Goal: Task Accomplishment & Management: Manage account settings

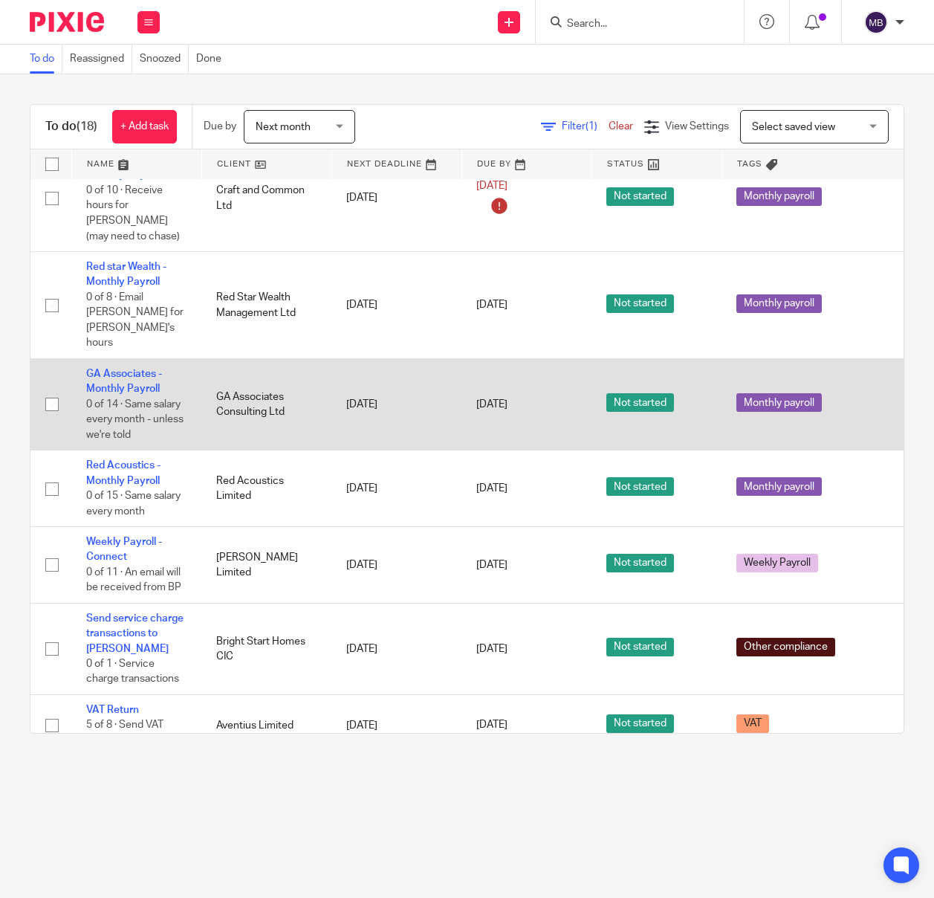
scroll to position [468, 0]
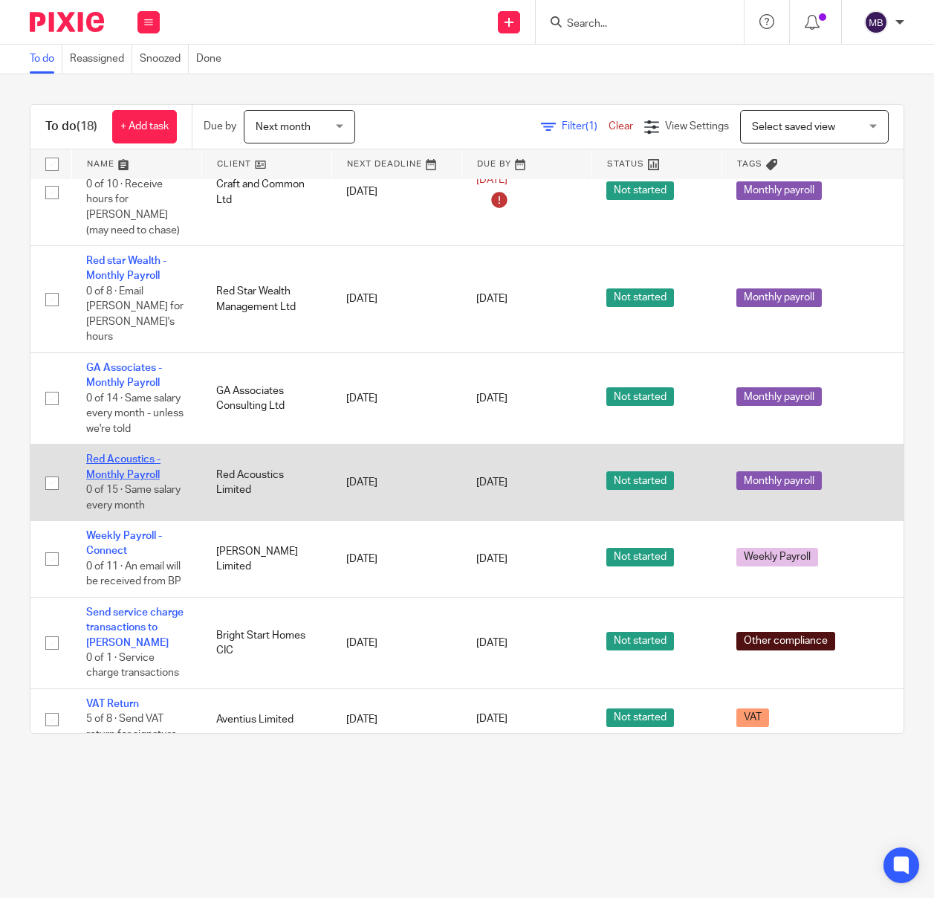
click at [118, 459] on link "Red Acoustics - Monthly Payroll" at bounding box center [123, 466] width 74 height 25
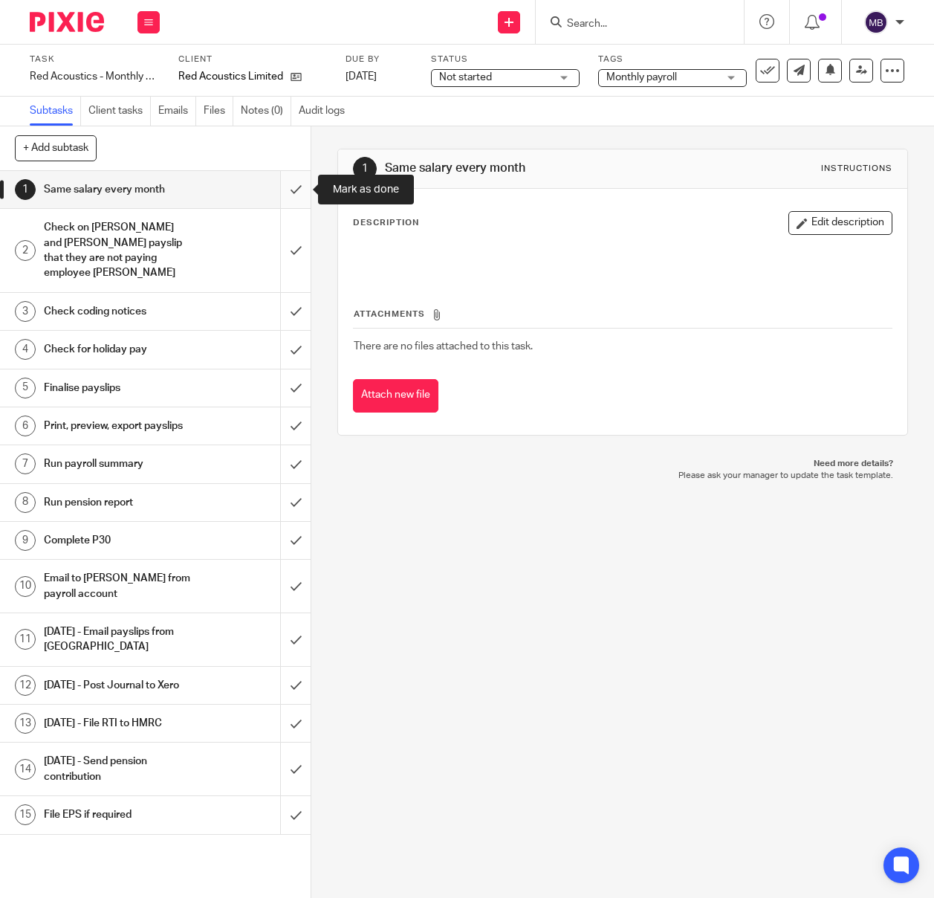
click at [304, 182] on input "submit" at bounding box center [155, 189] width 311 height 37
click at [291, 242] on input "submit" at bounding box center [155, 250] width 311 height 83
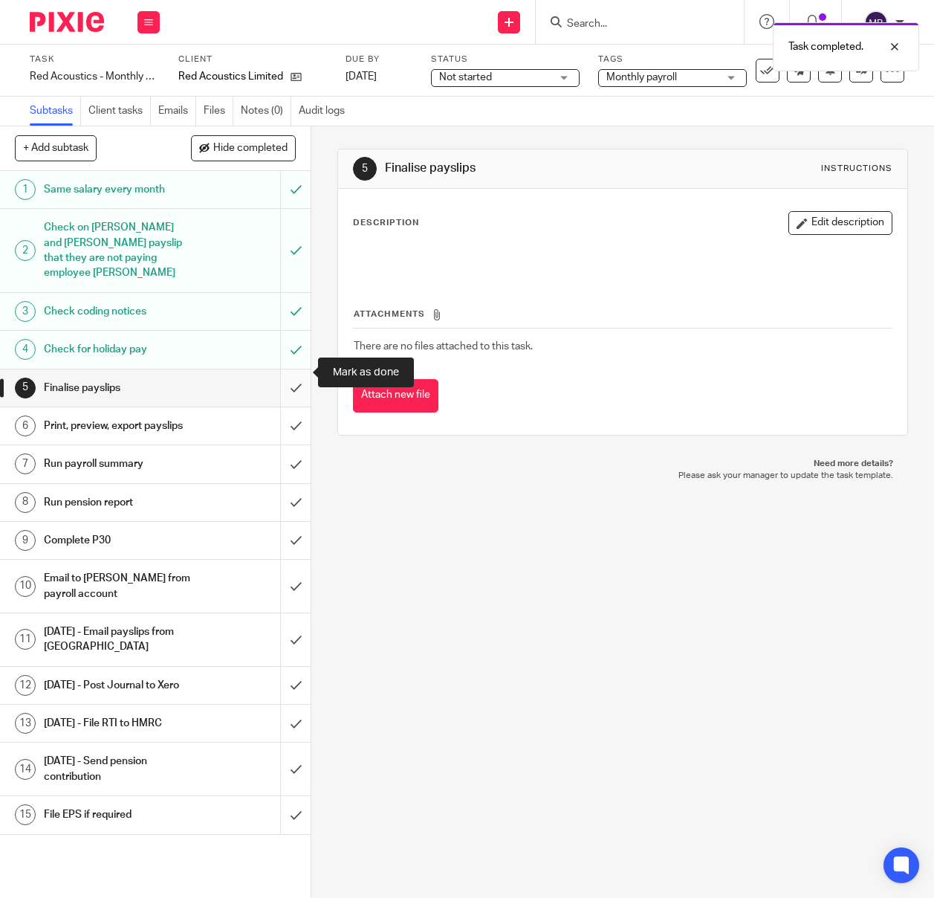
click at [297, 370] on input "submit" at bounding box center [155, 387] width 311 height 37
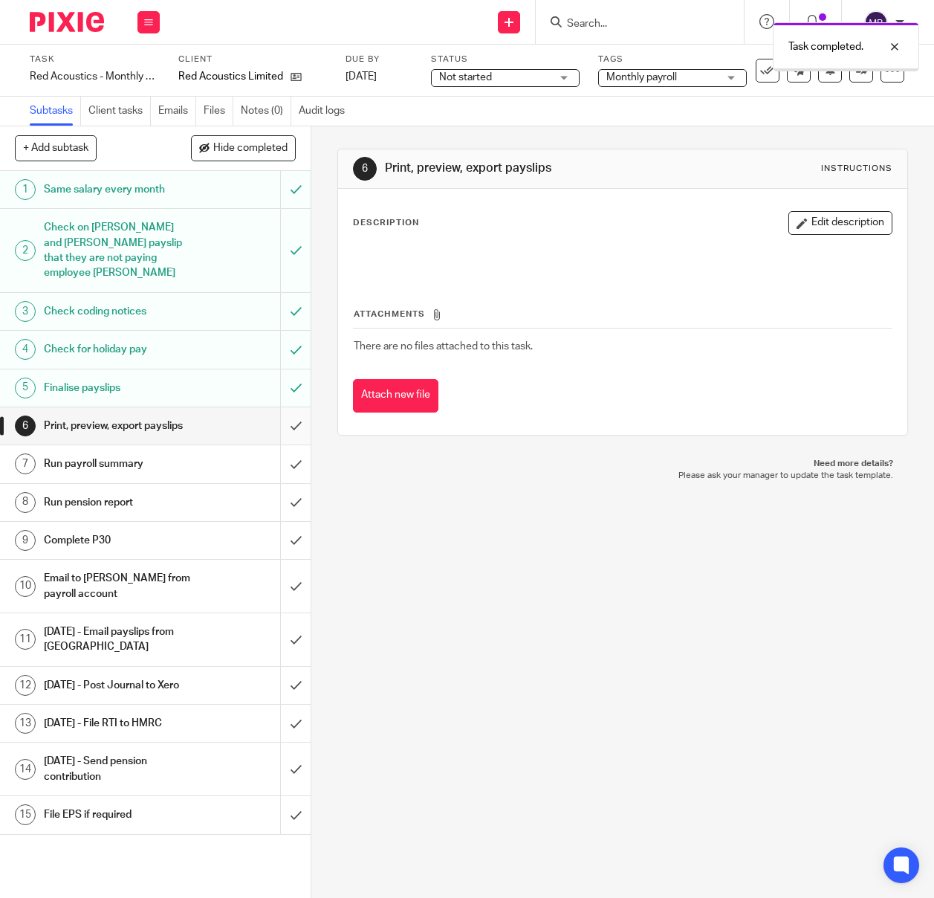
drag, startPoint x: 0, startPoint y: 0, endPoint x: 292, endPoint y: 410, distance: 503.0
click at [296, 410] on input "submit" at bounding box center [155, 425] width 311 height 37
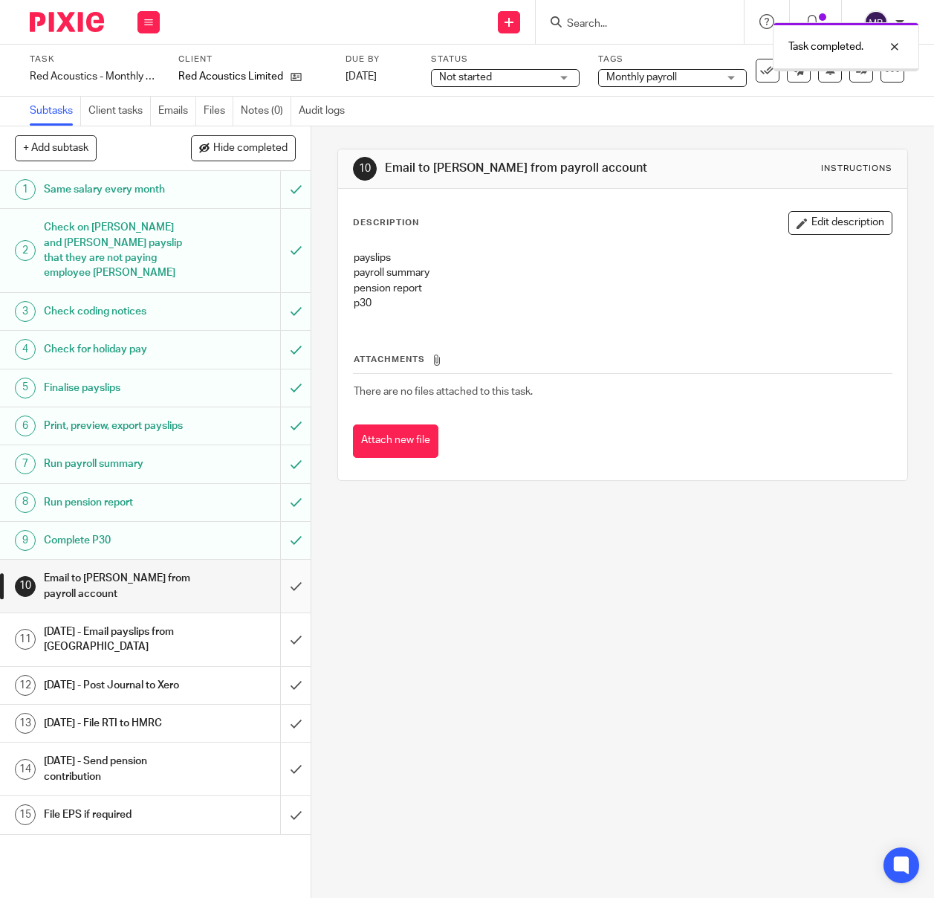
drag, startPoint x: 0, startPoint y: 0, endPoint x: 297, endPoint y: 566, distance: 638.7
click at [297, 566] on input "submit" at bounding box center [155, 586] width 311 height 53
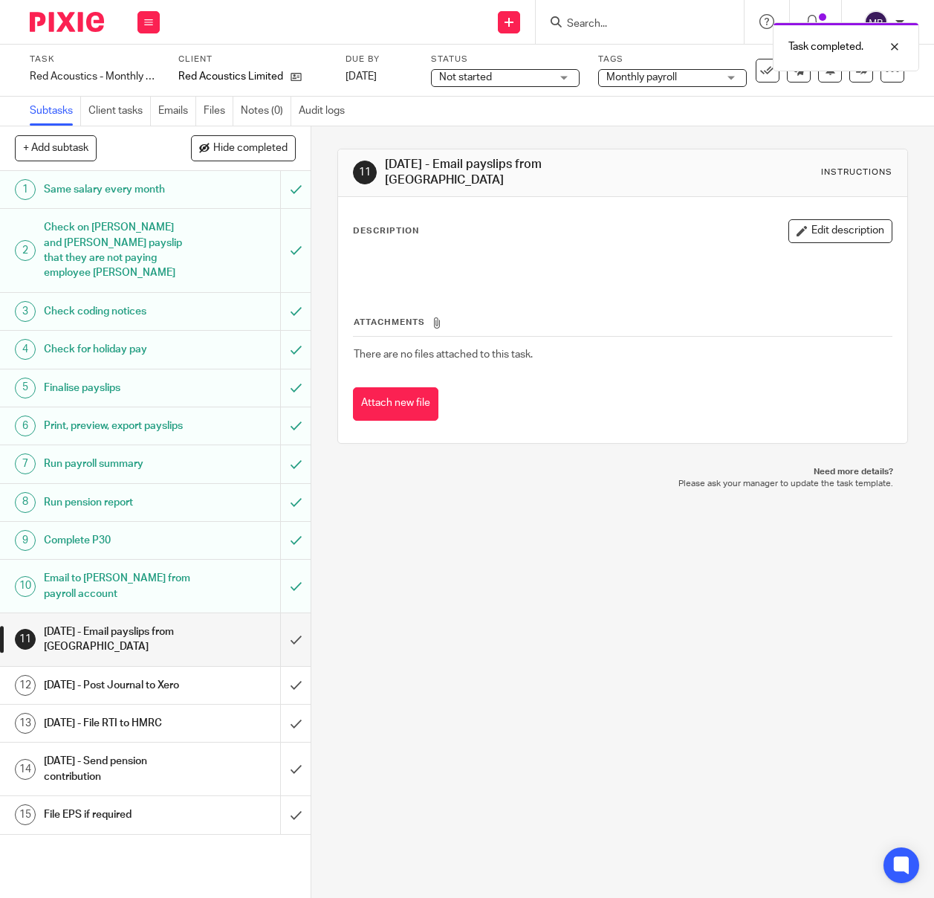
click at [42, 14] on img at bounding box center [67, 22] width 74 height 20
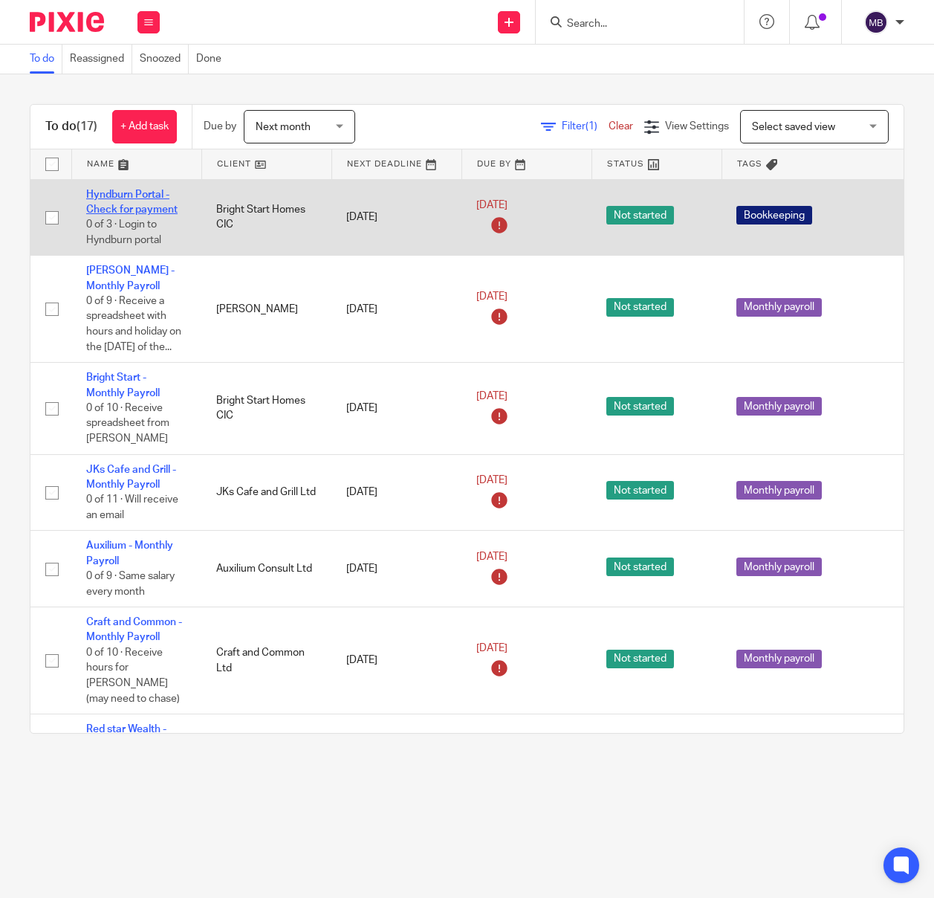
click at [110, 209] on link "Hyndburn Portal - Check for payment" at bounding box center [131, 202] width 91 height 25
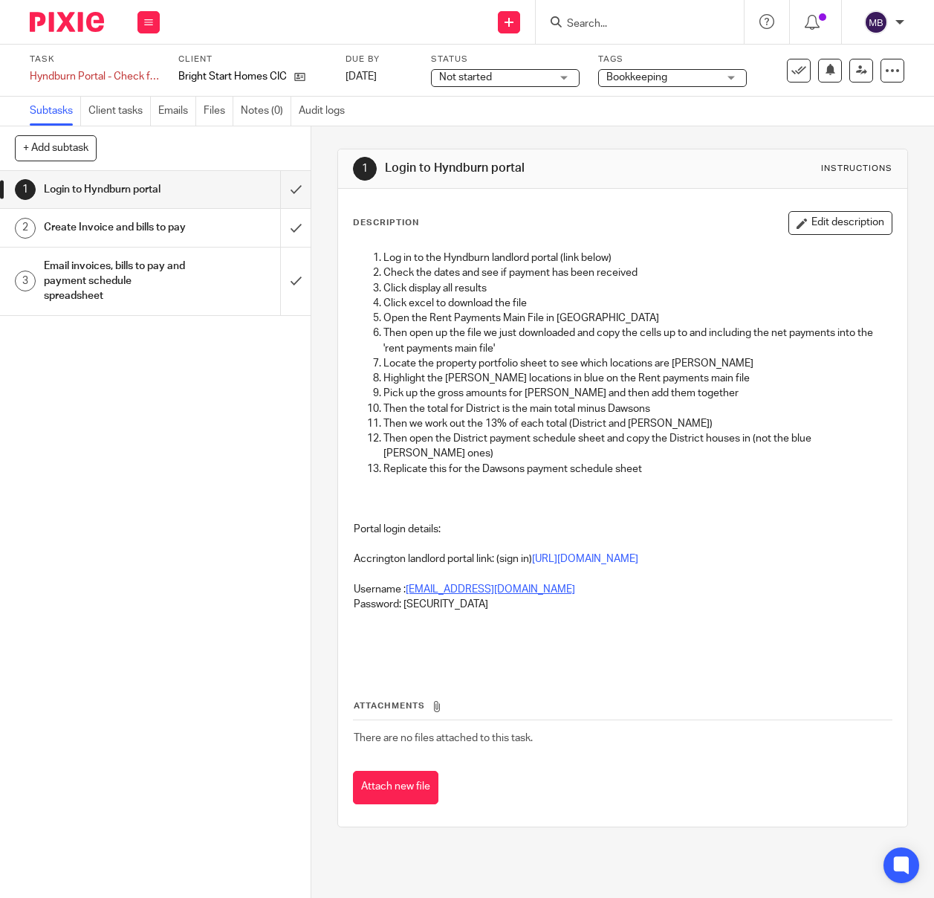
drag, startPoint x: 591, startPoint y: 592, endPoint x: 410, endPoint y: 590, distance: 180.6
click at [410, 590] on p "Username : karlamilne@brightstarthomes.co.uk" at bounding box center [623, 589] width 538 height 15
click at [638, 560] on link "https://onerevsbens.hyndburnbc.capitaone.cloud/publicaccesslive/selfservice/cit…" at bounding box center [585, 559] width 106 height 10
drag, startPoint x: 501, startPoint y: 606, endPoint x: 407, endPoint y: 604, distance: 94.4
click at [407, 604] on p "Password: Brightstarthomes1!" at bounding box center [623, 604] width 538 height 15
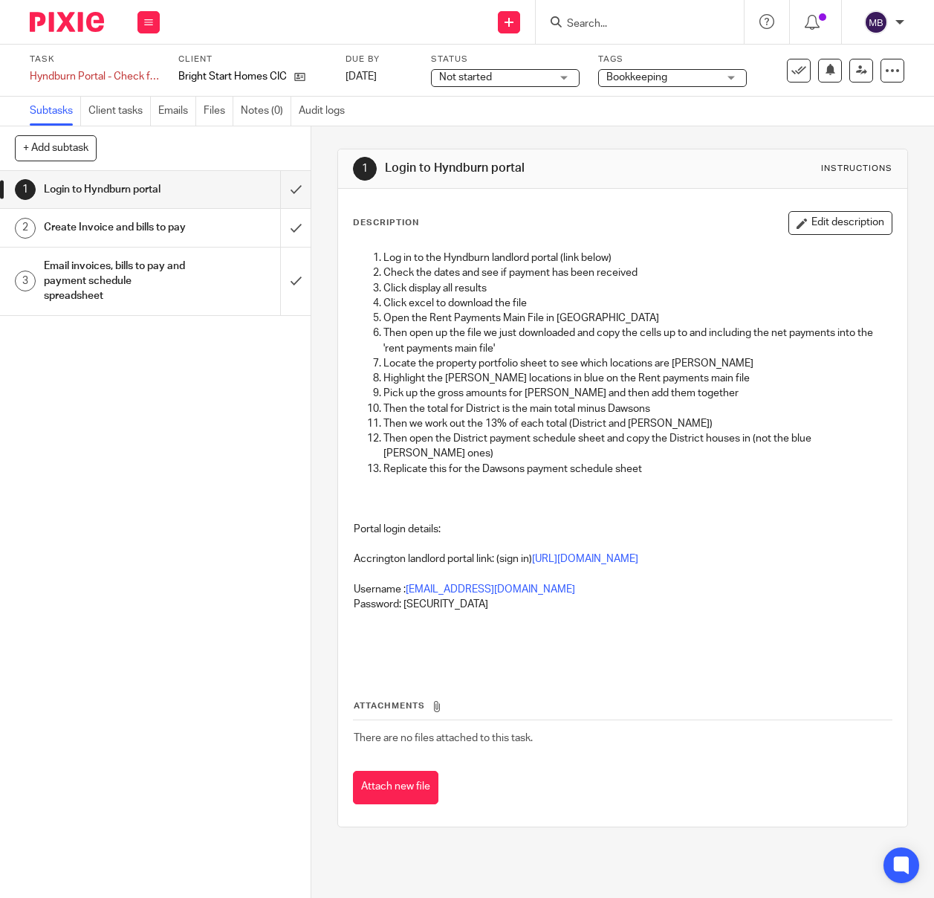
copy p "Brightstarthomes1!"
drag, startPoint x: 581, startPoint y: 590, endPoint x: 409, endPoint y: 591, distance: 172.4
click at [409, 591] on p "Username : karlamilne@brightstarthomes.co.uk" at bounding box center [623, 589] width 538 height 15
copy link "karlamilne@brightstarthomes.co.uk"
click at [532, 563] on link "https://onerevsbens.hyndburnbc.capitaone.cloud/publicaccesslive/selfservice/cit…" at bounding box center [585, 559] width 106 height 10
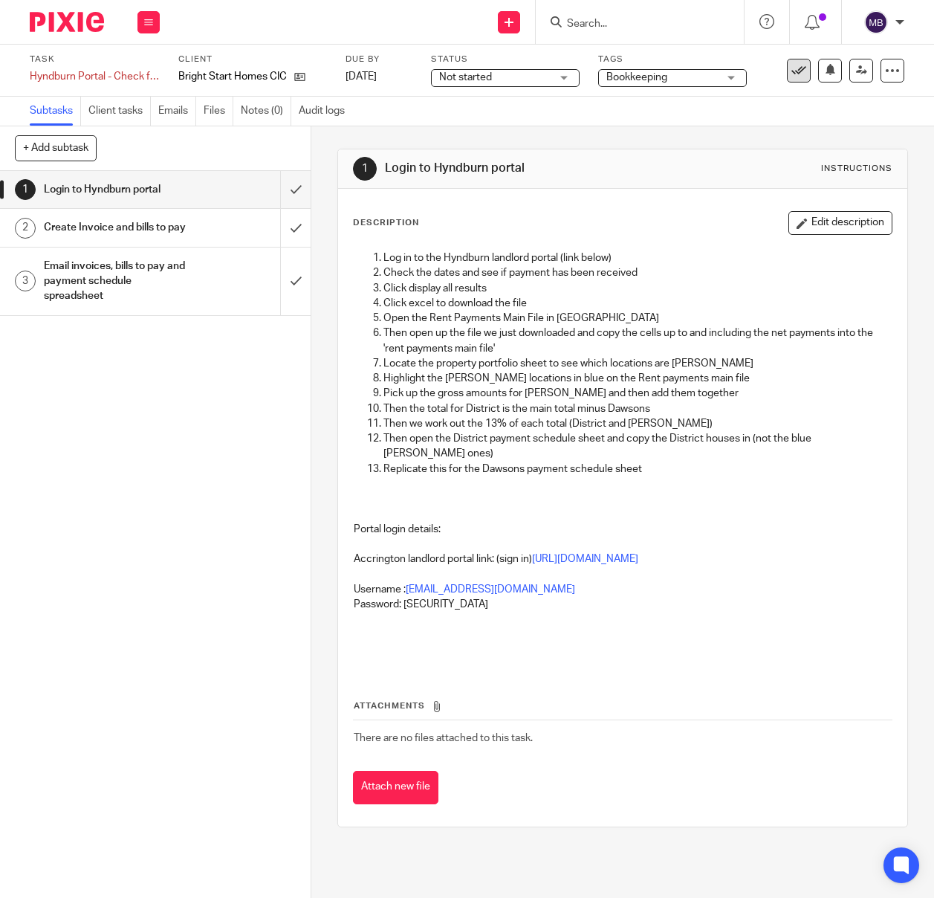
click at [788, 60] on button at bounding box center [799, 71] width 24 height 24
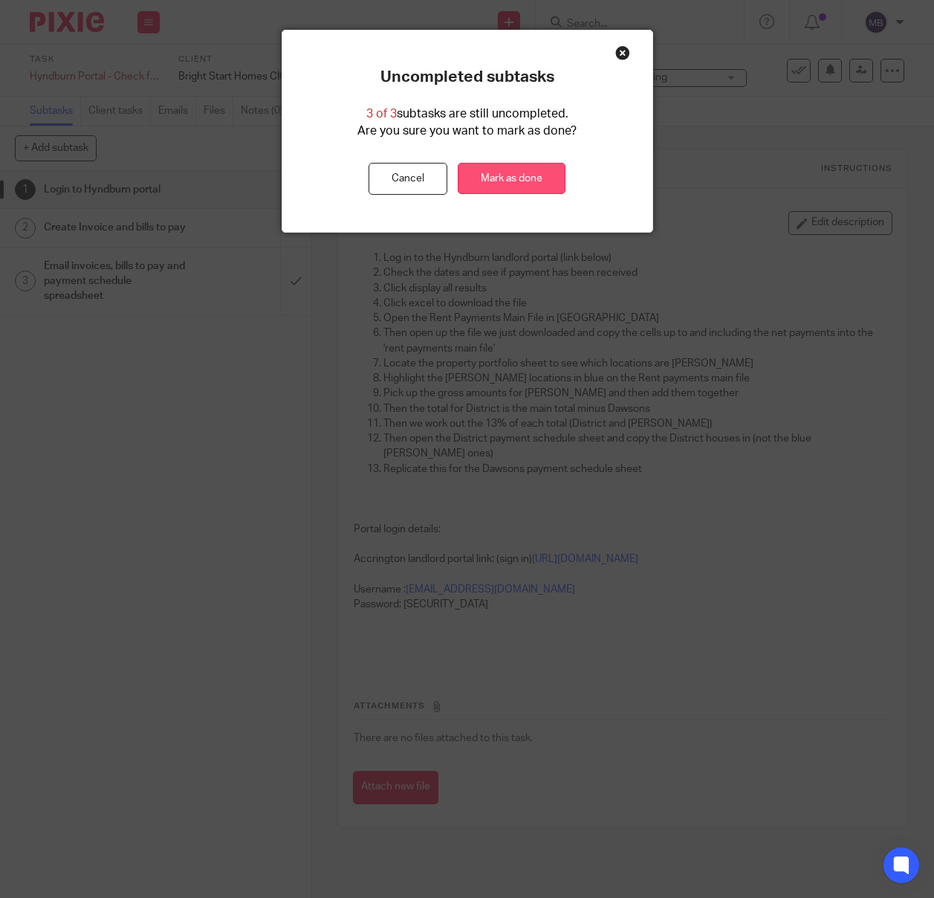
click at [533, 175] on link "Mark as done" at bounding box center [512, 179] width 108 height 32
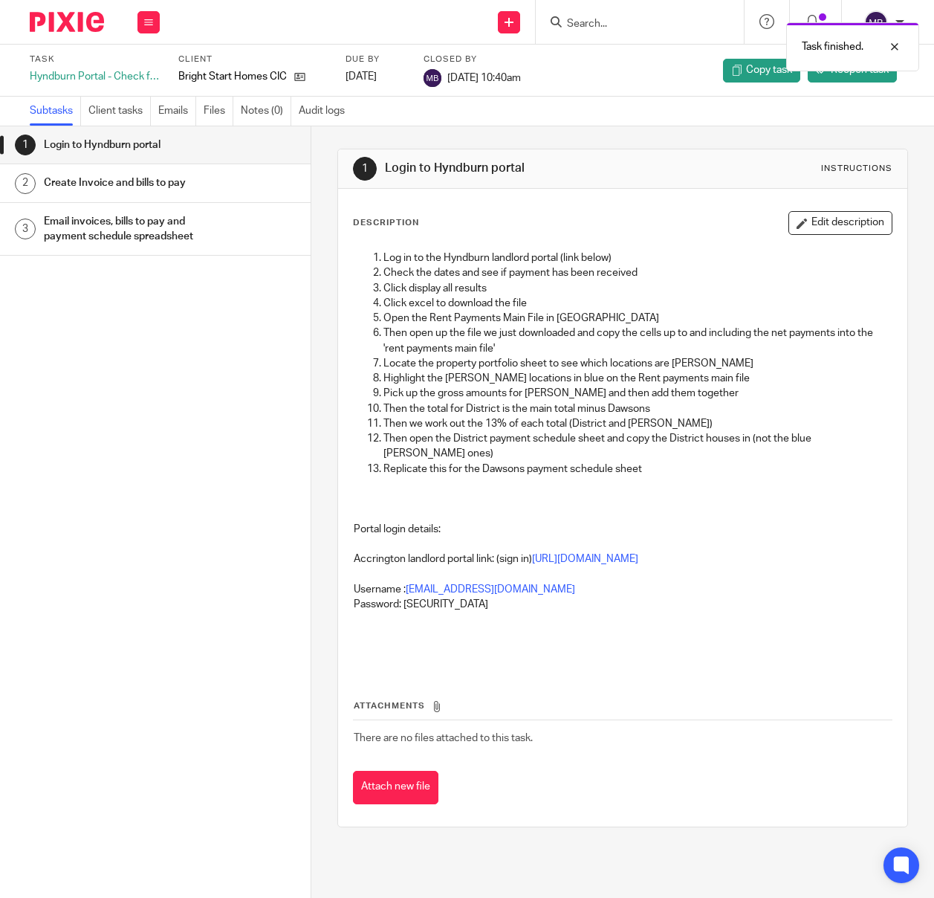
click at [74, 26] on img at bounding box center [67, 22] width 74 height 20
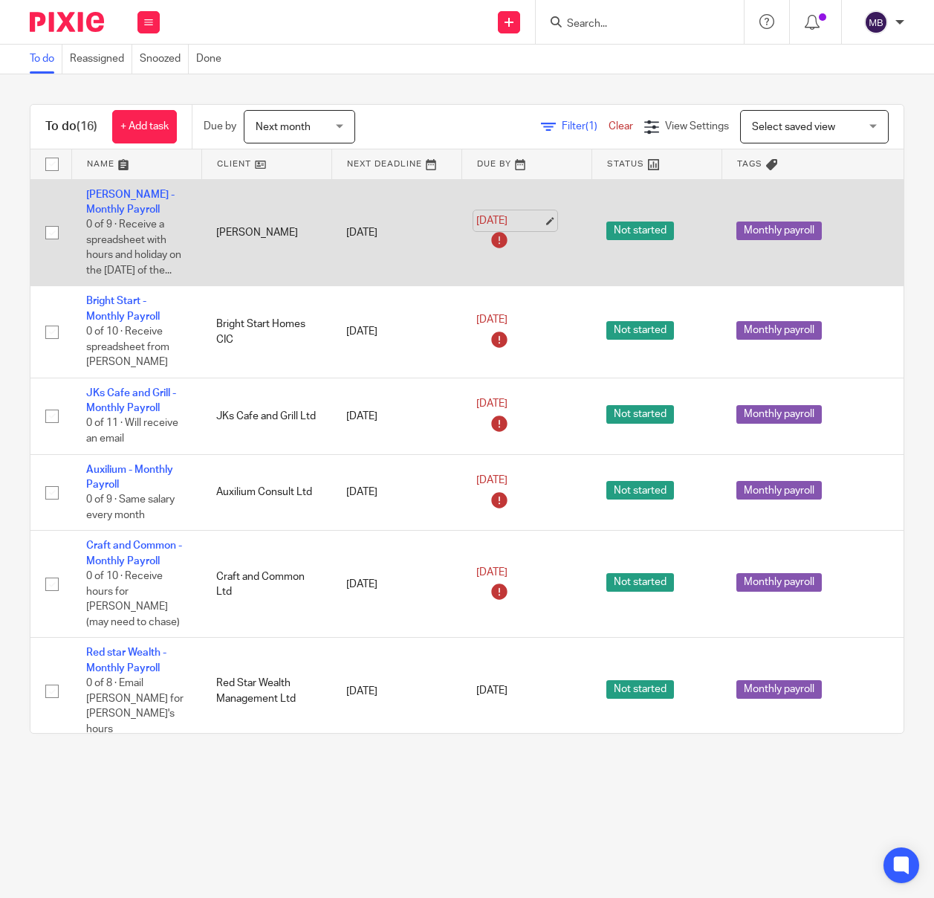
click at [521, 229] on link "[DATE]" at bounding box center [509, 221] width 67 height 16
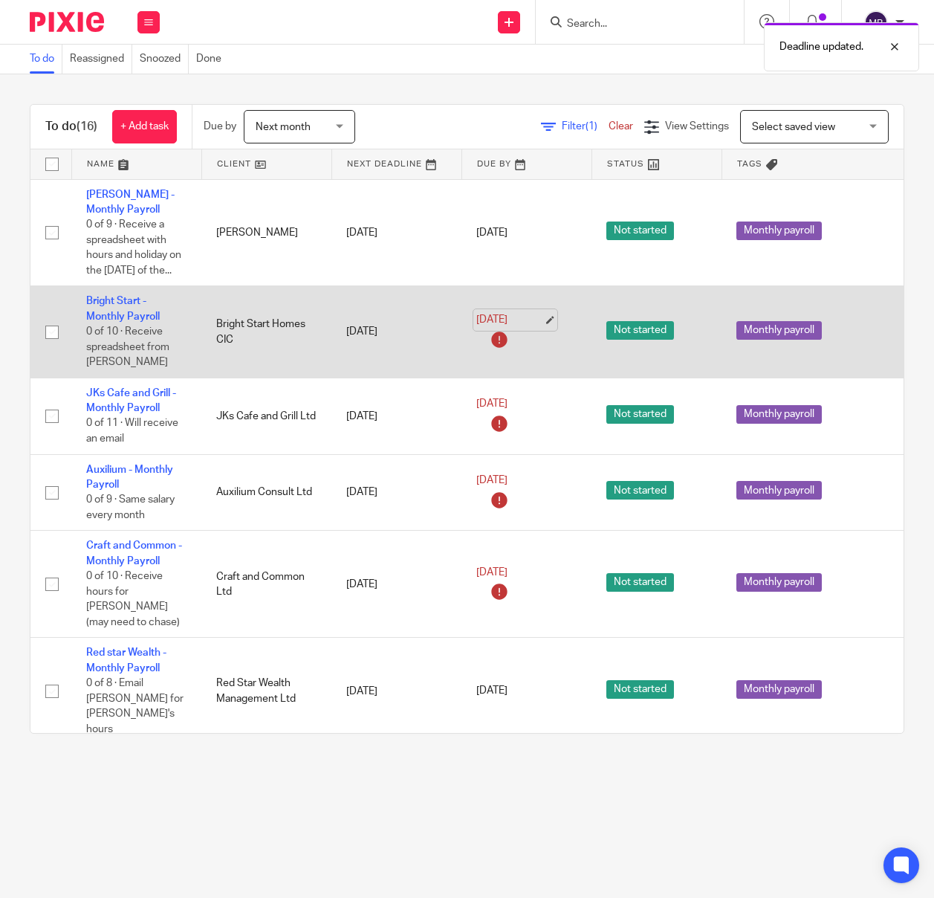
click at [511, 328] on link "[DATE]" at bounding box center [509, 320] width 67 height 16
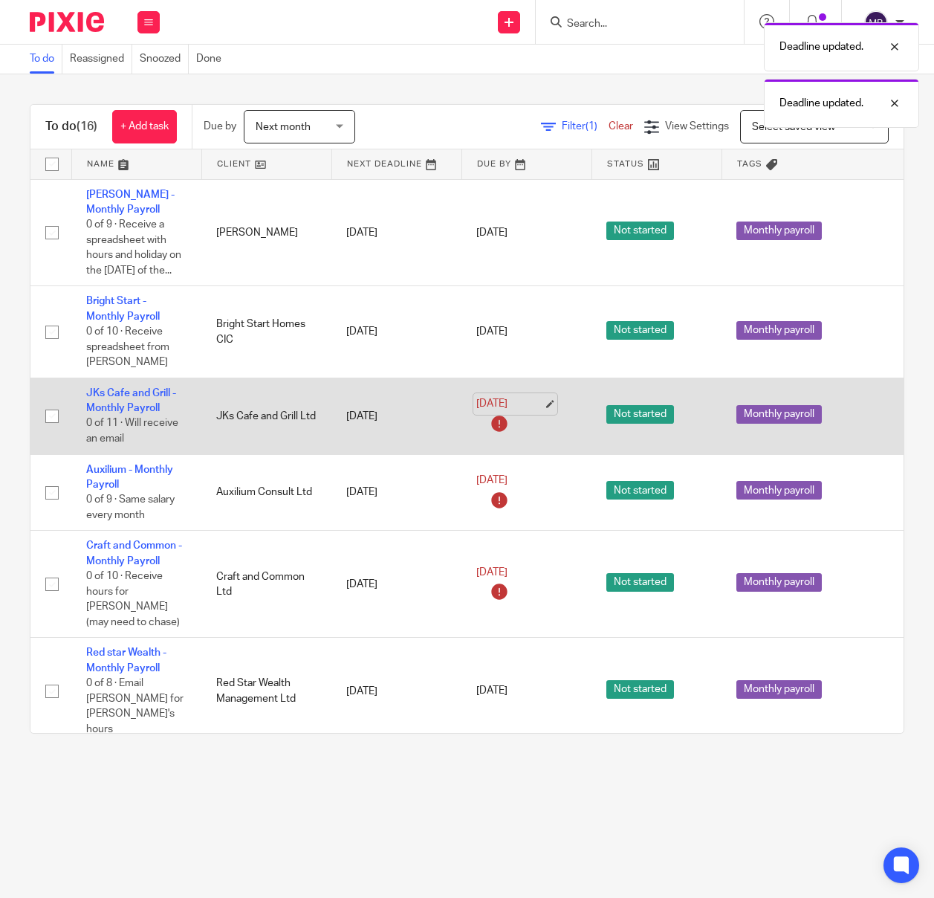
click at [511, 412] on link "26 Aug 2025" at bounding box center [509, 404] width 67 height 16
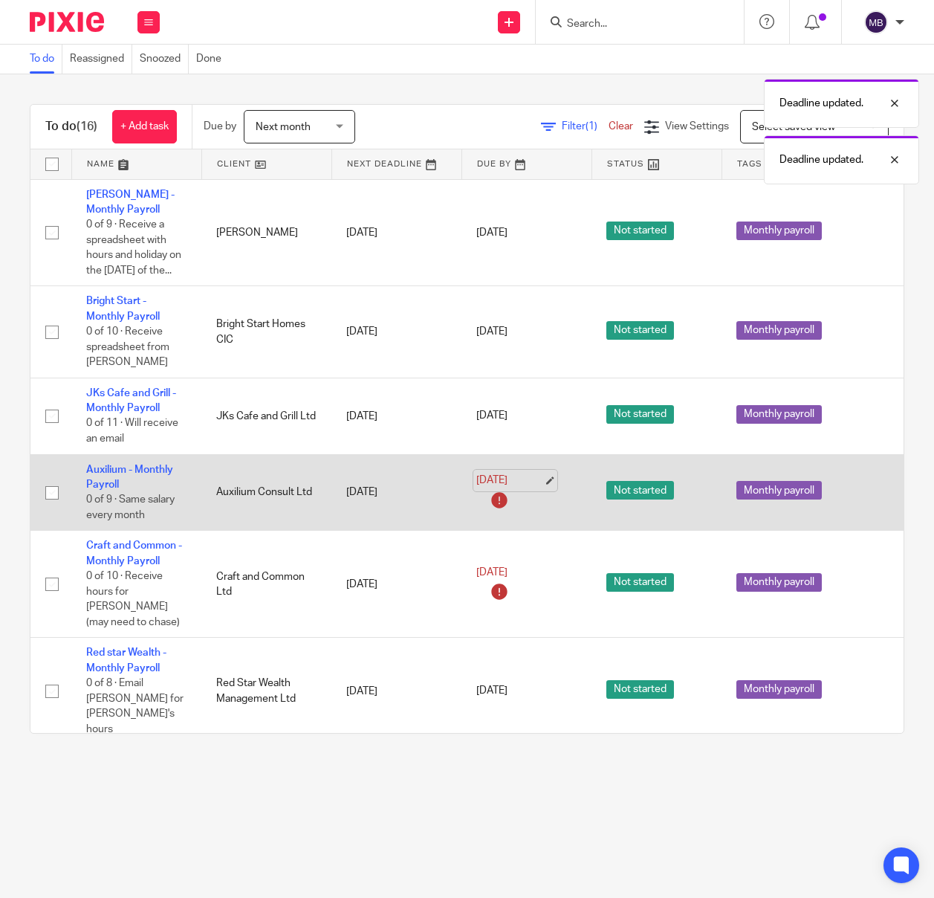
click at [500, 488] on link "26 Aug 2025" at bounding box center [509, 481] width 67 height 16
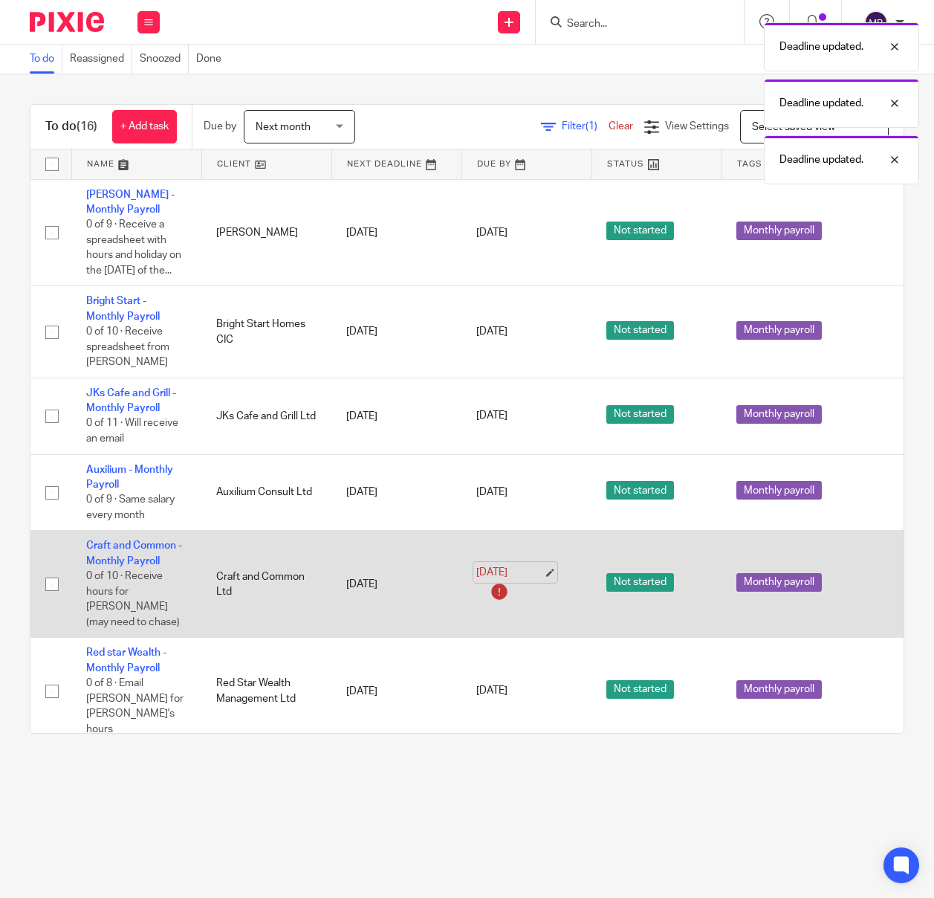
click at [511, 580] on link "26 Aug 2025" at bounding box center [509, 573] width 67 height 16
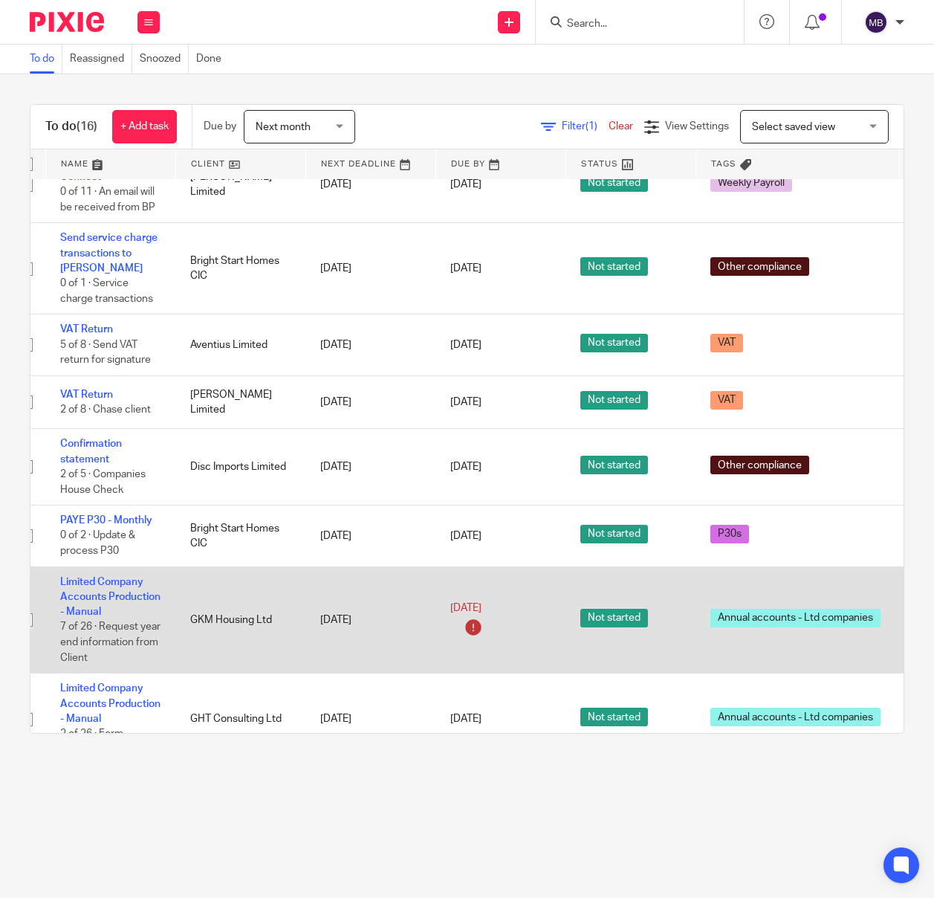
scroll to position [797, 152]
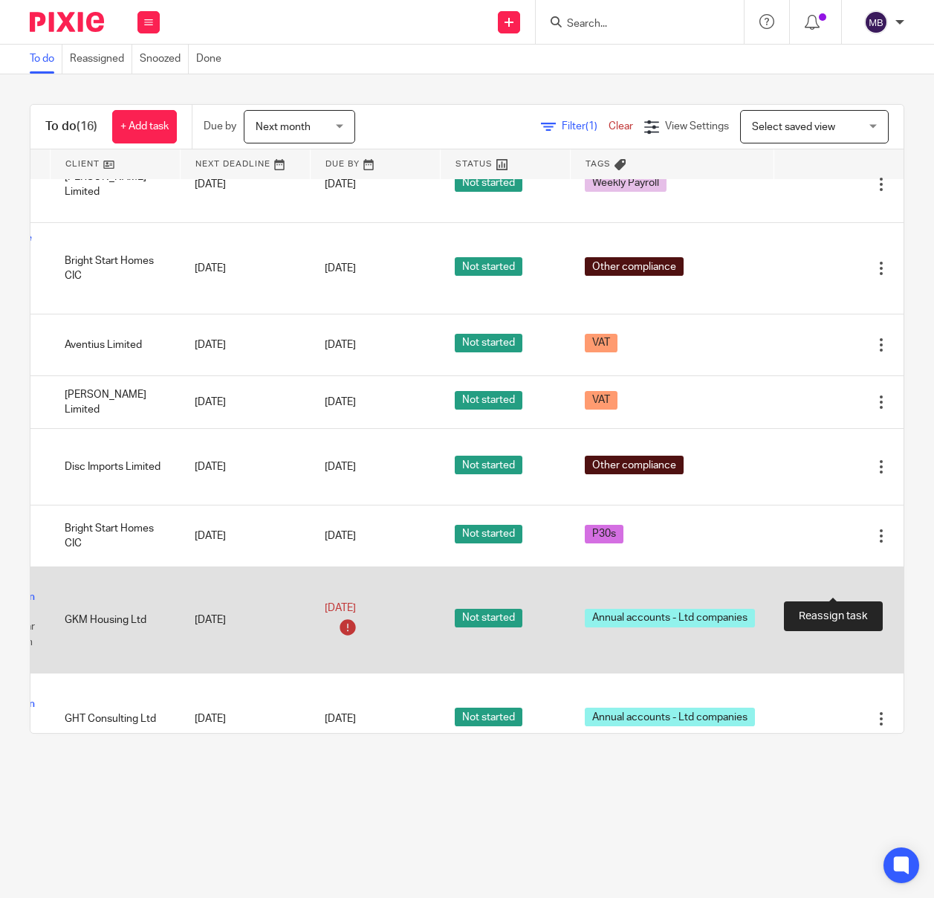
click at [829, 612] on icon at bounding box center [829, 619] width 15 height 15
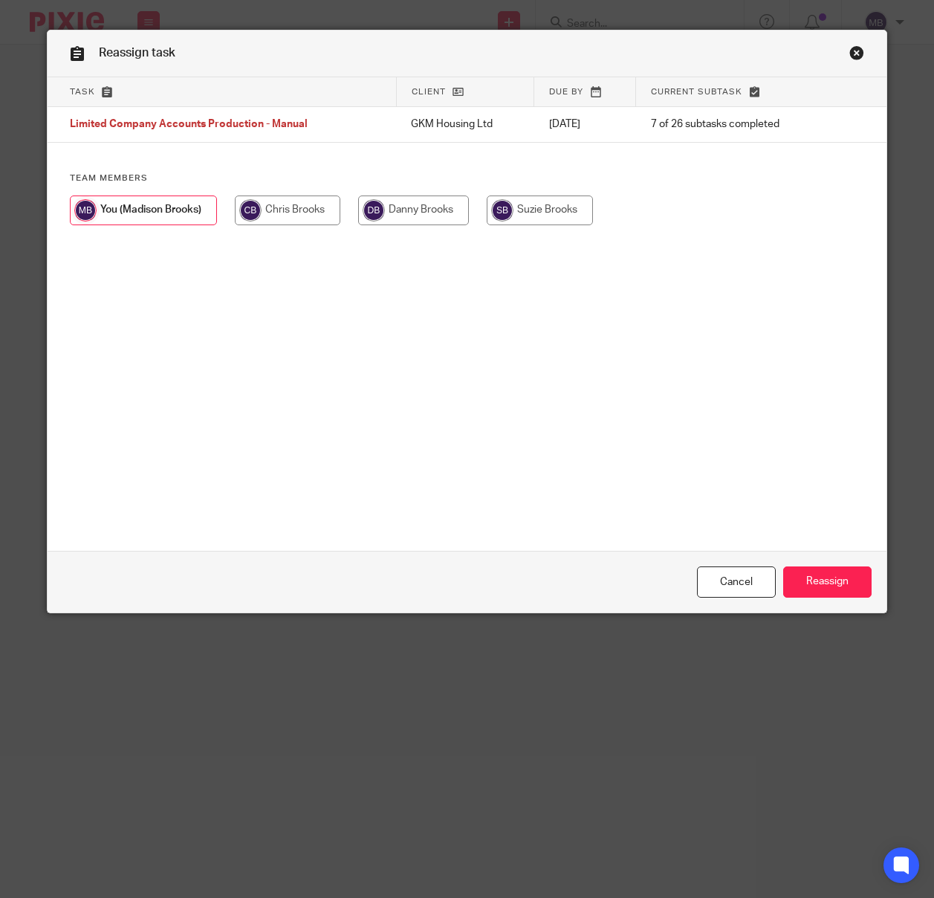
click at [512, 208] on input "radio" at bounding box center [540, 210] width 106 height 30
radio input "true"
click at [828, 584] on input "Reassign" at bounding box center [827, 582] width 88 height 32
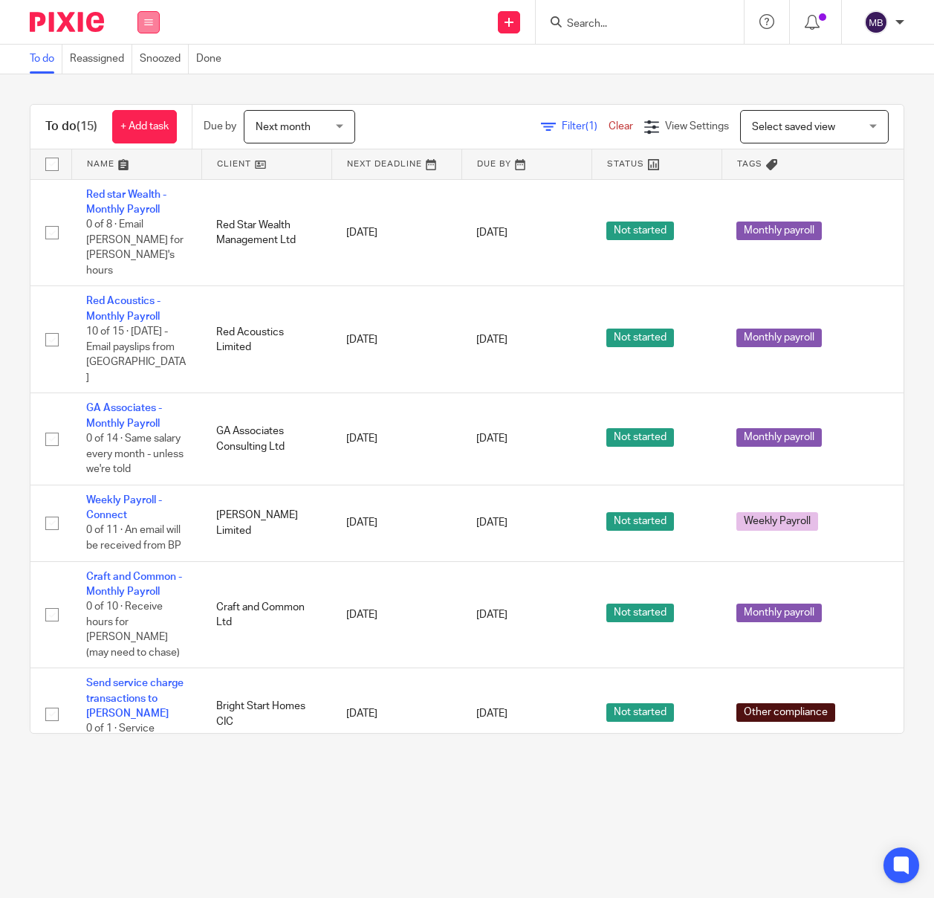
click at [152, 22] on icon at bounding box center [148, 22] width 9 height 9
click at [149, 175] on link "Settings" at bounding box center [148, 178] width 39 height 10
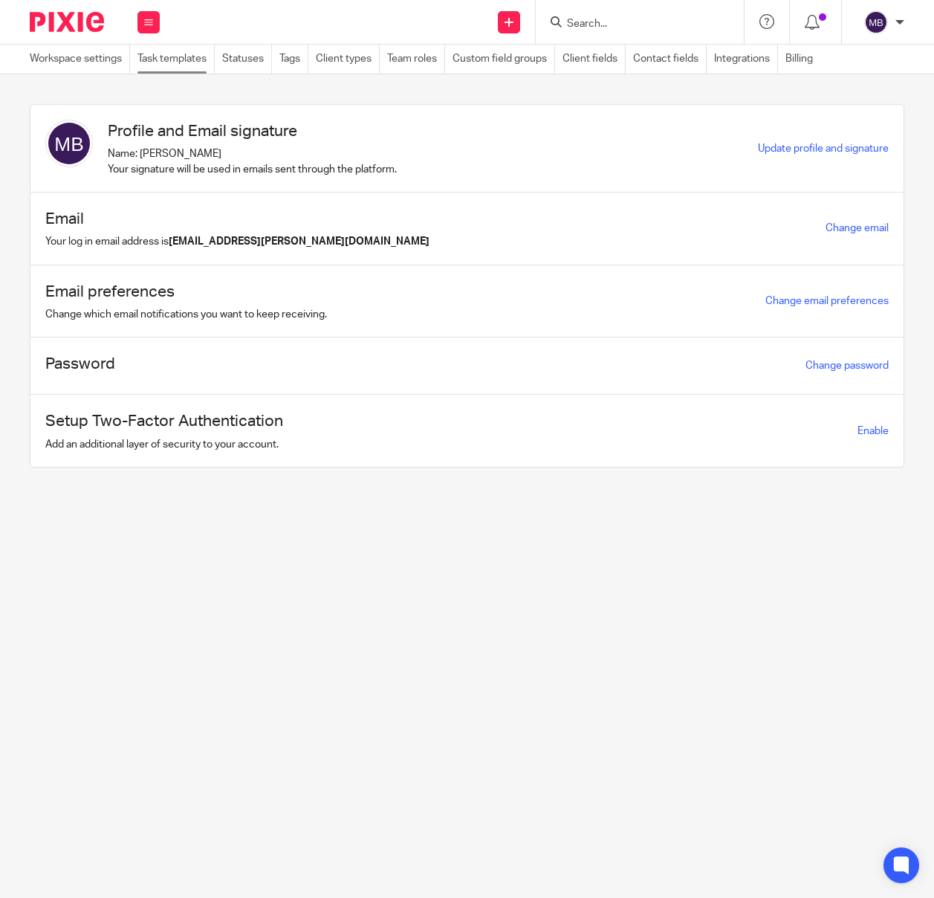
click at [172, 56] on link "Task templates" at bounding box center [176, 59] width 77 height 29
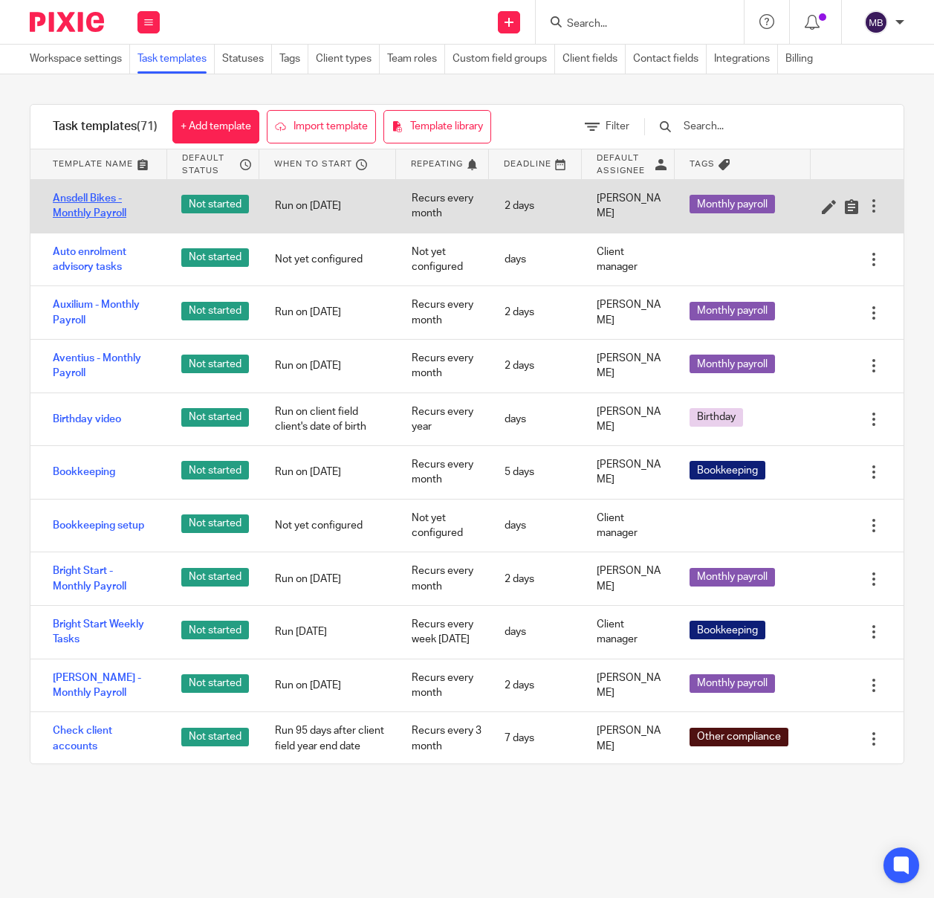
click at [94, 195] on link "Ansdell Bikes - Monthly Payroll" at bounding box center [102, 206] width 99 height 30
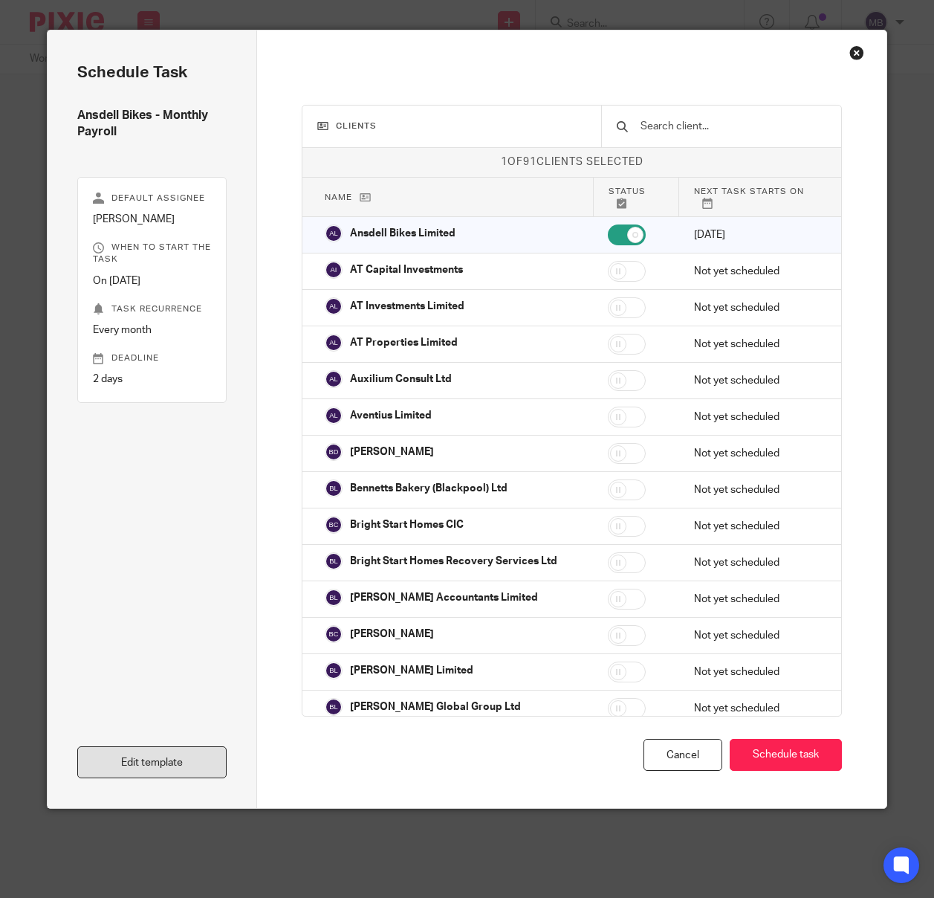
click at [178, 766] on link "Edit template" at bounding box center [151, 762] width 149 height 32
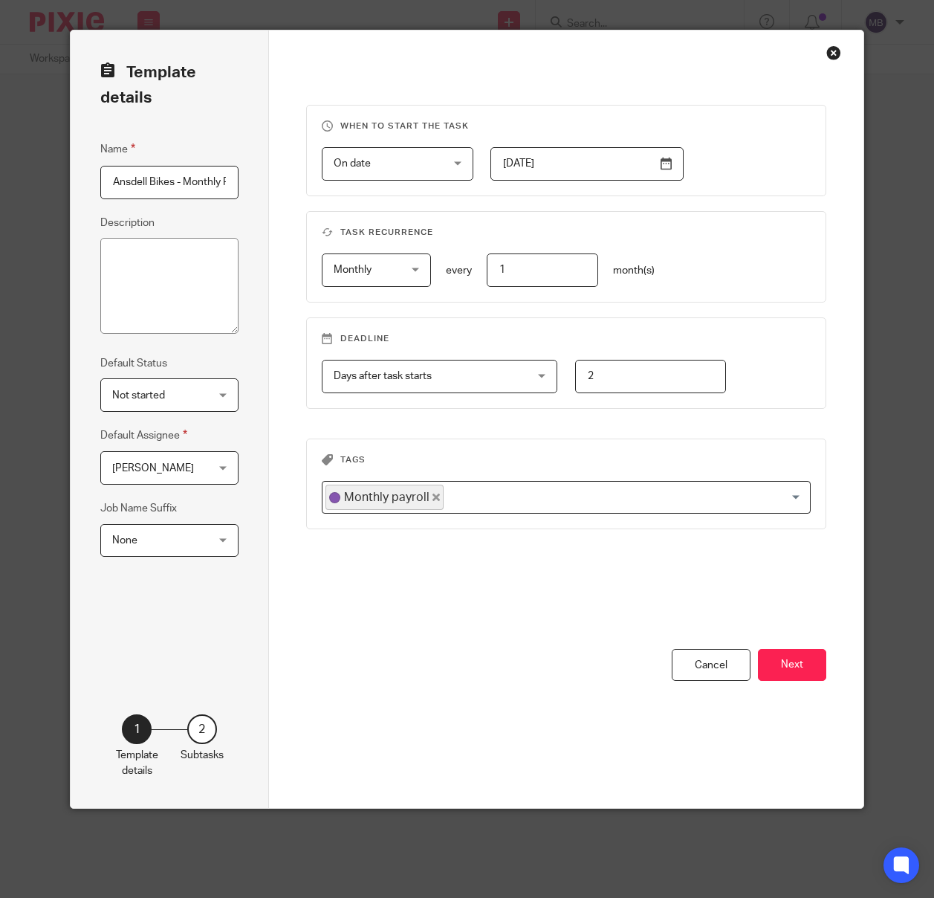
click at [544, 381] on div "Days after task starts Days after task starts" at bounding box center [440, 376] width 236 height 33
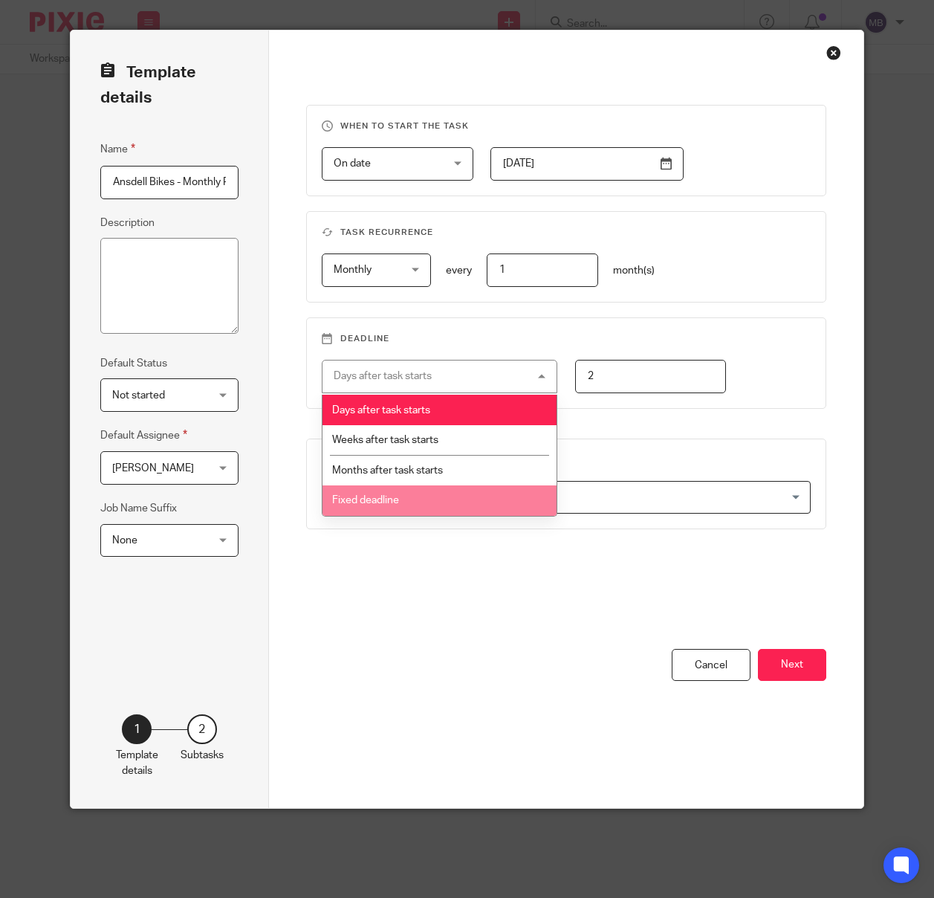
click at [418, 496] on li "Fixed deadline" at bounding box center [440, 500] width 234 height 30
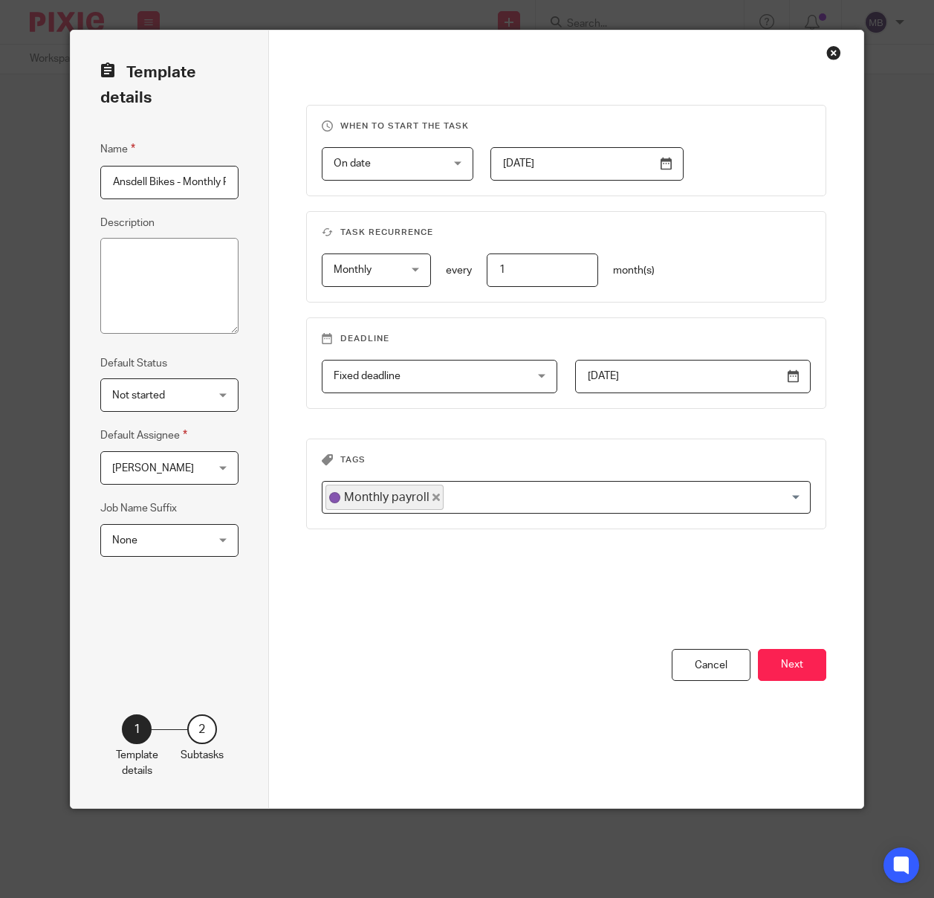
click at [537, 376] on div "Fixed deadline Fixed deadline" at bounding box center [440, 376] width 236 height 33
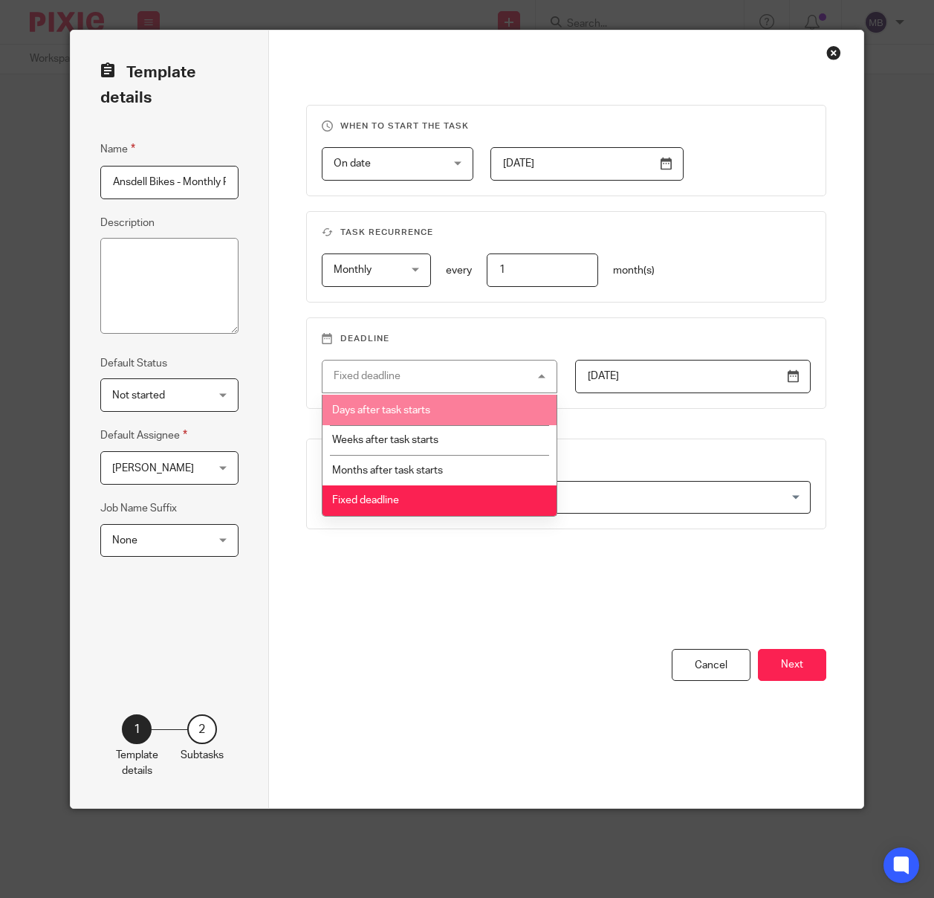
click at [465, 400] on li "Days after task starts" at bounding box center [440, 410] width 234 height 30
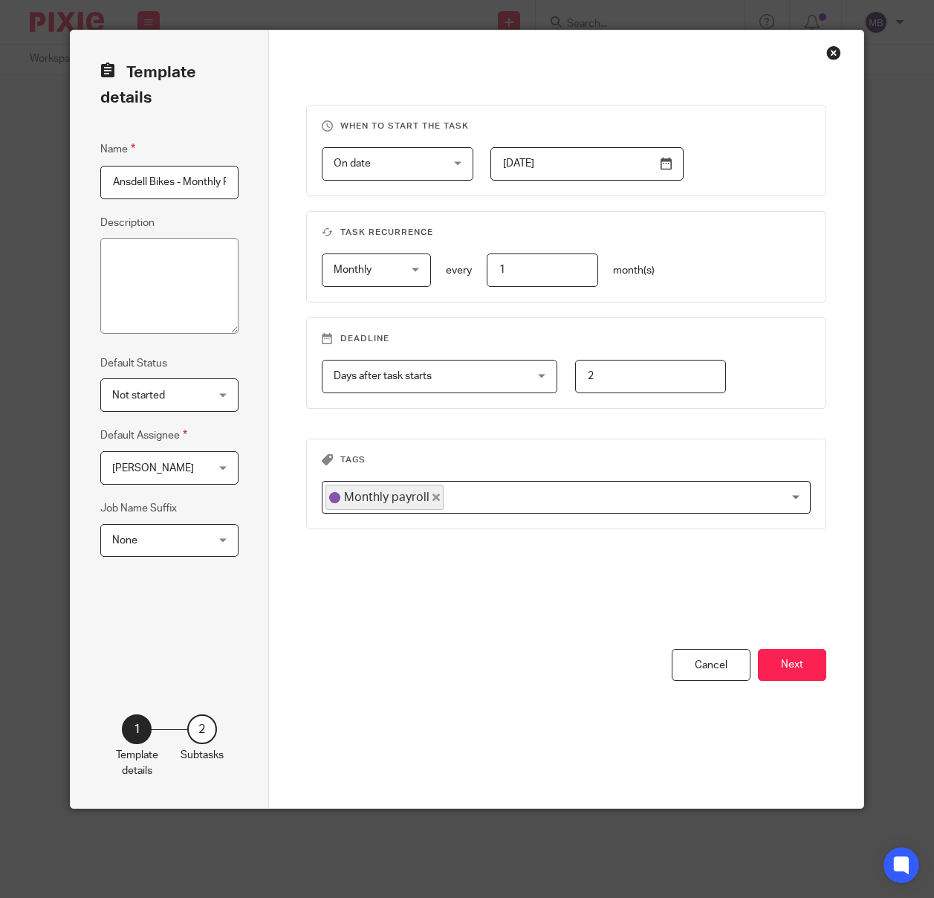
click at [608, 377] on input "2" at bounding box center [651, 376] width 152 height 33
type input "5"
click at [802, 667] on button "Next" at bounding box center [792, 665] width 68 height 32
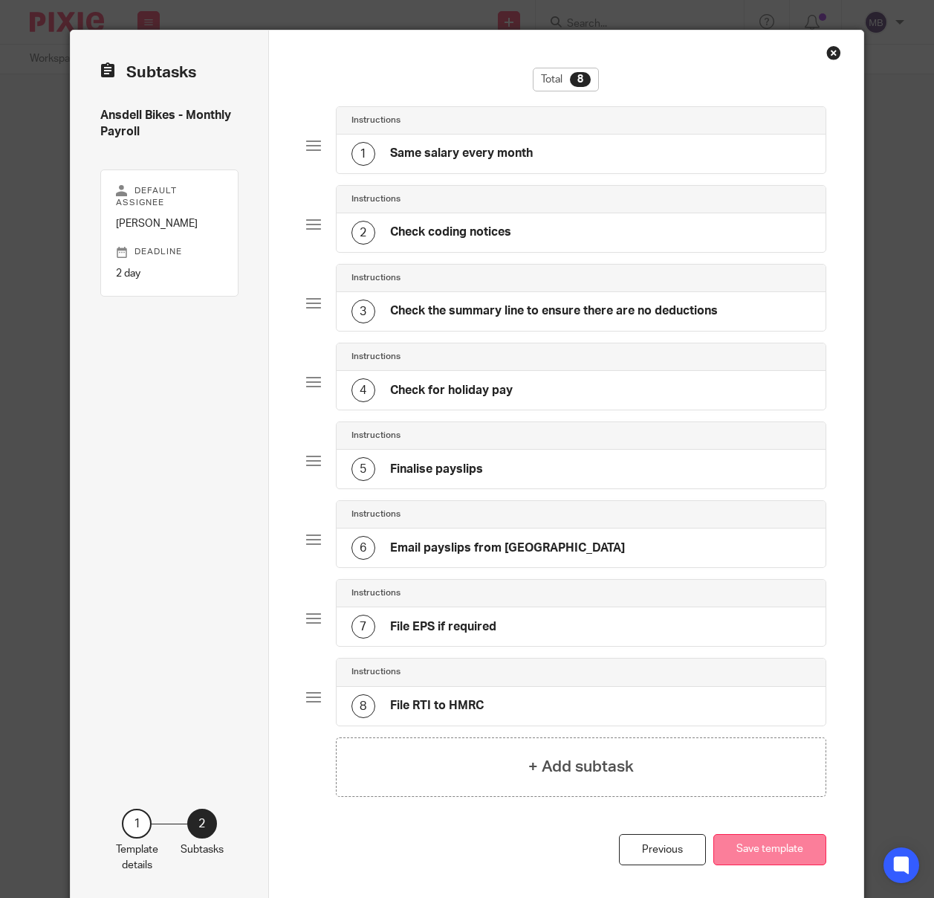
click at [783, 847] on button "Save template" at bounding box center [770, 850] width 113 height 32
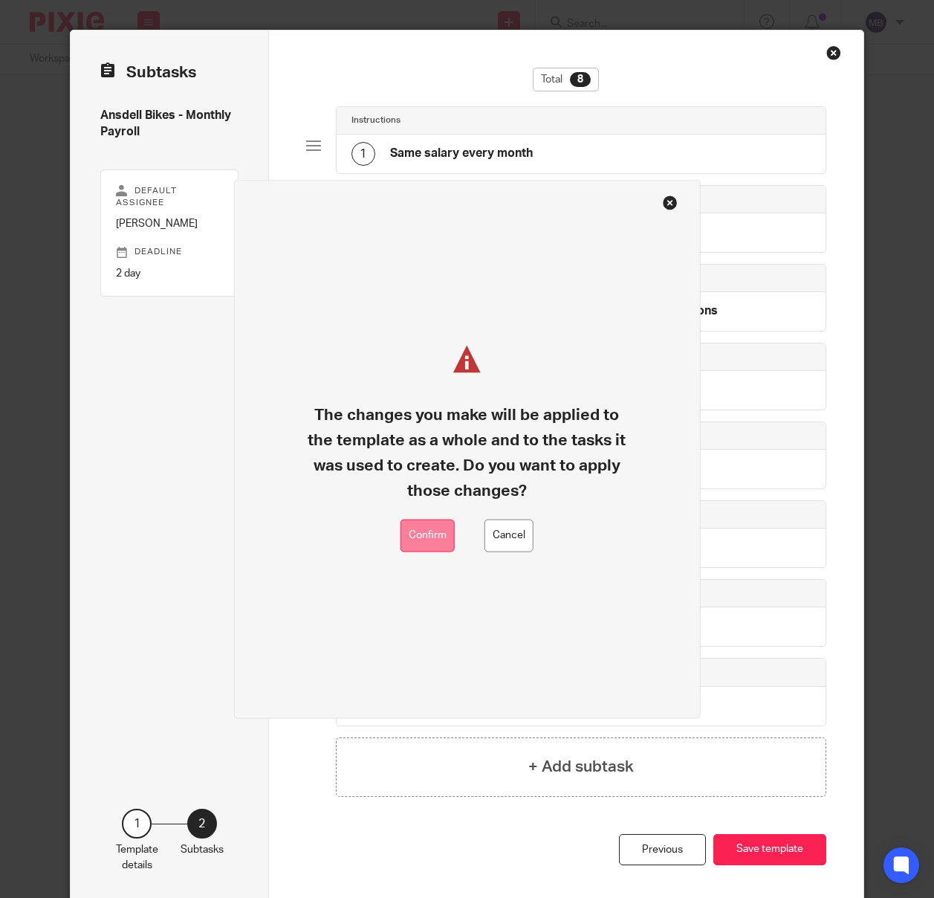
click at [424, 540] on button "Confirm" at bounding box center [428, 535] width 54 height 33
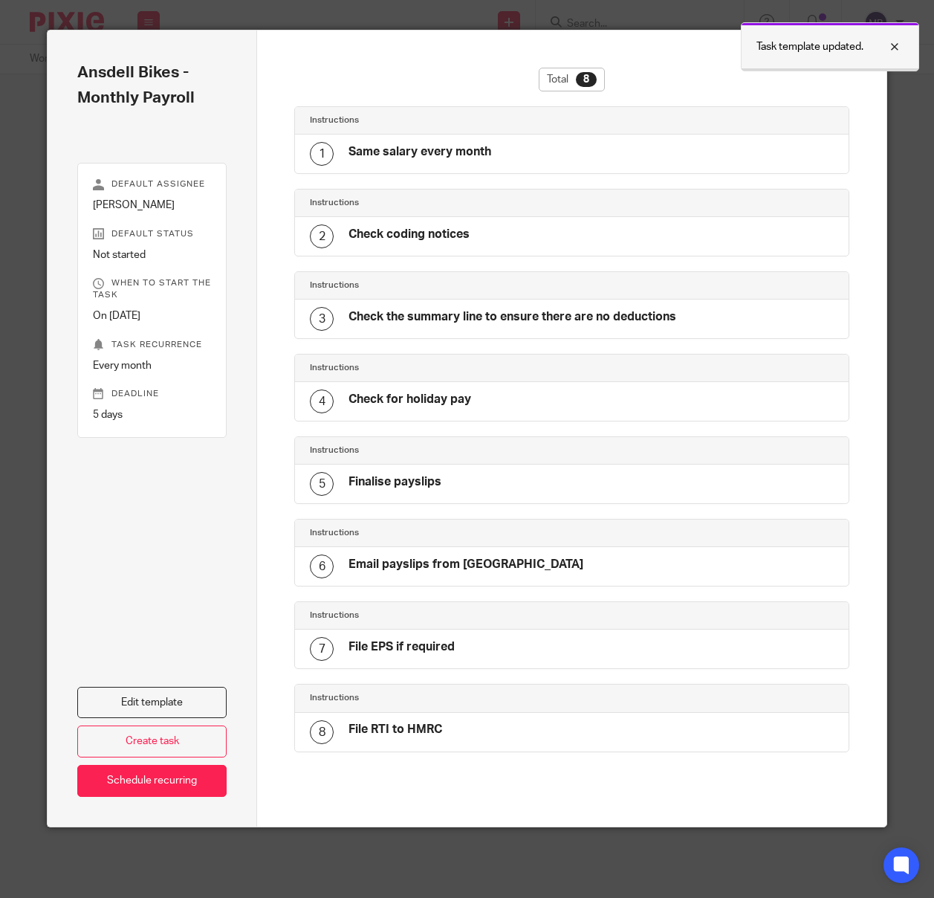
click at [892, 45] on div at bounding box center [884, 47] width 40 height 18
click at [858, 51] on div "Close this dialog window" at bounding box center [857, 52] width 15 height 15
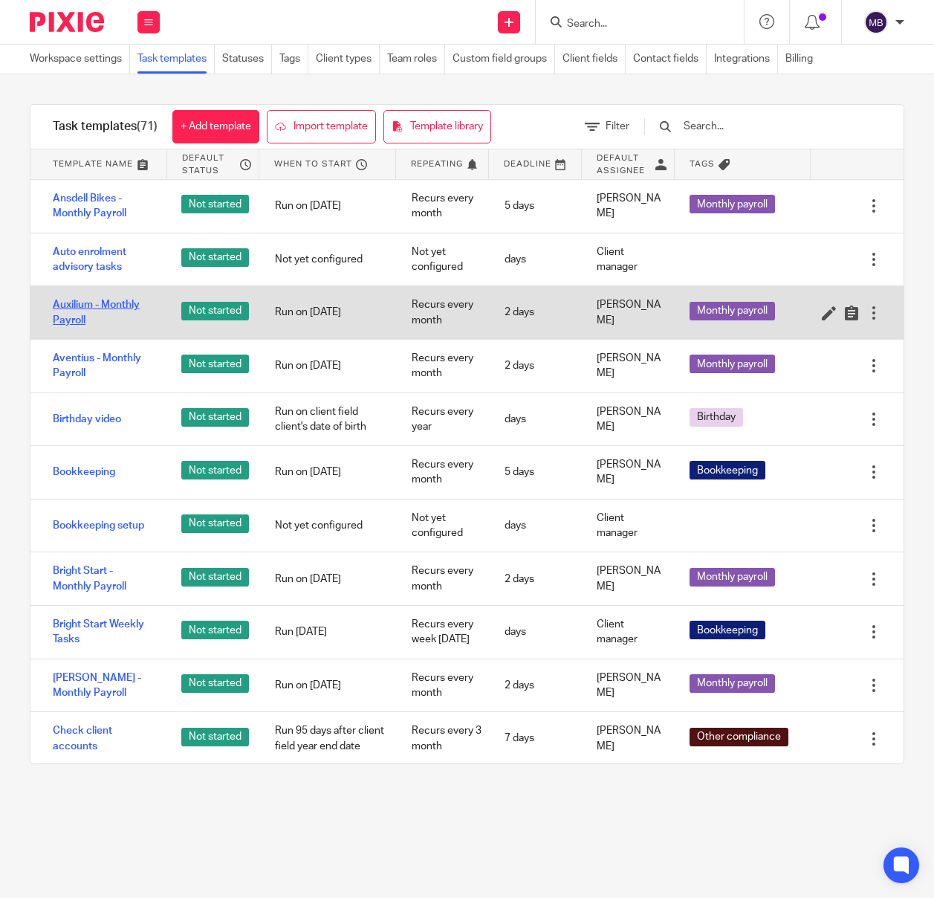
click at [94, 301] on link "Auxilium - Monthly Payroll" at bounding box center [102, 312] width 99 height 30
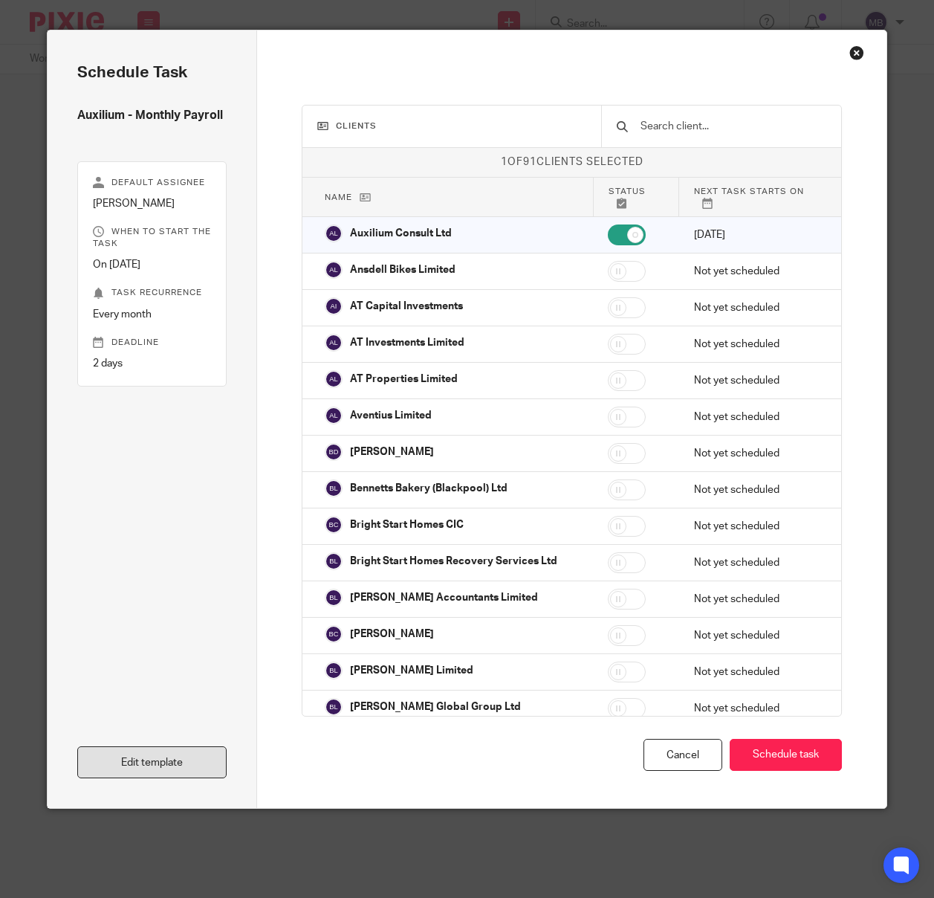
click at [130, 768] on link "Edit template" at bounding box center [151, 762] width 149 height 32
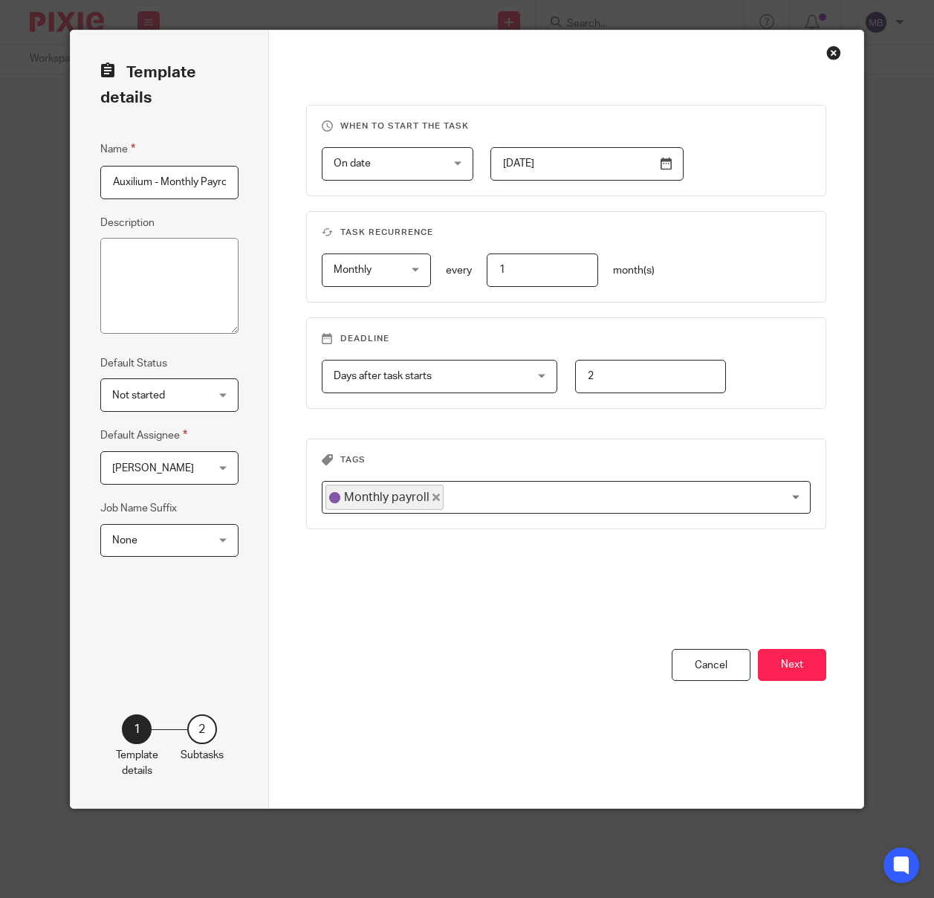
click at [554, 268] on input "1" at bounding box center [542, 269] width 111 height 33
click at [627, 369] on input "2" at bounding box center [651, 376] width 152 height 33
type input "5"
click at [688, 583] on div "When to start the task On date On date Disable On date Week day Month day On cl…" at bounding box center [566, 377] width 520 height 544
click at [803, 662] on button "Next" at bounding box center [792, 665] width 68 height 32
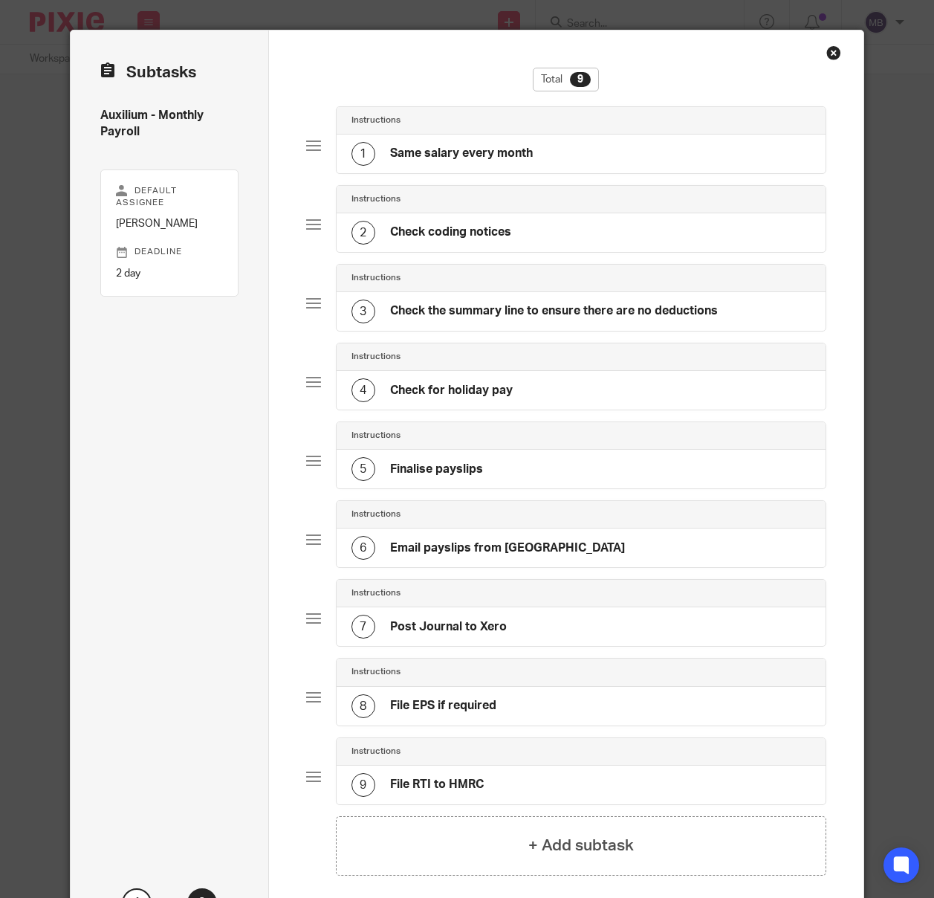
scroll to position [114, 0]
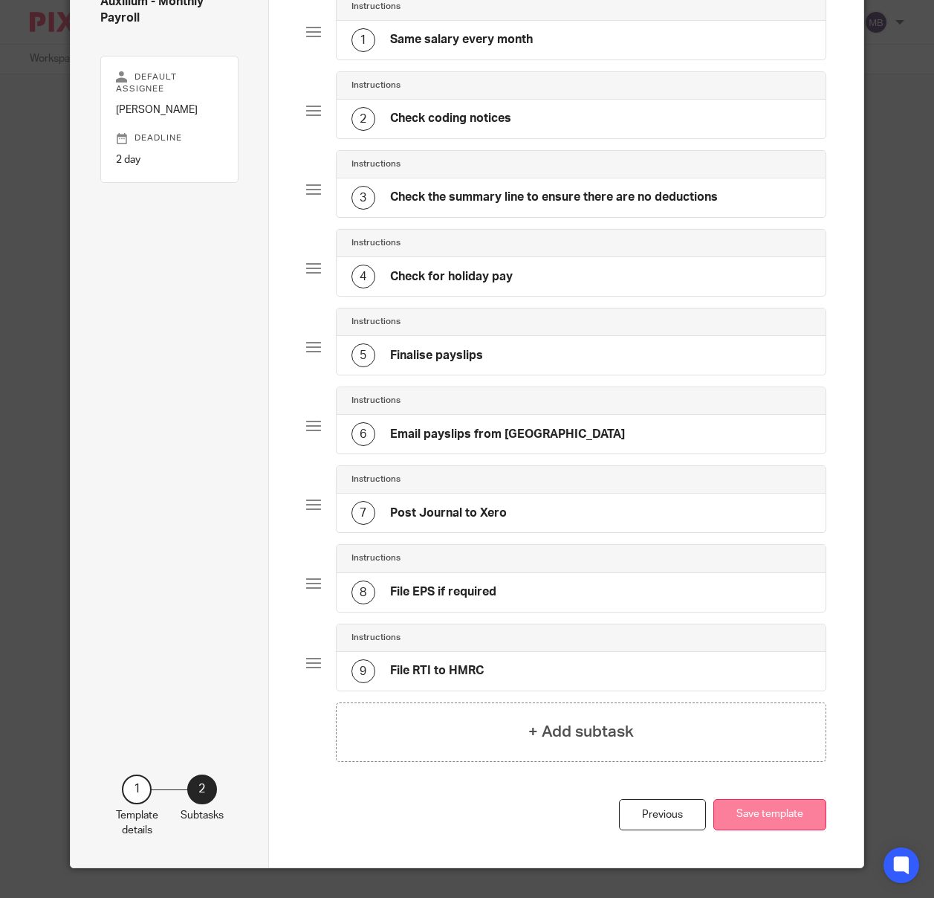
click at [755, 819] on button "Save template" at bounding box center [770, 815] width 113 height 32
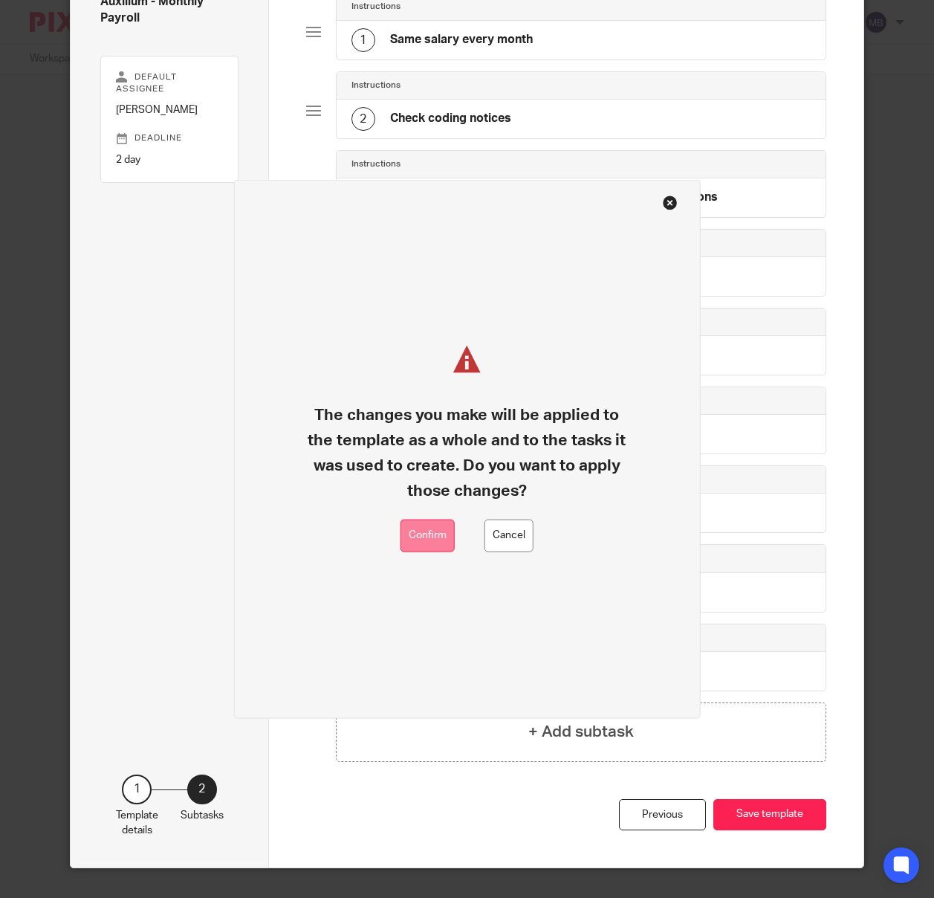
click at [428, 532] on button "Confirm" at bounding box center [428, 535] width 54 height 33
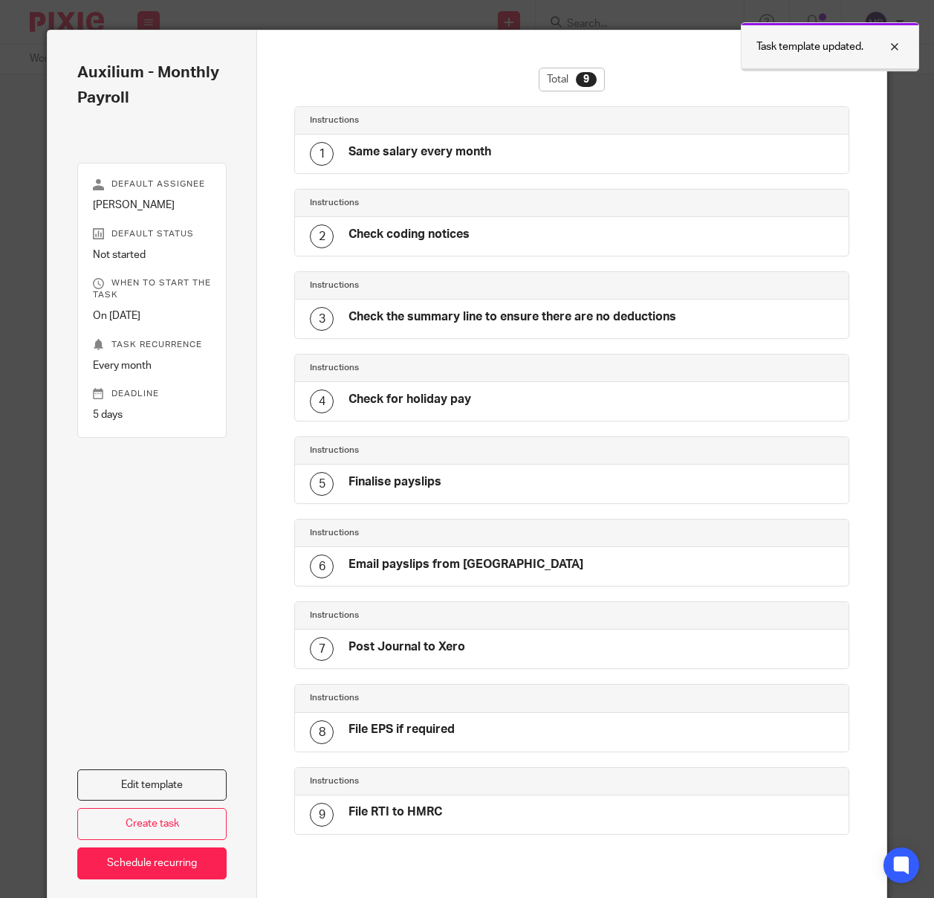
drag, startPoint x: 901, startPoint y: 45, endPoint x: 882, endPoint y: 56, distance: 21.9
click at [901, 45] on div at bounding box center [884, 47] width 40 height 18
click at [857, 52] on div "Close this dialog window" at bounding box center [857, 52] width 15 height 15
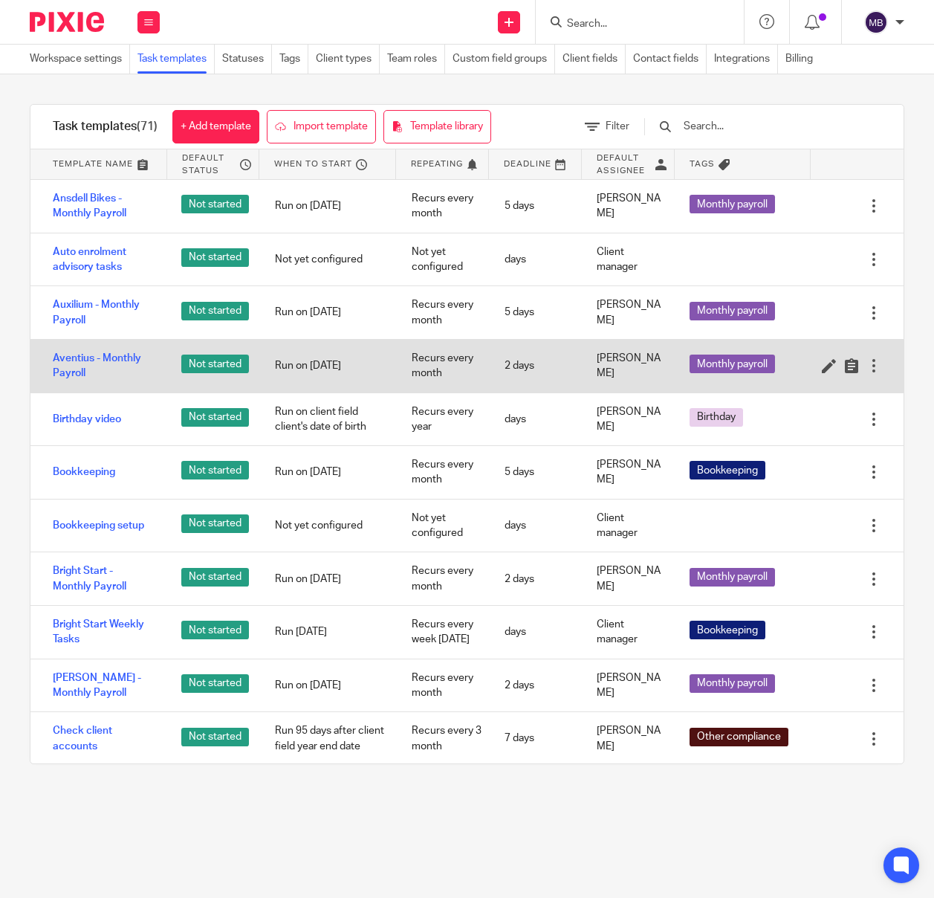
click at [874, 368] on div at bounding box center [874, 365] width 15 height 15
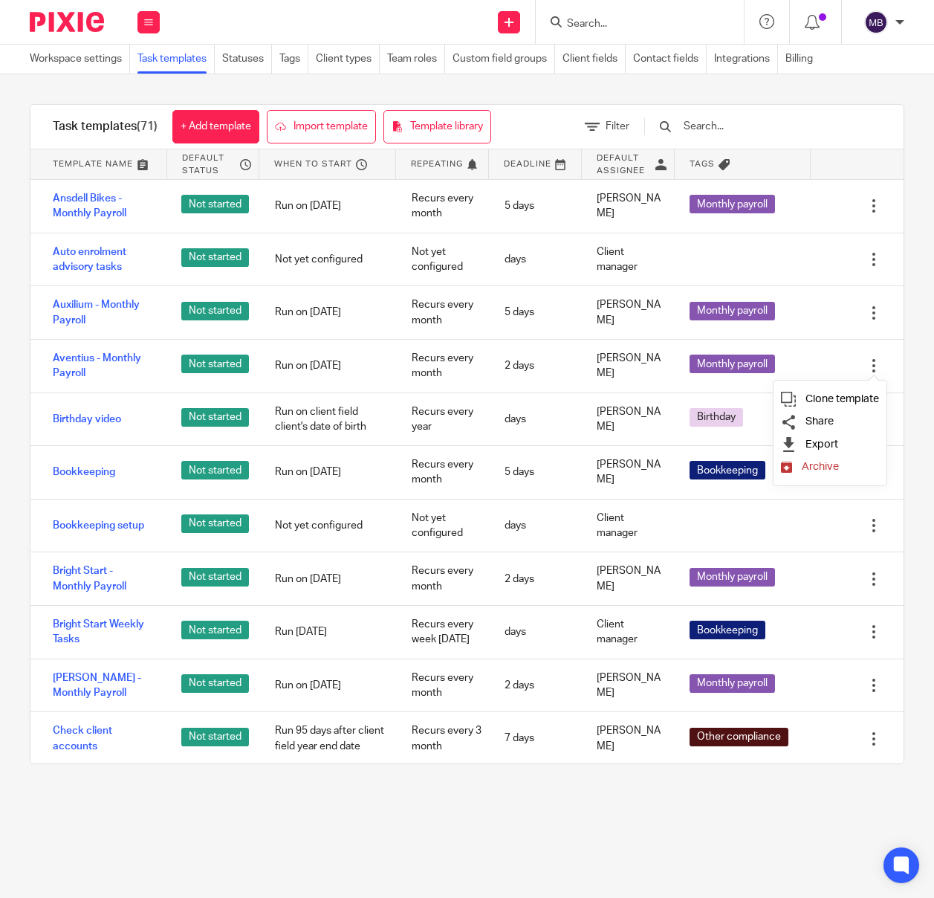
click at [828, 469] on span "Archive" at bounding box center [820, 466] width 37 height 11
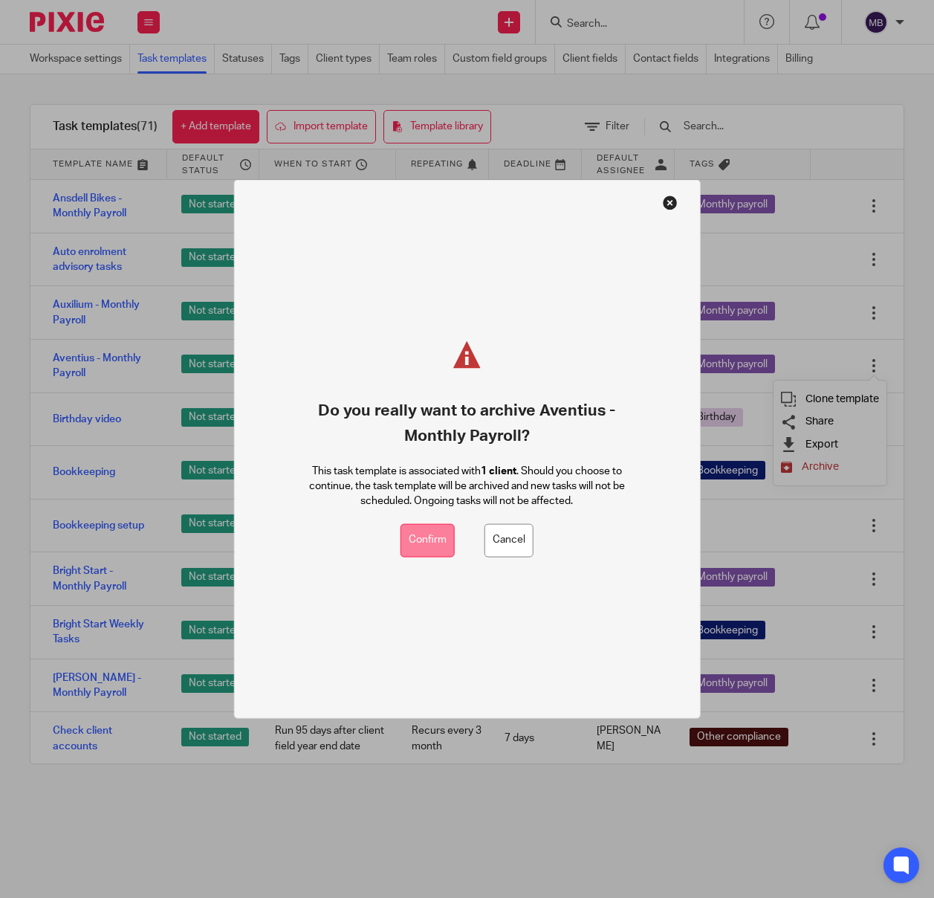
click at [430, 540] on button "Confirm" at bounding box center [428, 540] width 54 height 33
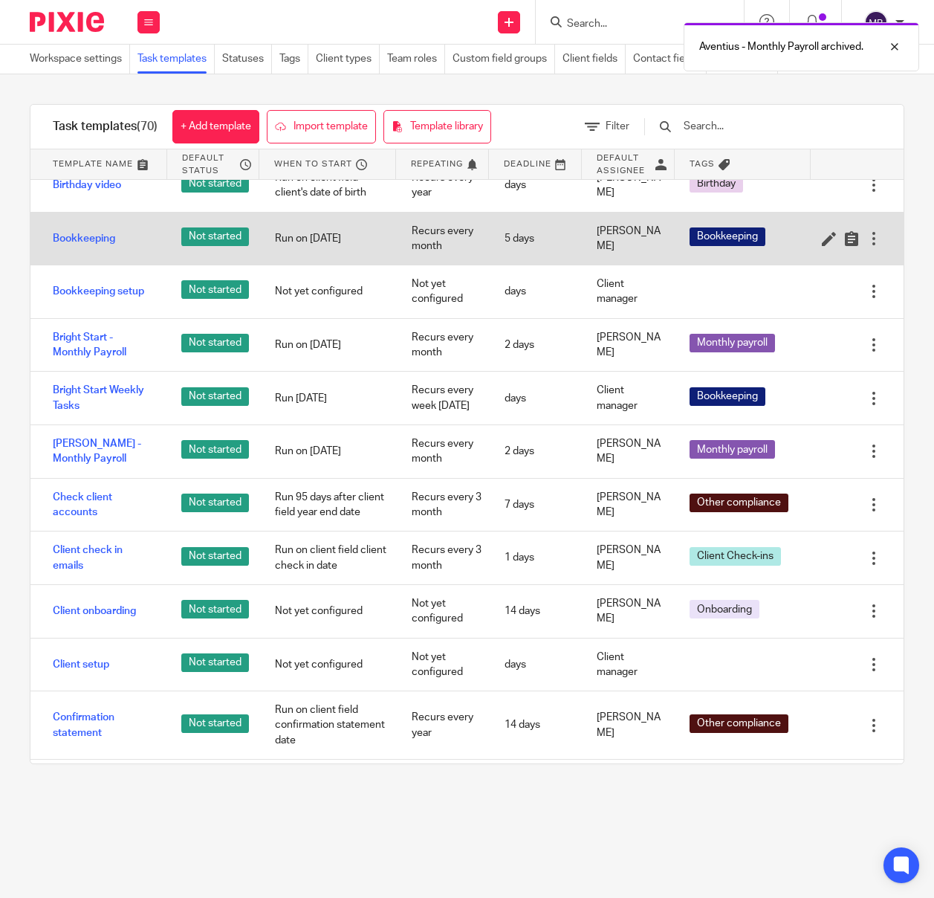
scroll to position [187, 0]
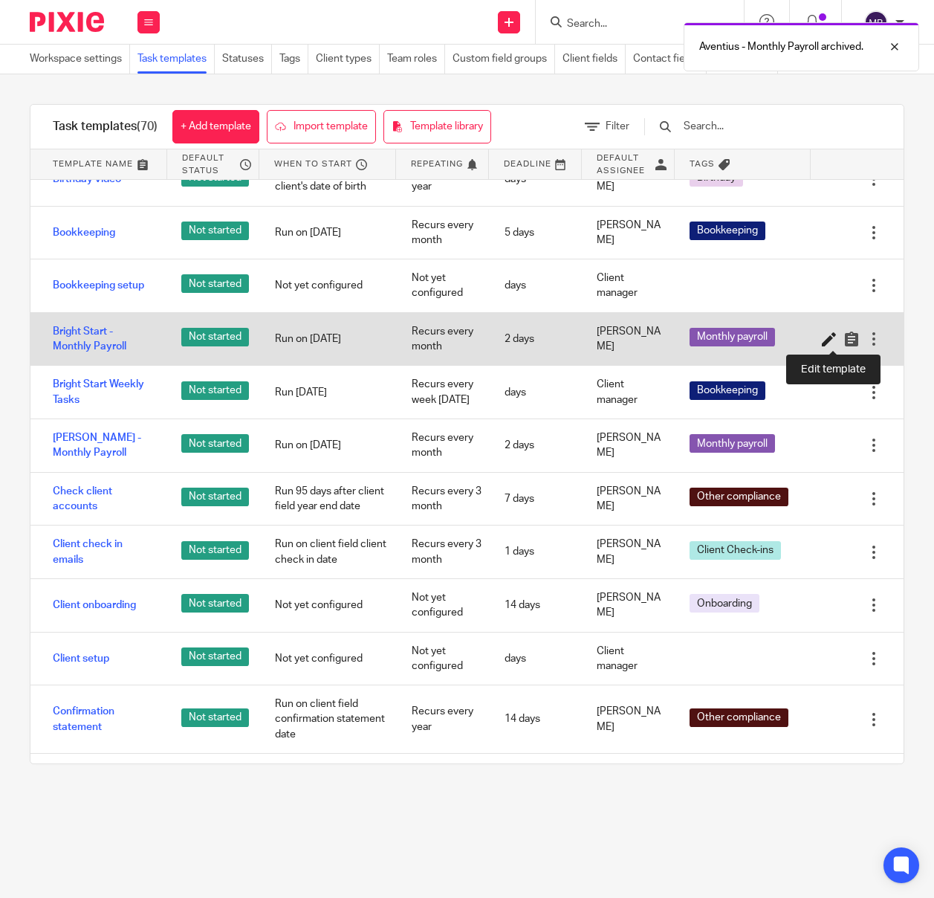
click at [828, 337] on icon at bounding box center [829, 338] width 15 height 15
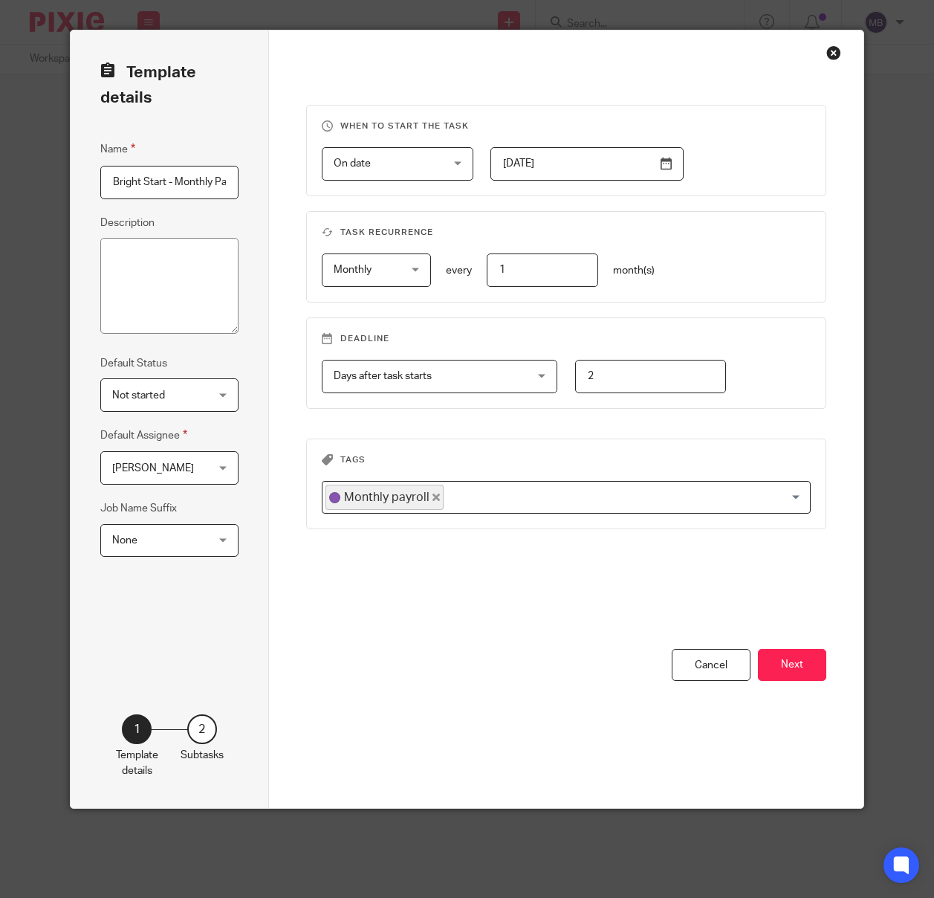
click at [635, 378] on input "2" at bounding box center [651, 376] width 152 height 33
type input "5"
click at [792, 664] on button "Next" at bounding box center [792, 665] width 68 height 32
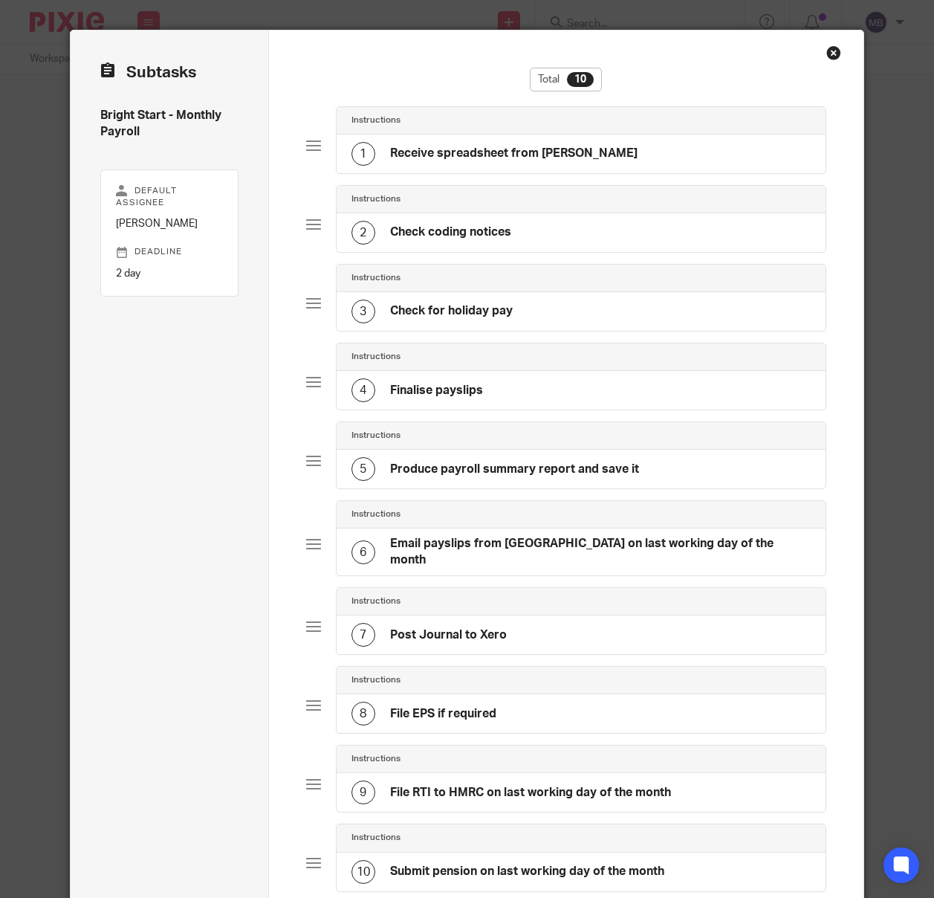
click at [833, 54] on div "Close this dialog window" at bounding box center [834, 52] width 15 height 15
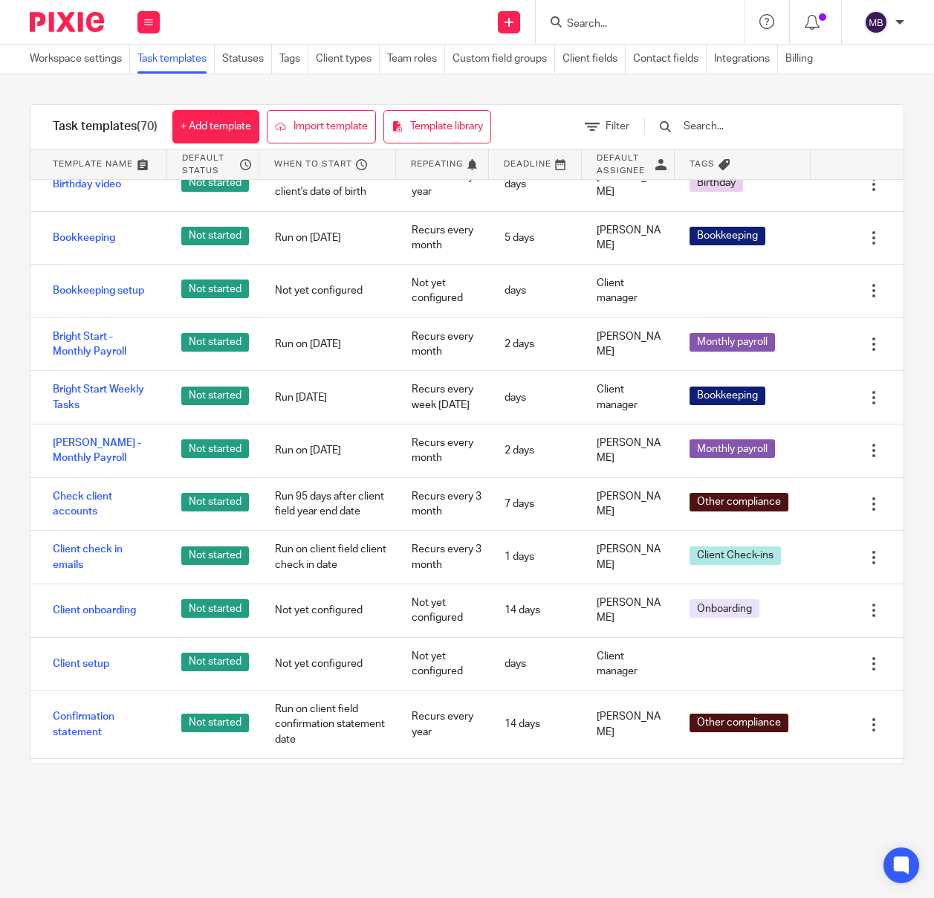
scroll to position [182, 0]
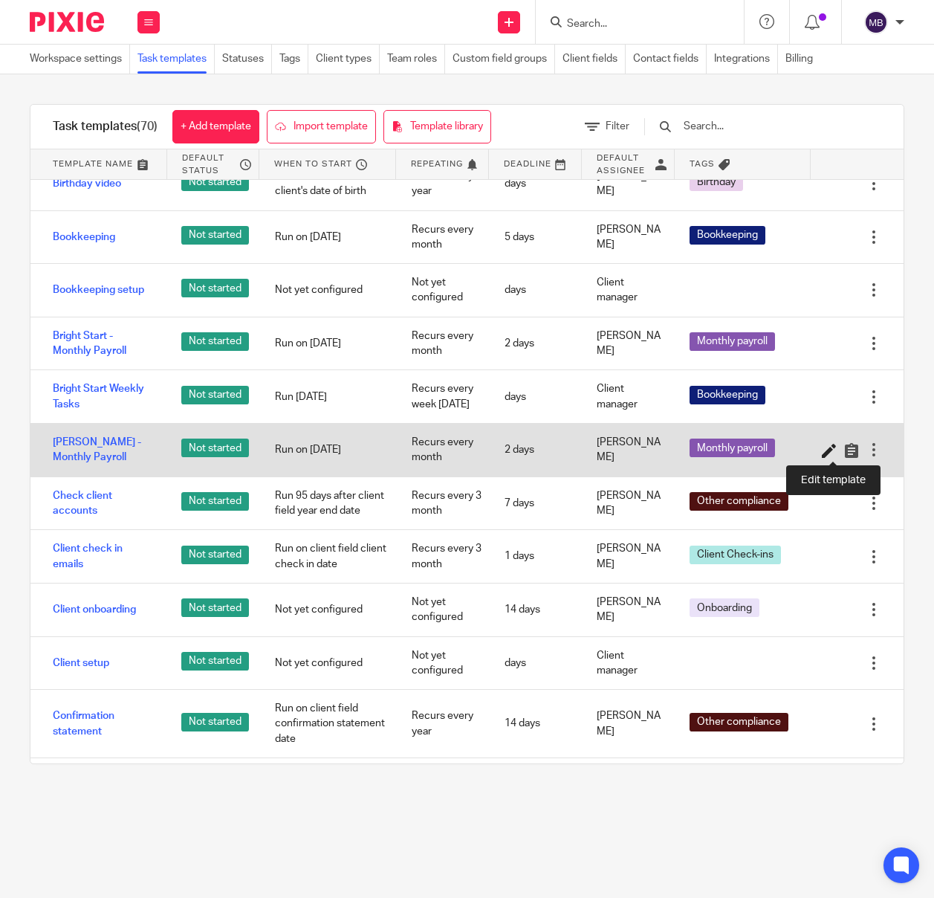
click at [824, 452] on icon at bounding box center [829, 450] width 15 height 15
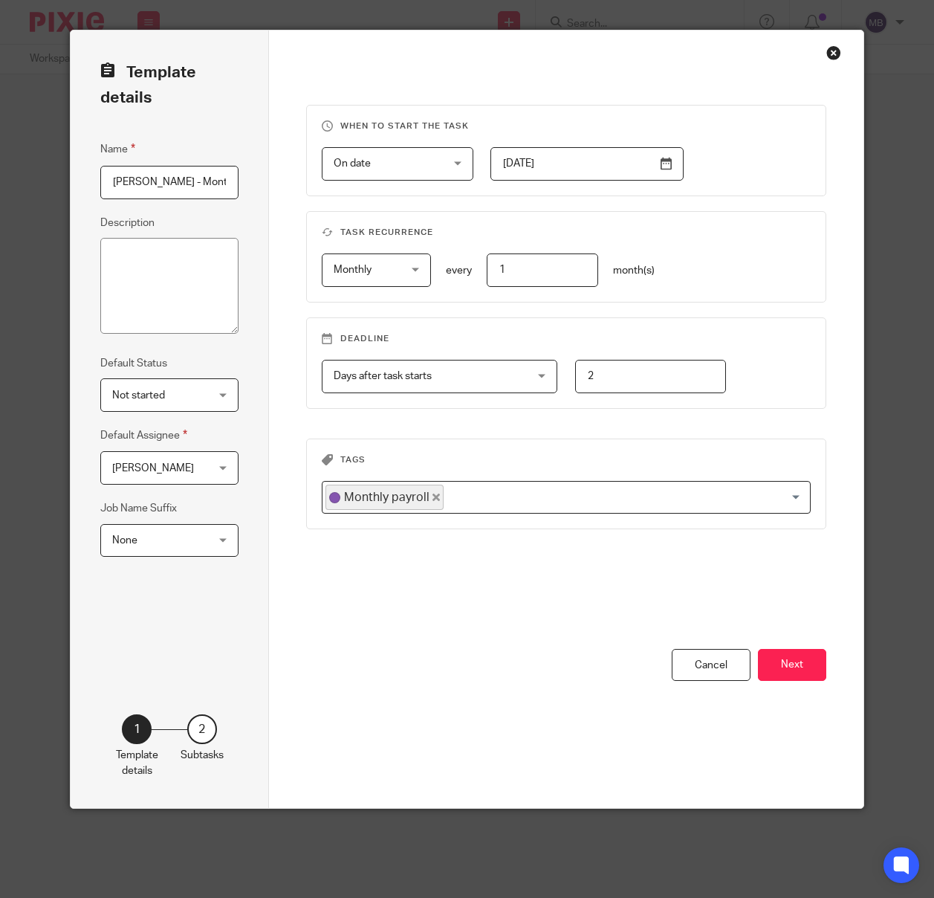
click at [624, 382] on input "2" at bounding box center [651, 376] width 152 height 33
type input "5"
click at [789, 659] on button "Next" at bounding box center [792, 665] width 68 height 32
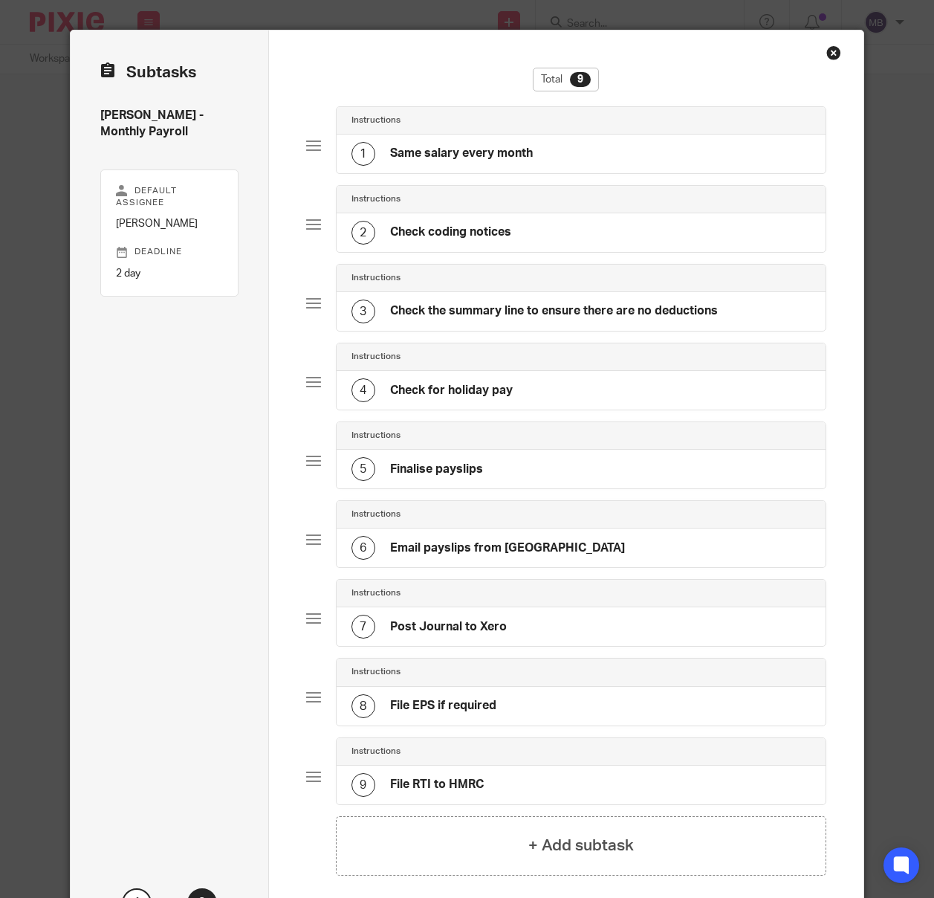
scroll to position [114, 0]
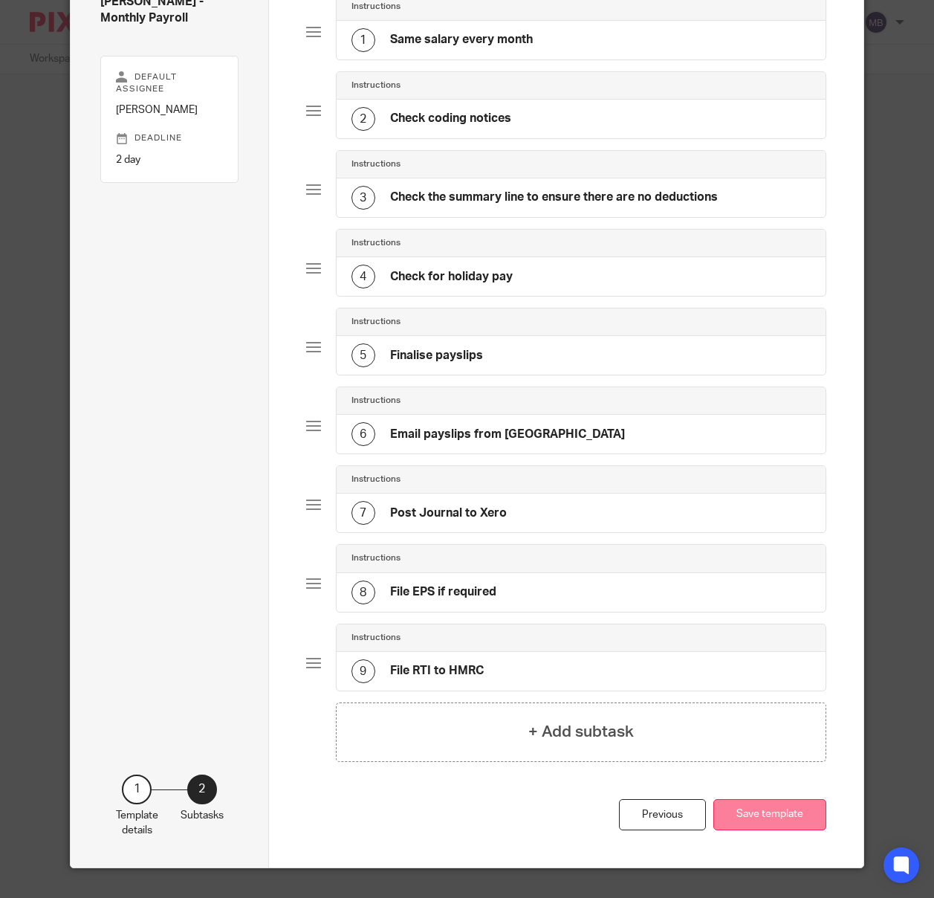
click at [777, 805] on button "Save template" at bounding box center [770, 815] width 113 height 32
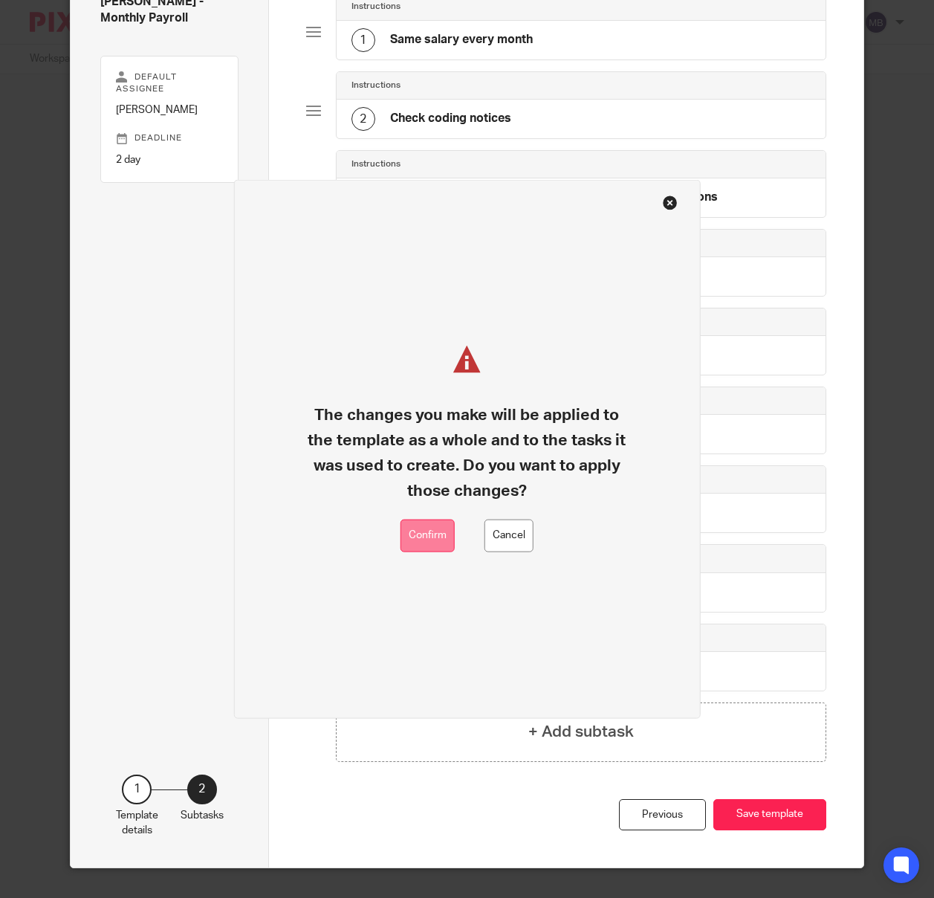
click at [414, 537] on button "Confirm" at bounding box center [428, 535] width 54 height 33
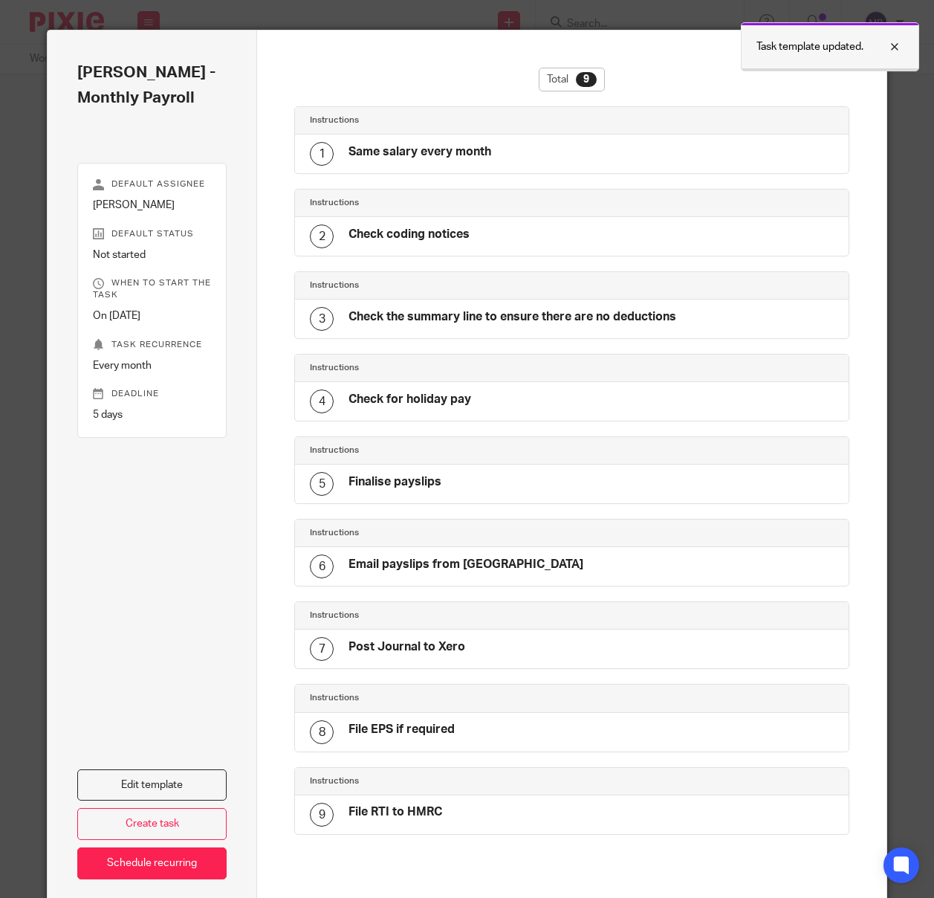
click at [900, 46] on div at bounding box center [884, 47] width 40 height 18
click at [864, 51] on div "Close this dialog window" at bounding box center [857, 52] width 15 height 15
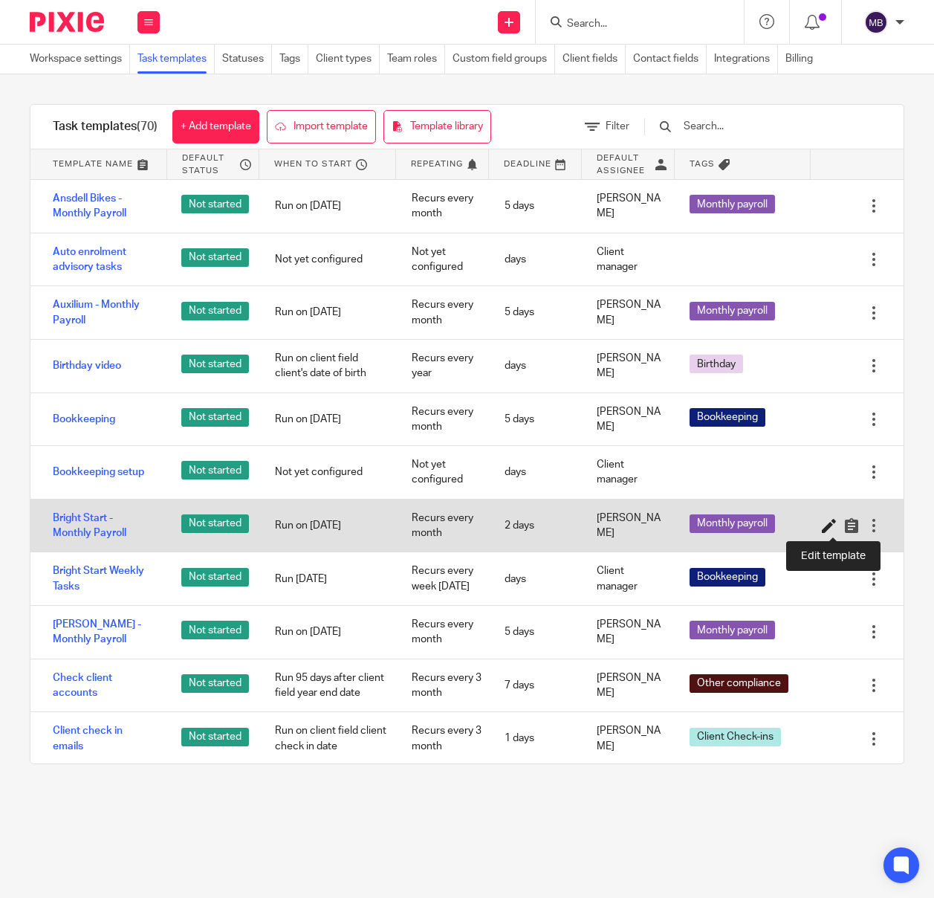
click at [827, 526] on icon at bounding box center [829, 525] width 15 height 15
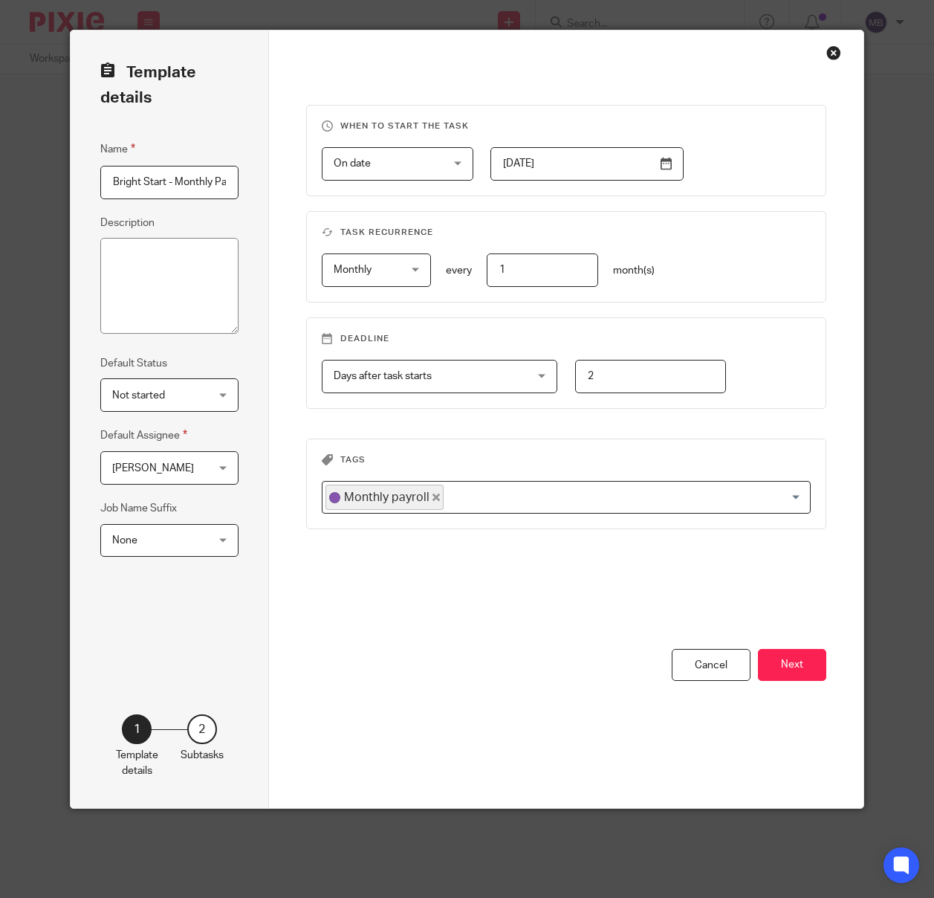
click at [698, 383] on input "2" at bounding box center [651, 376] width 152 height 33
type input "5"
click at [783, 666] on button "Next" at bounding box center [792, 665] width 68 height 32
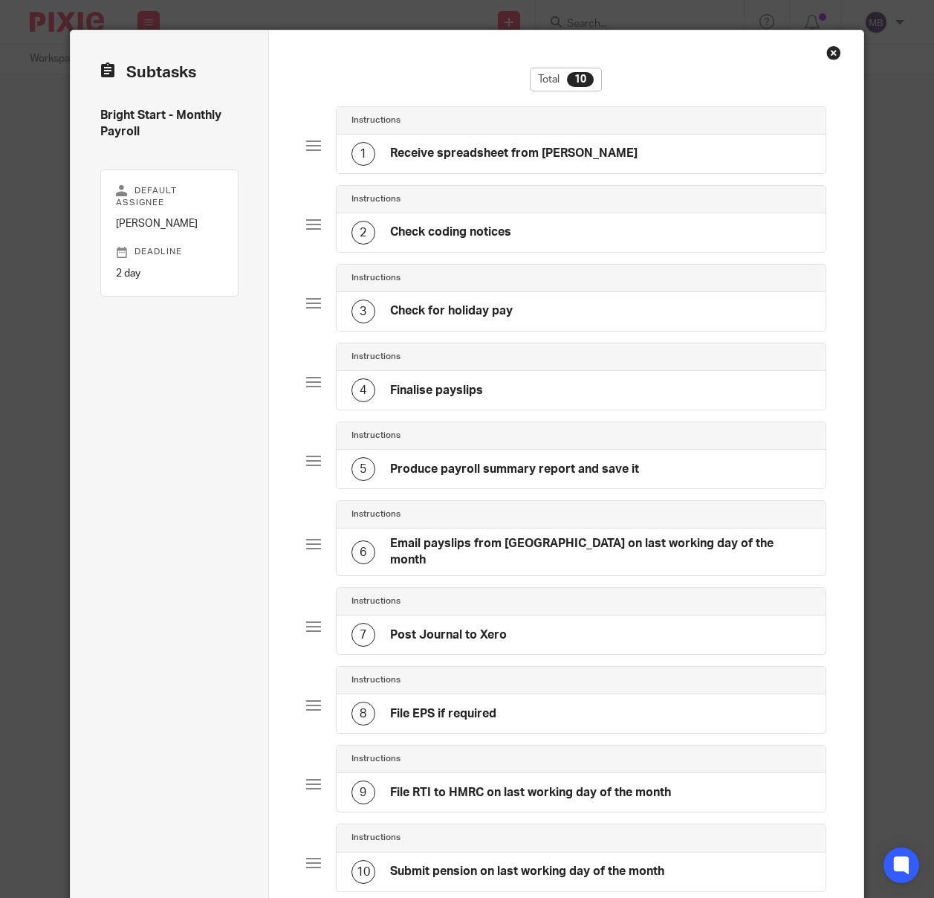
scroll to position [193, 0]
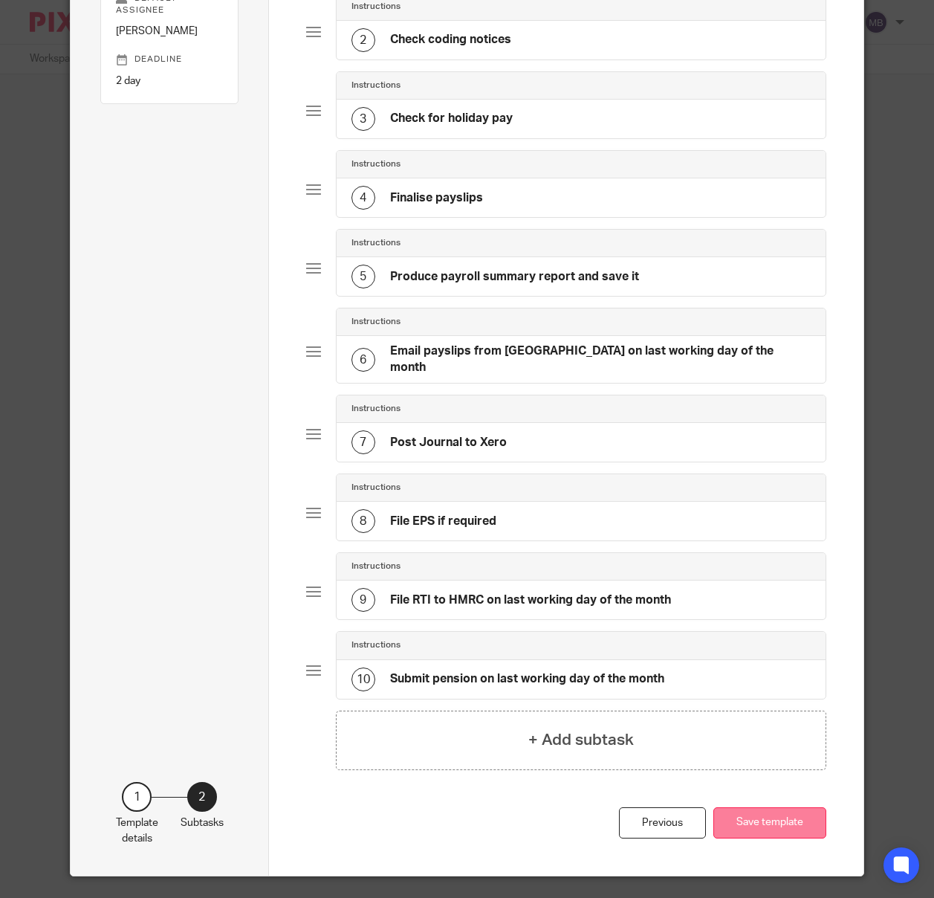
click at [768, 820] on button "Save template" at bounding box center [770, 823] width 113 height 32
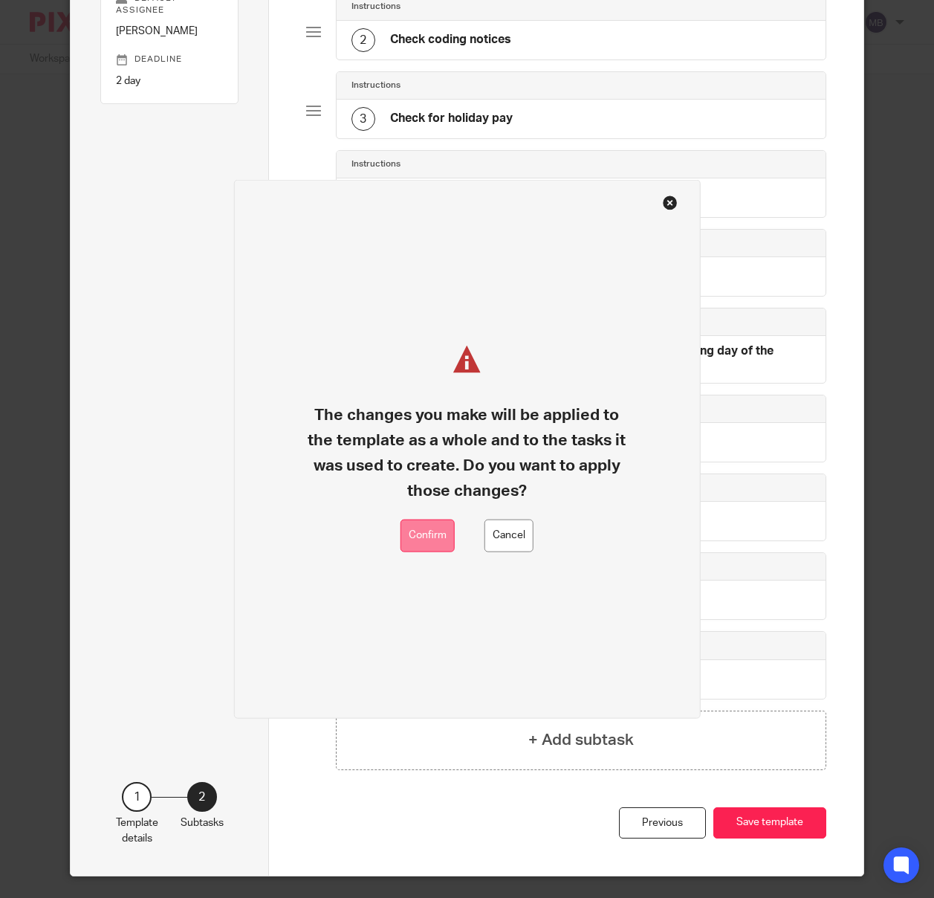
click at [433, 538] on button "Confirm" at bounding box center [428, 535] width 54 height 33
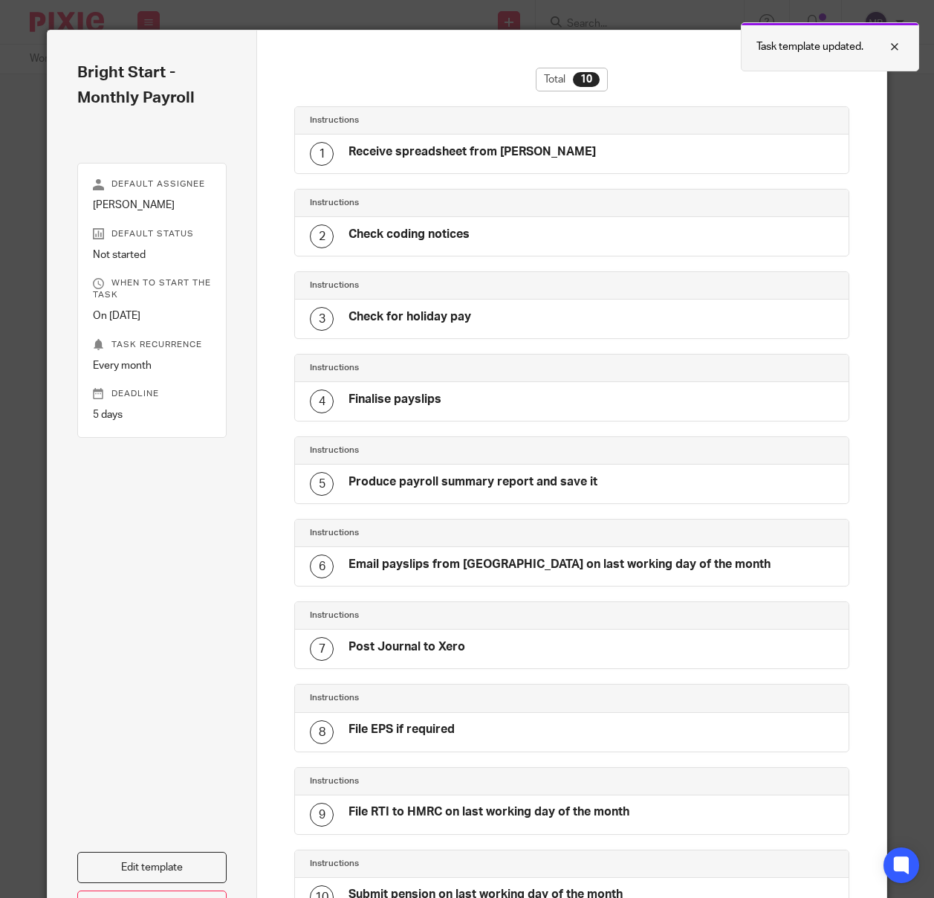
click at [896, 43] on div at bounding box center [884, 47] width 40 height 18
click at [858, 50] on div "Close this dialog window" at bounding box center [857, 52] width 15 height 15
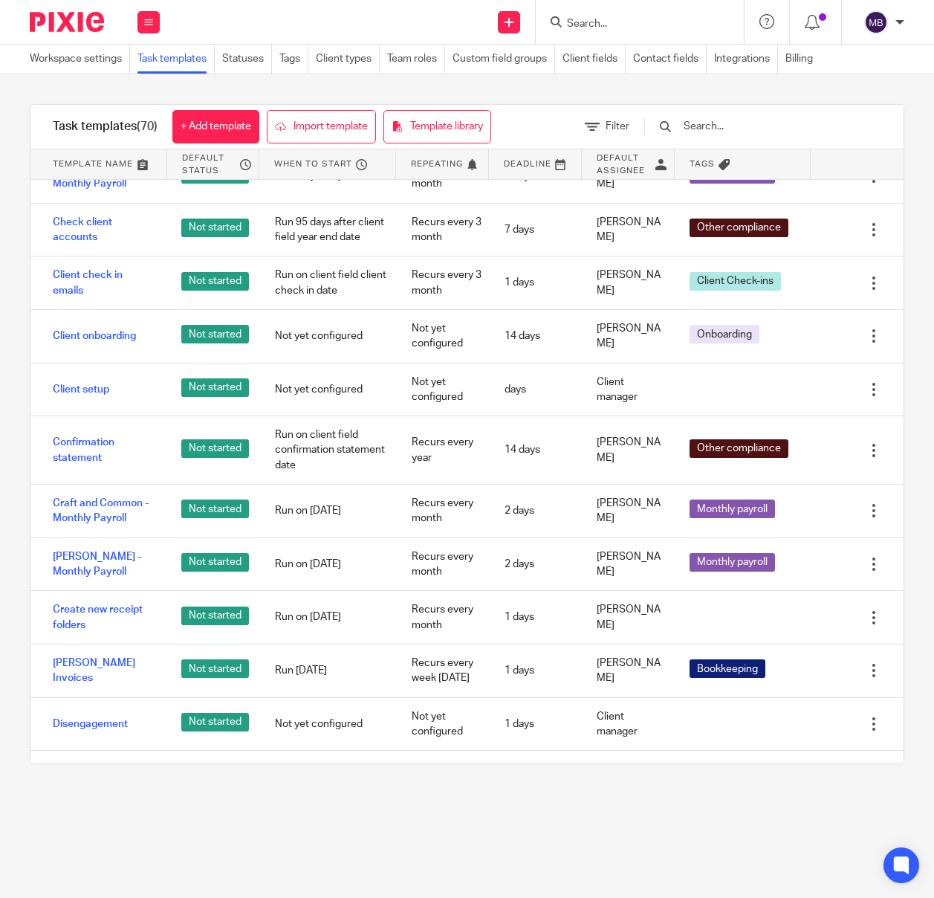
scroll to position [457, 0]
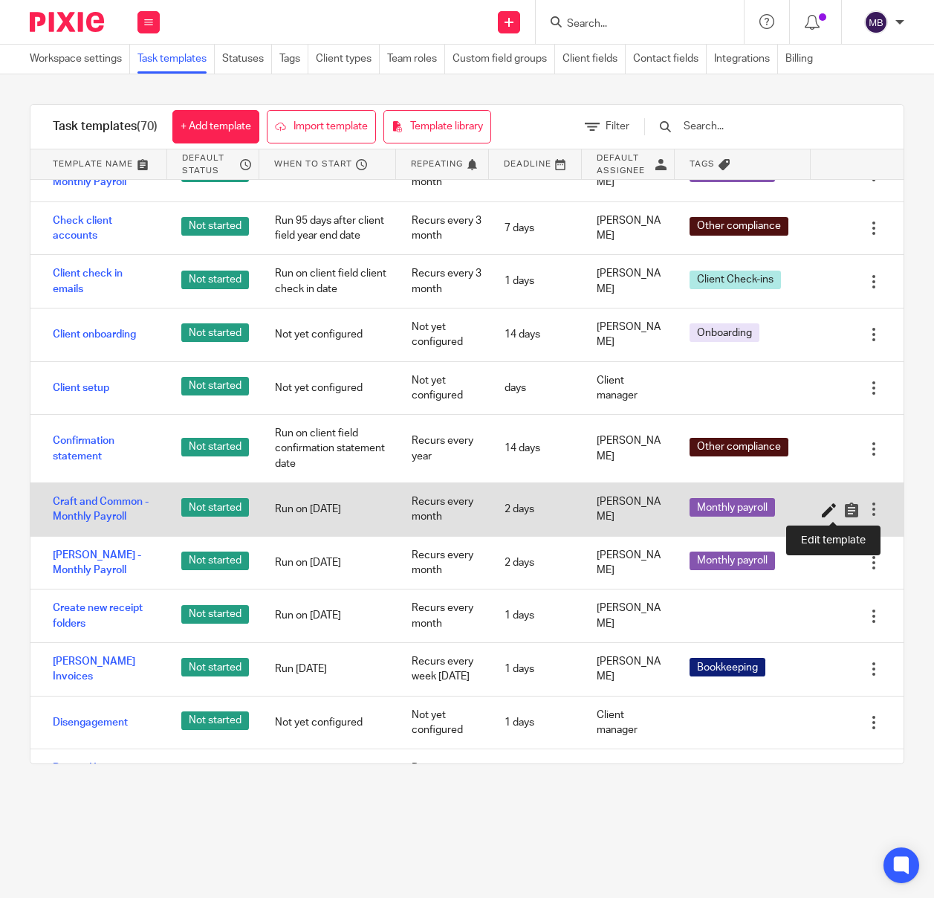
click at [824, 507] on icon at bounding box center [829, 509] width 15 height 15
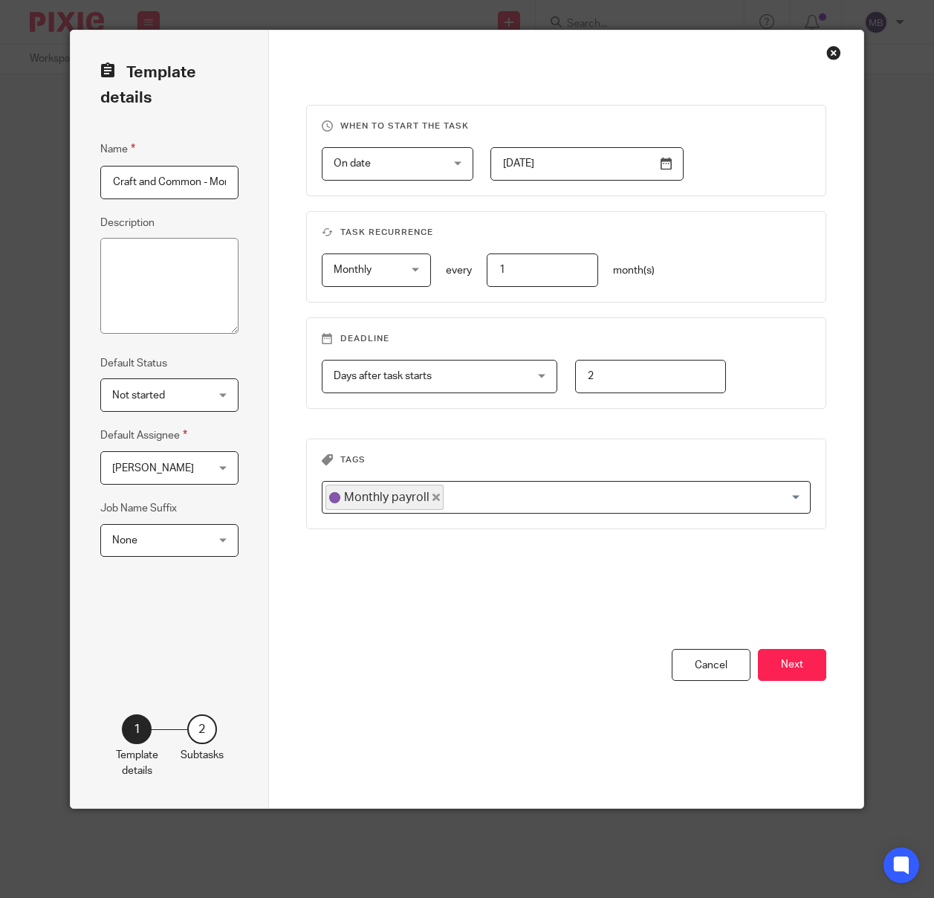
scroll to position [0, 56]
click at [635, 379] on input "2" at bounding box center [651, 376] width 152 height 33
type input "5"
click at [807, 667] on button "Next" at bounding box center [792, 665] width 68 height 32
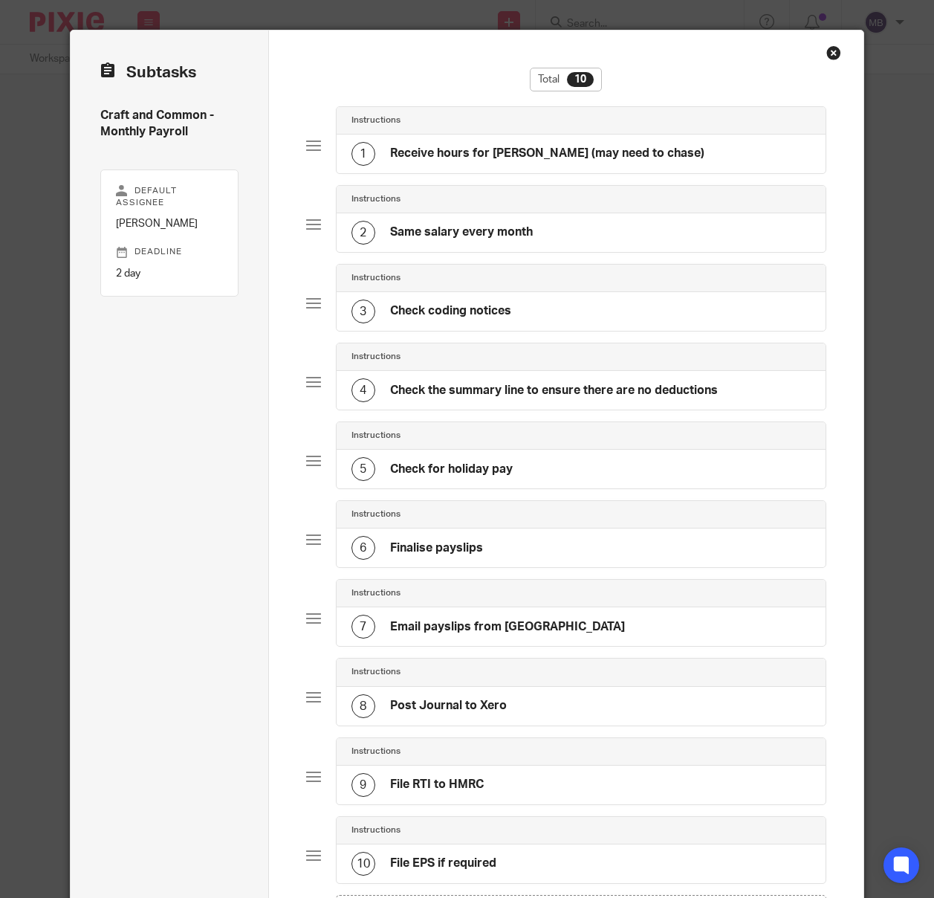
scroll to position [193, 0]
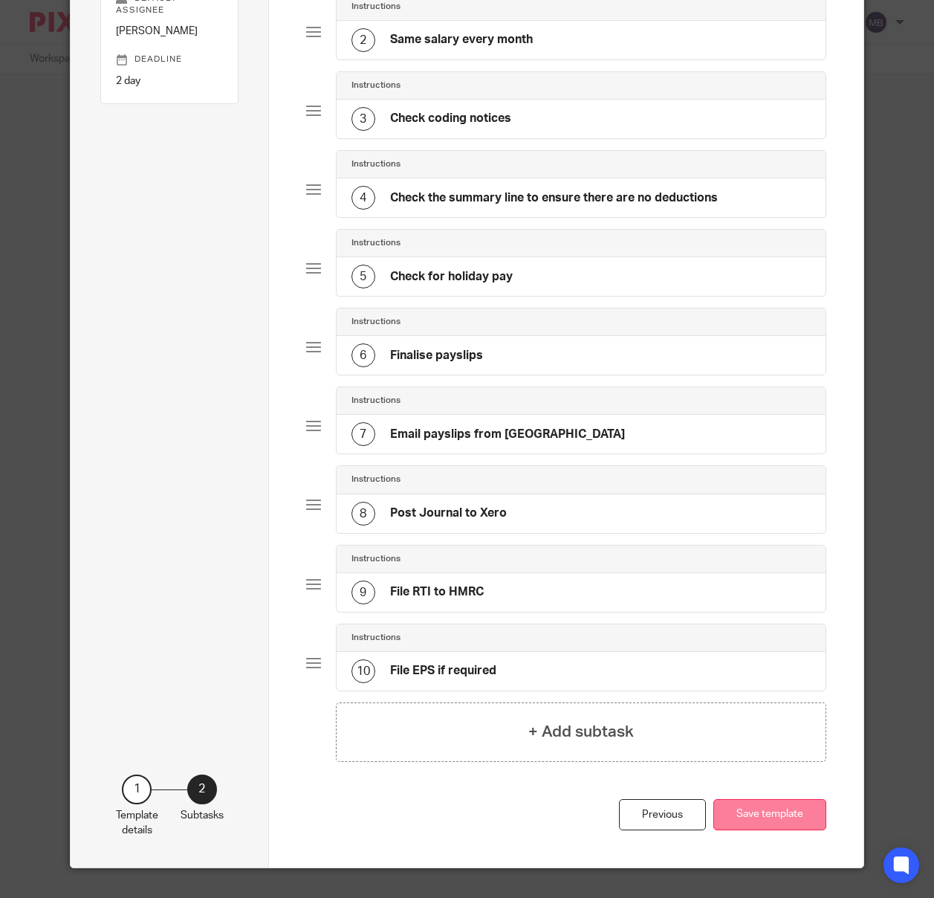
click at [778, 819] on button "Save template" at bounding box center [770, 815] width 113 height 32
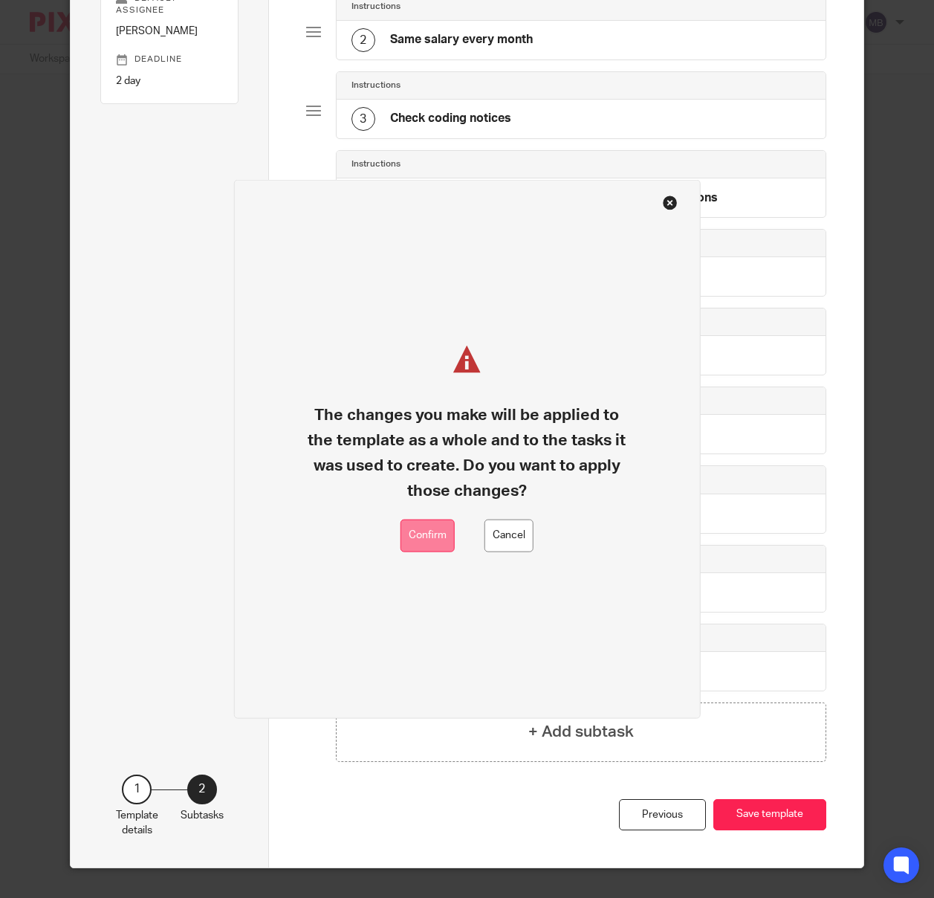
click at [415, 525] on button "Confirm" at bounding box center [428, 535] width 54 height 33
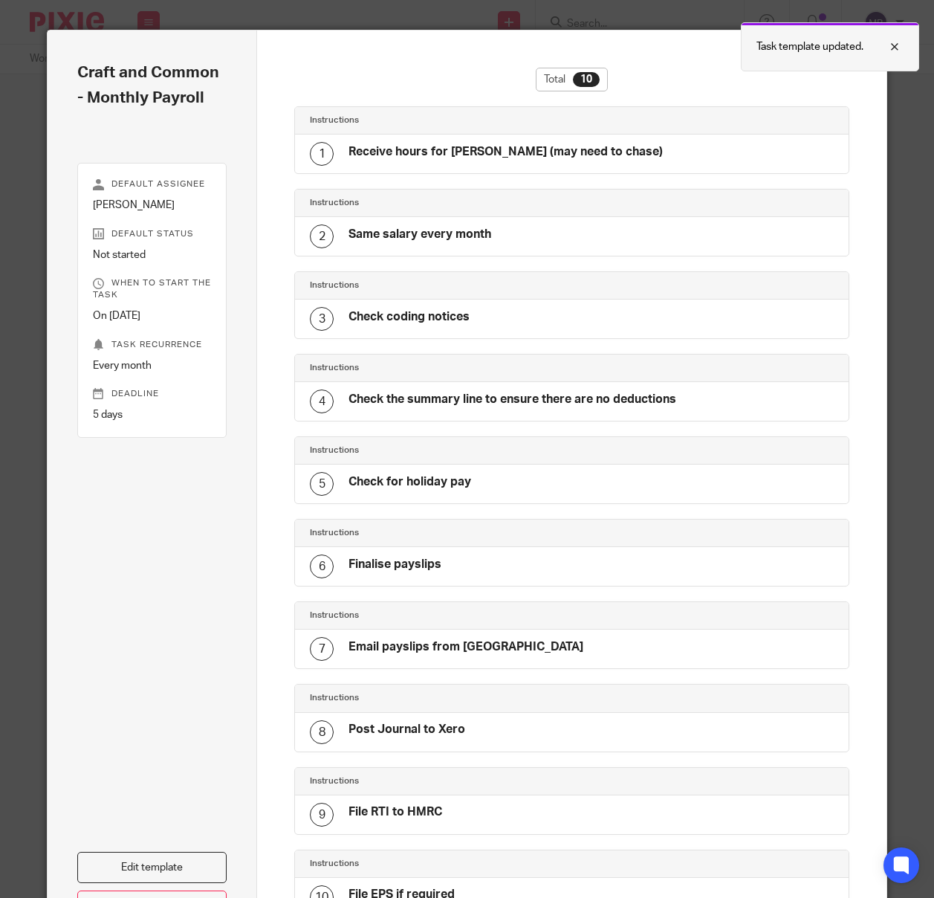
click at [893, 44] on div at bounding box center [884, 47] width 40 height 18
click at [859, 53] on div "Close this dialog window" at bounding box center [857, 52] width 15 height 15
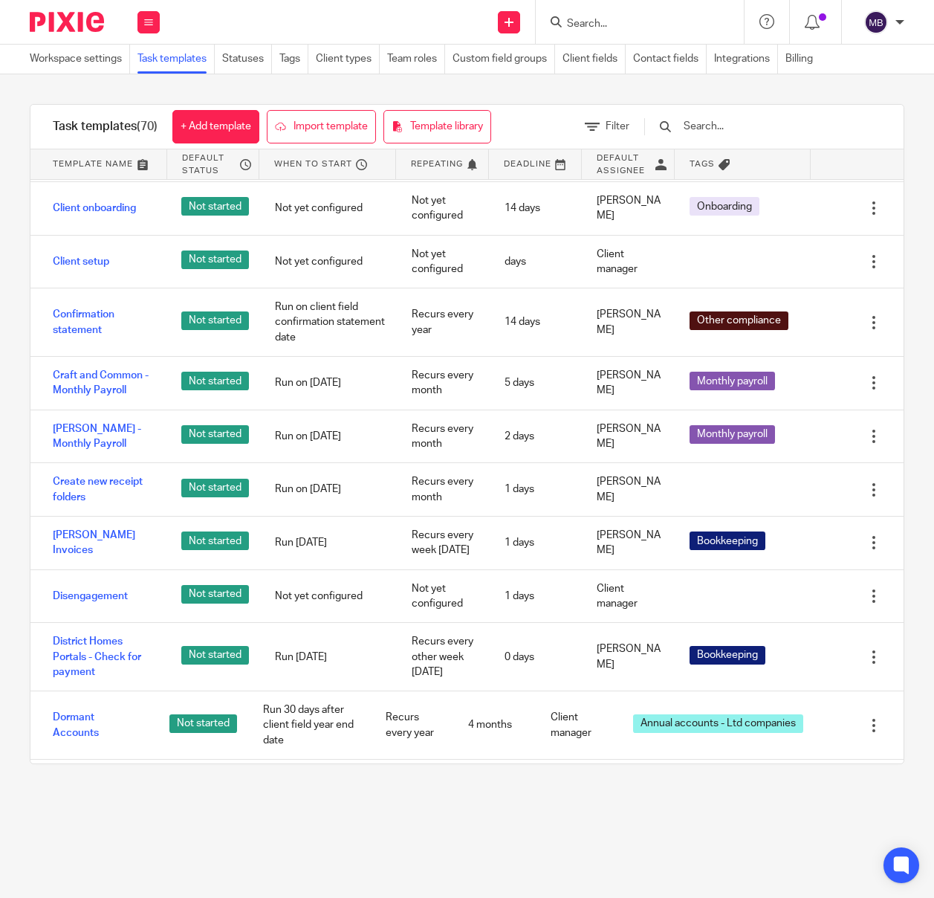
scroll to position [606, 0]
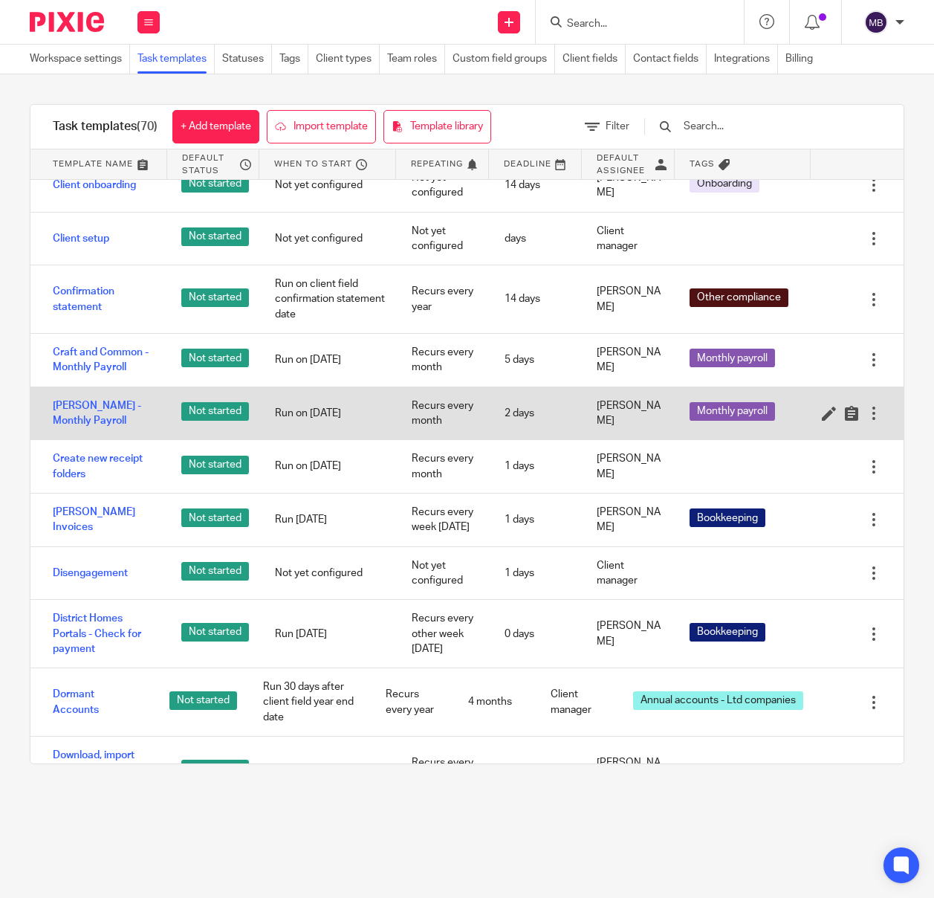
click at [874, 413] on div at bounding box center [874, 413] width 15 height 15
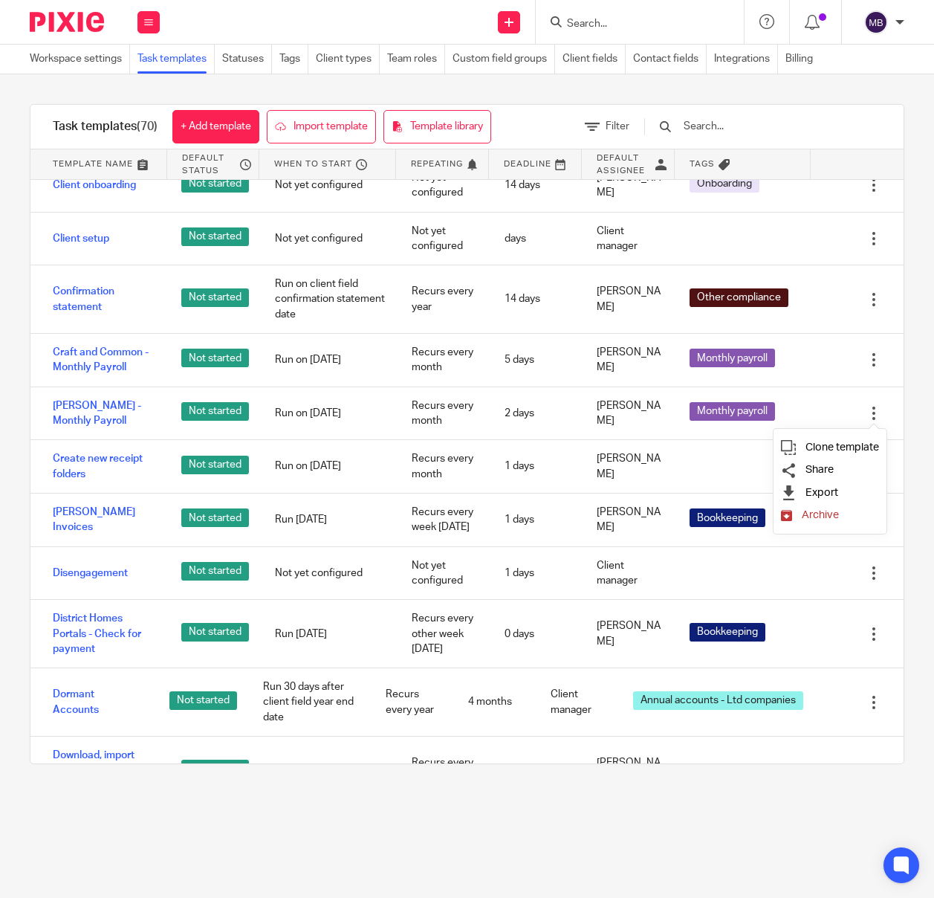
click at [821, 513] on span "Archive" at bounding box center [820, 514] width 37 height 11
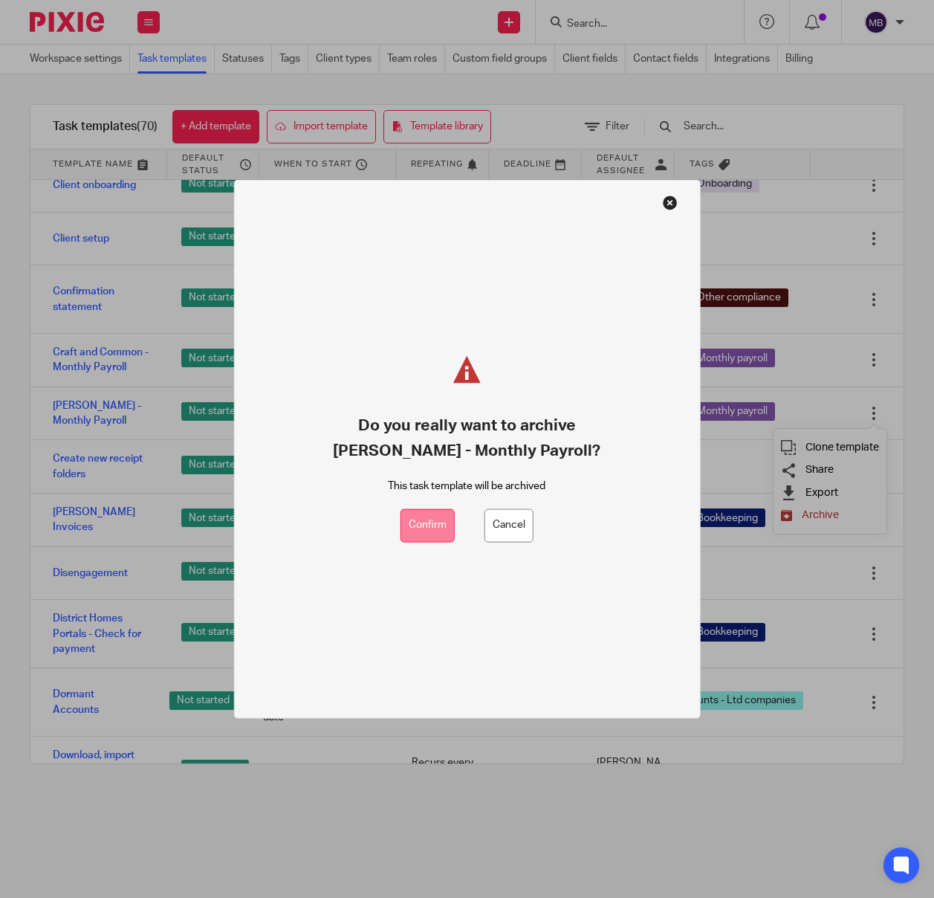
click at [425, 525] on button "Confirm" at bounding box center [428, 524] width 54 height 33
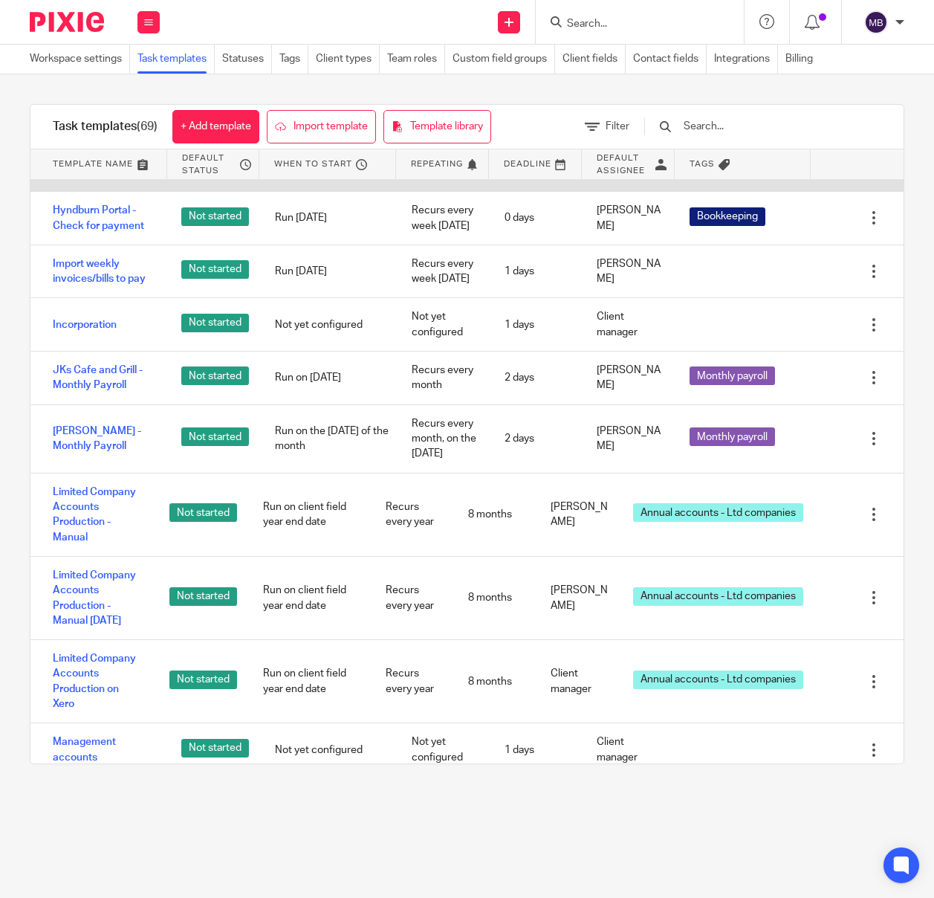
scroll to position [1400, 0]
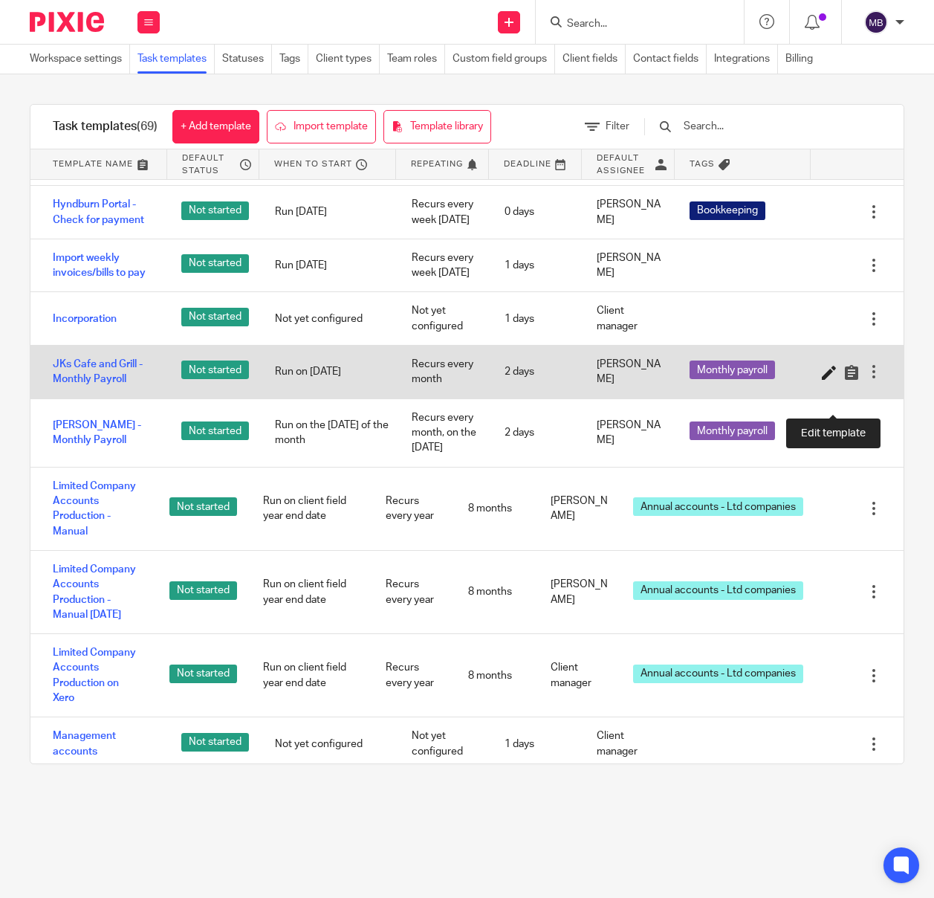
click at [829, 380] on icon at bounding box center [829, 372] width 15 height 15
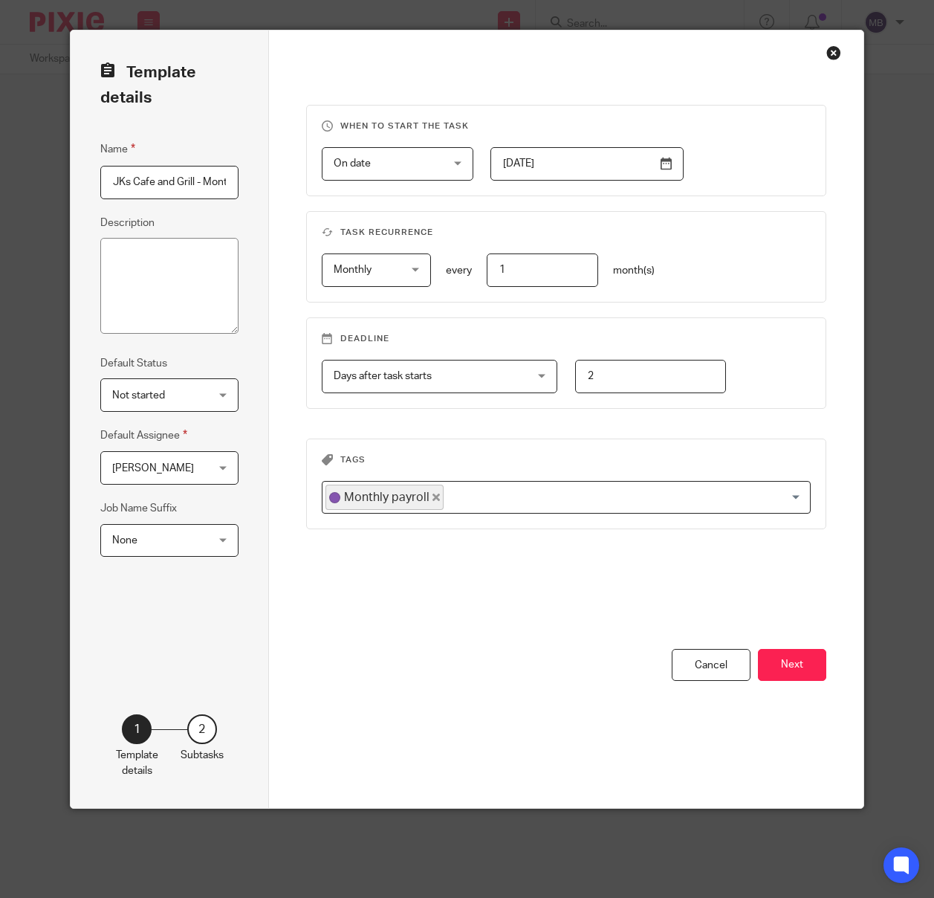
scroll to position [0, 50]
click at [605, 378] on input "2" at bounding box center [651, 376] width 152 height 33
type input "5"
click at [792, 669] on button "Next" at bounding box center [792, 665] width 68 height 32
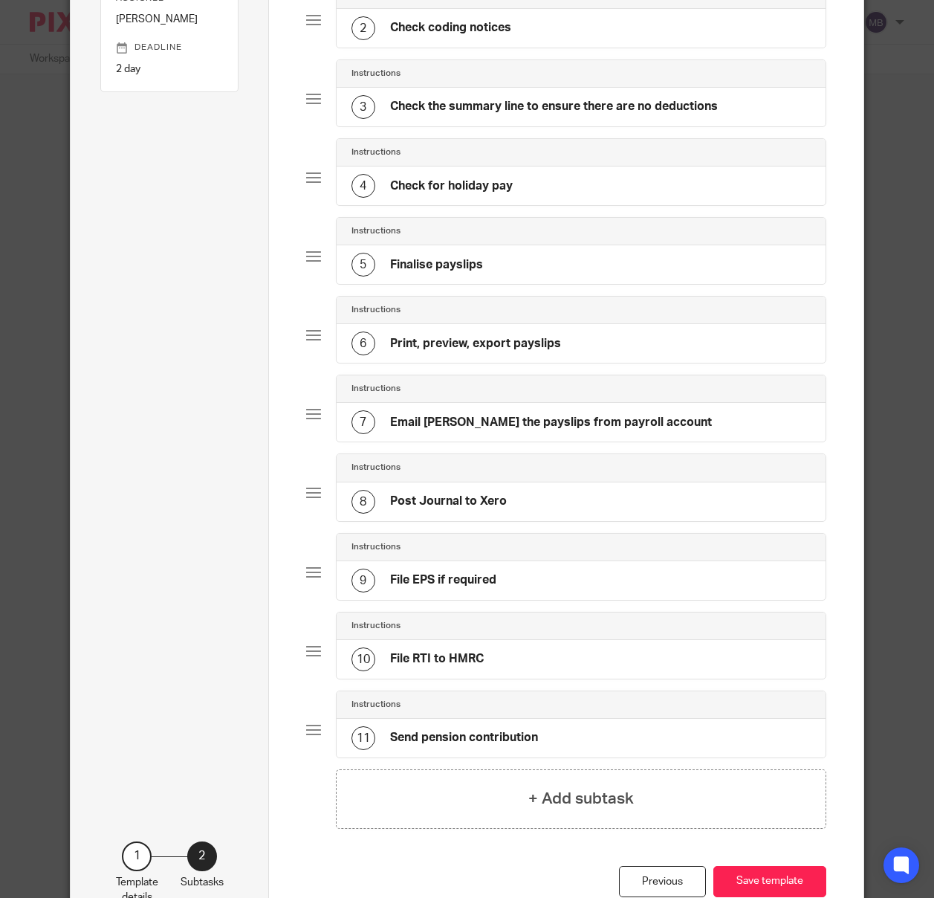
scroll to position [271, 0]
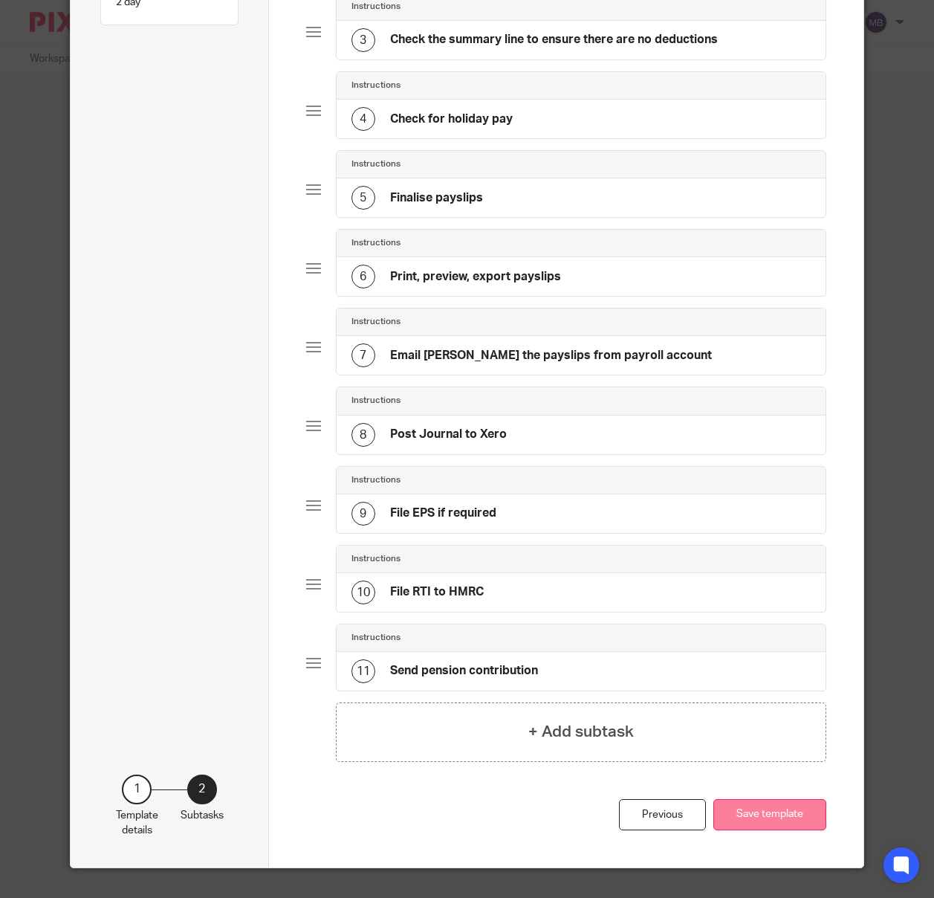
click at [763, 811] on button "Save template" at bounding box center [770, 815] width 113 height 32
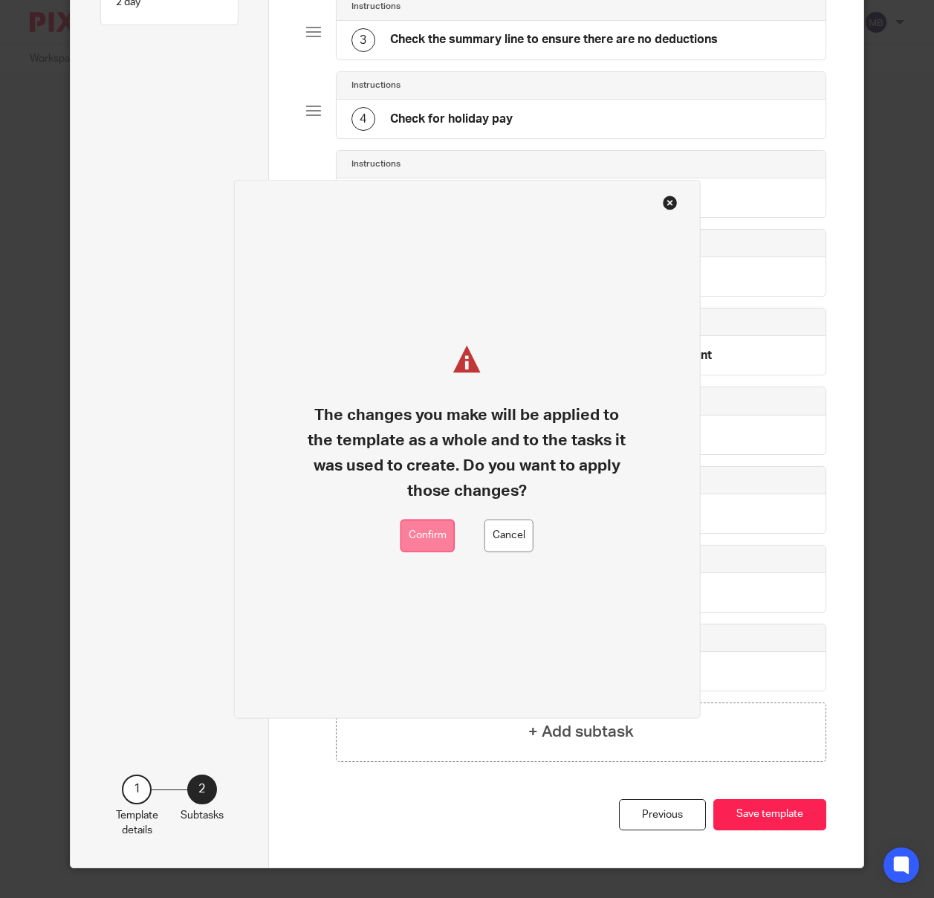
click at [438, 540] on button "Confirm" at bounding box center [428, 535] width 54 height 33
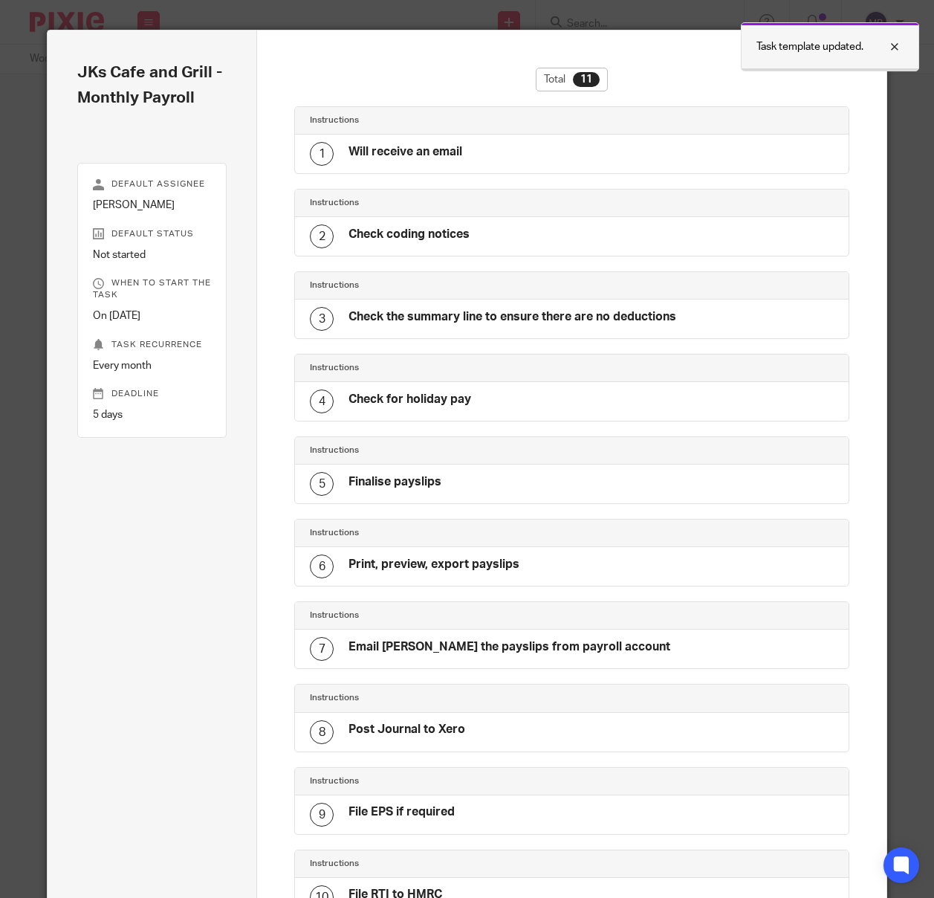
click at [889, 42] on div at bounding box center [884, 47] width 40 height 18
click at [862, 53] on div "Close this dialog window" at bounding box center [857, 52] width 15 height 15
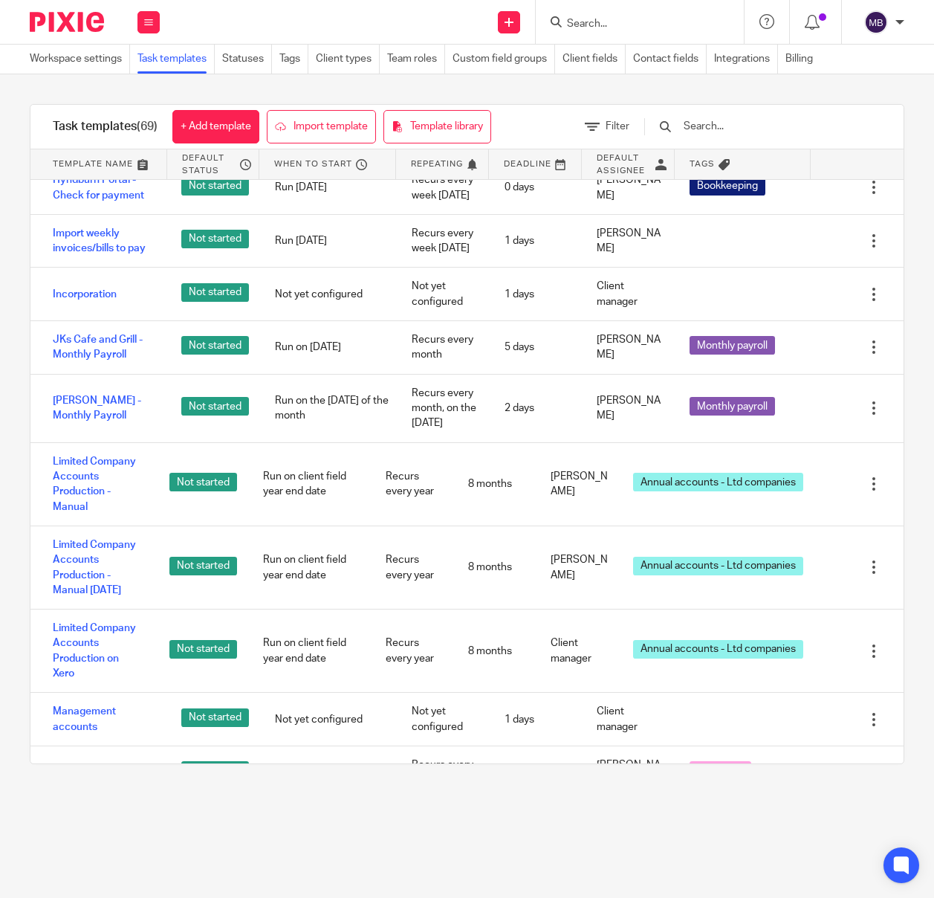
scroll to position [1441, 0]
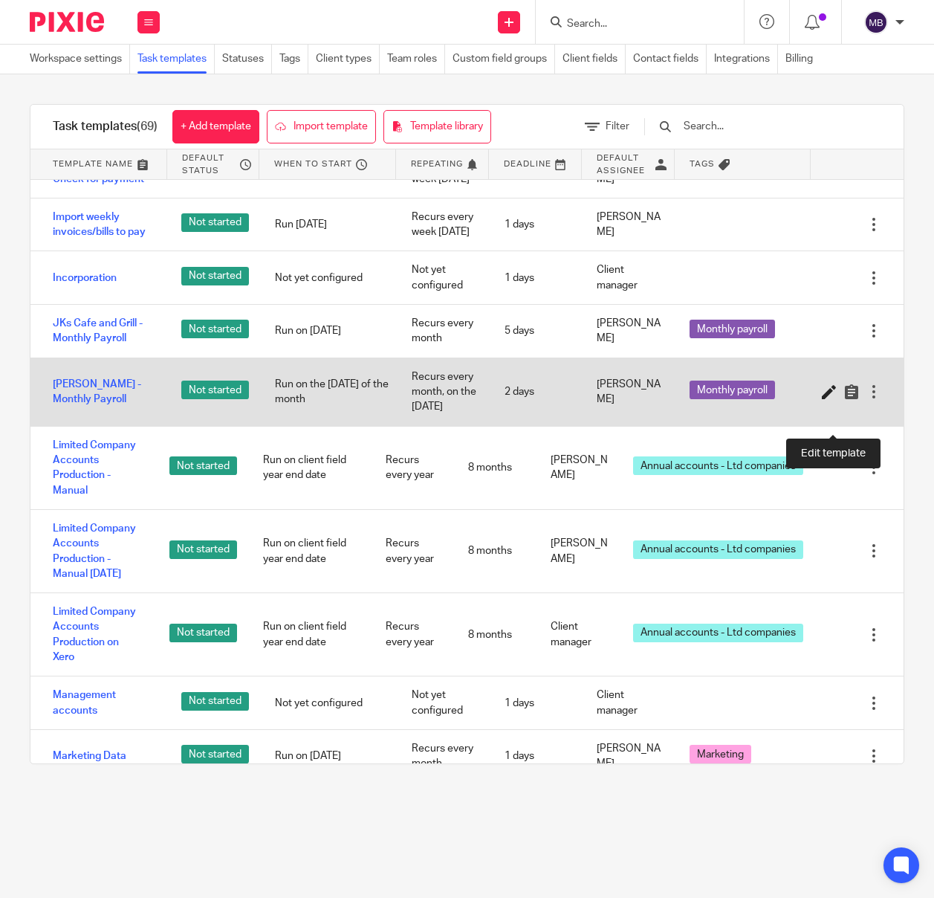
click at [826, 399] on icon at bounding box center [829, 391] width 15 height 15
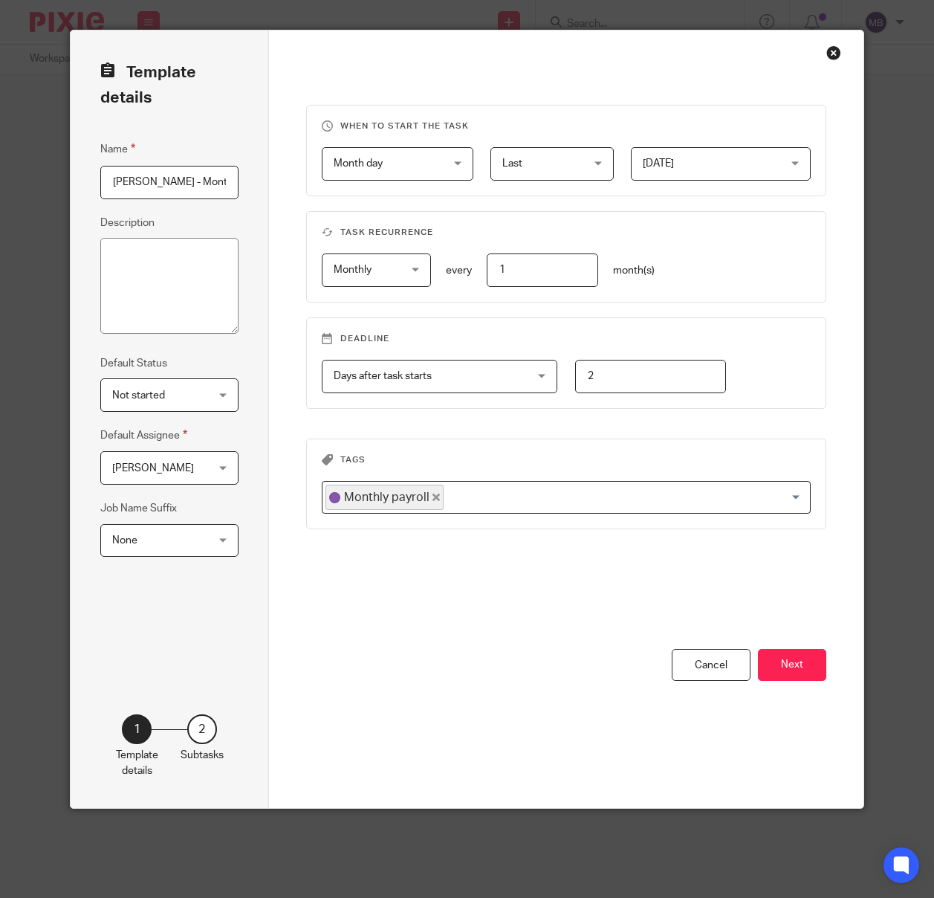
click at [687, 164] on span "Monday" at bounding box center [710, 163] width 134 height 31
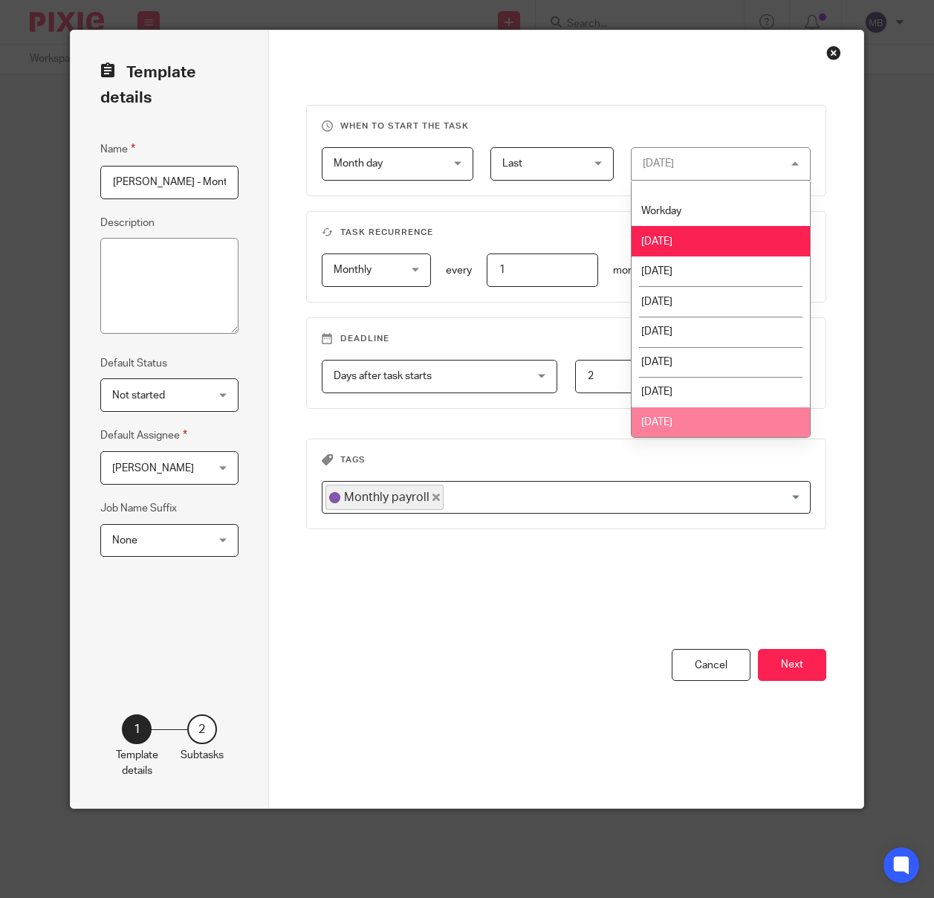
click at [684, 431] on li "Sunday" at bounding box center [721, 422] width 178 height 30
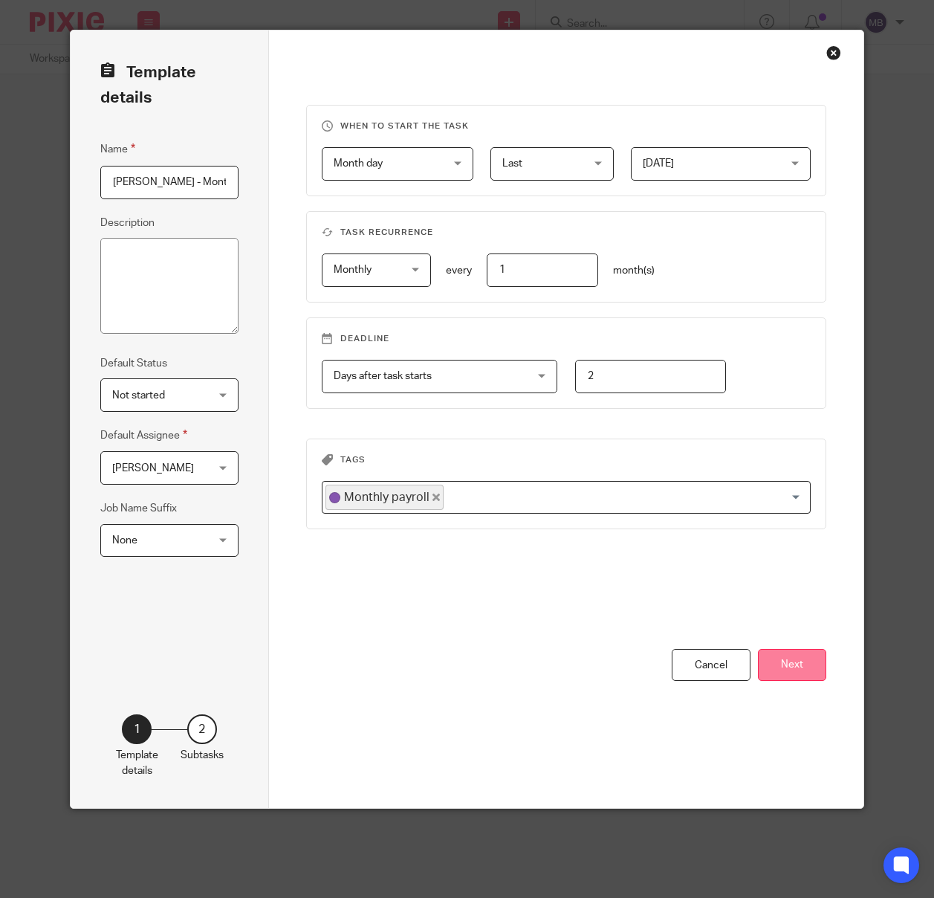
click at [804, 664] on button "Next" at bounding box center [792, 665] width 68 height 32
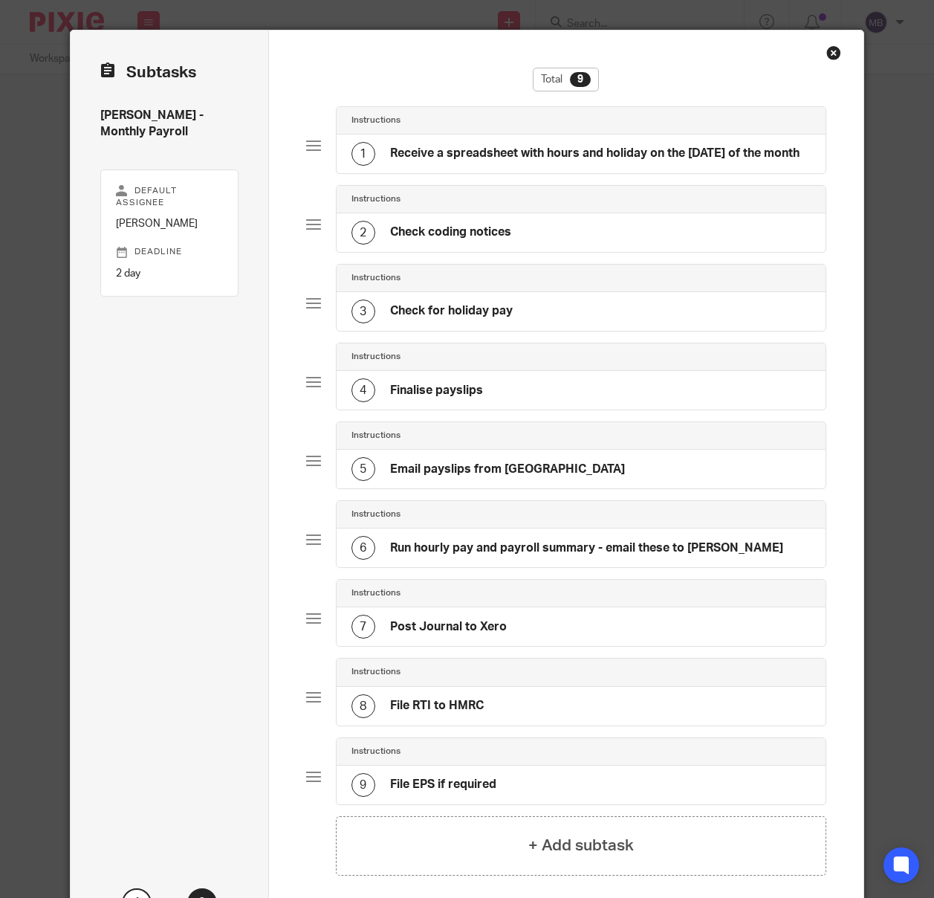
scroll to position [122, 0]
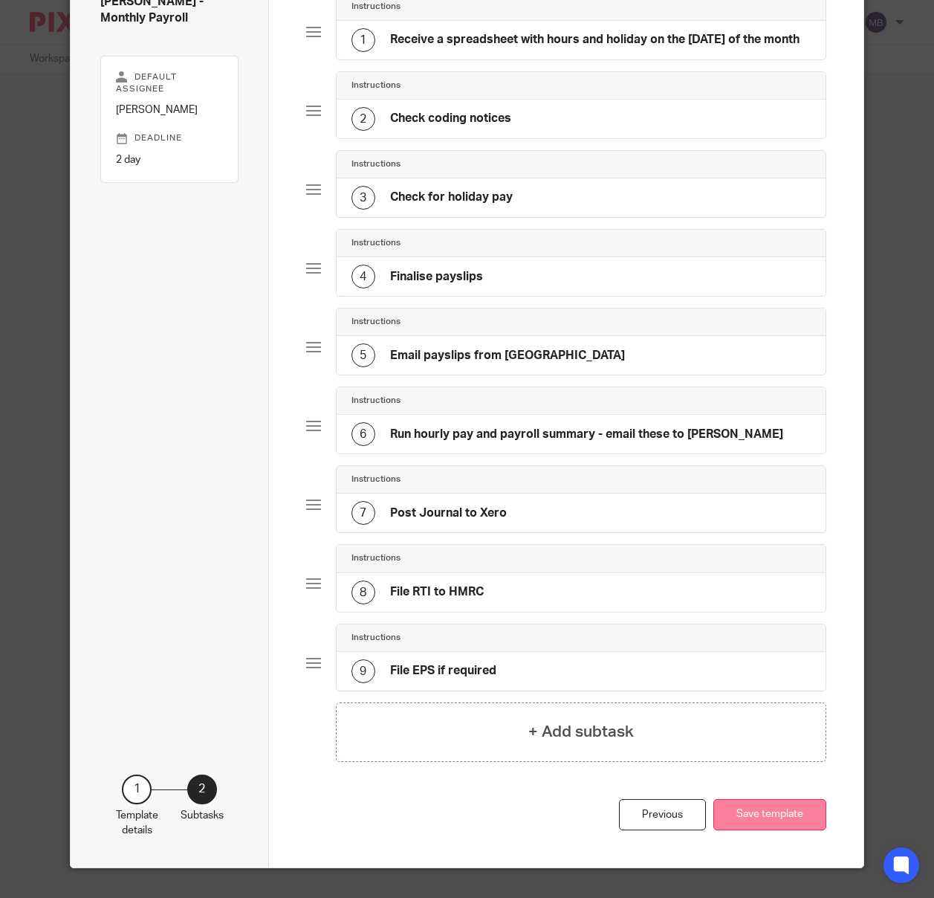
click at [760, 821] on button "Save template" at bounding box center [770, 815] width 113 height 32
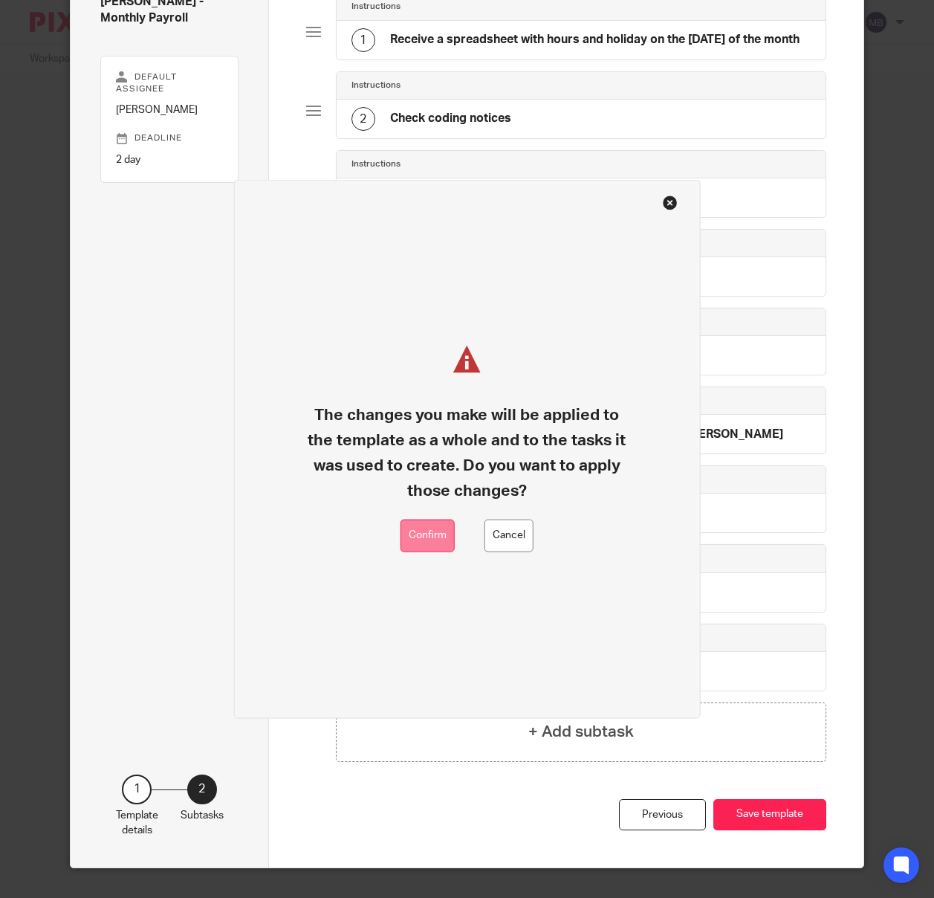
click at [429, 538] on button "Confirm" at bounding box center [428, 535] width 54 height 33
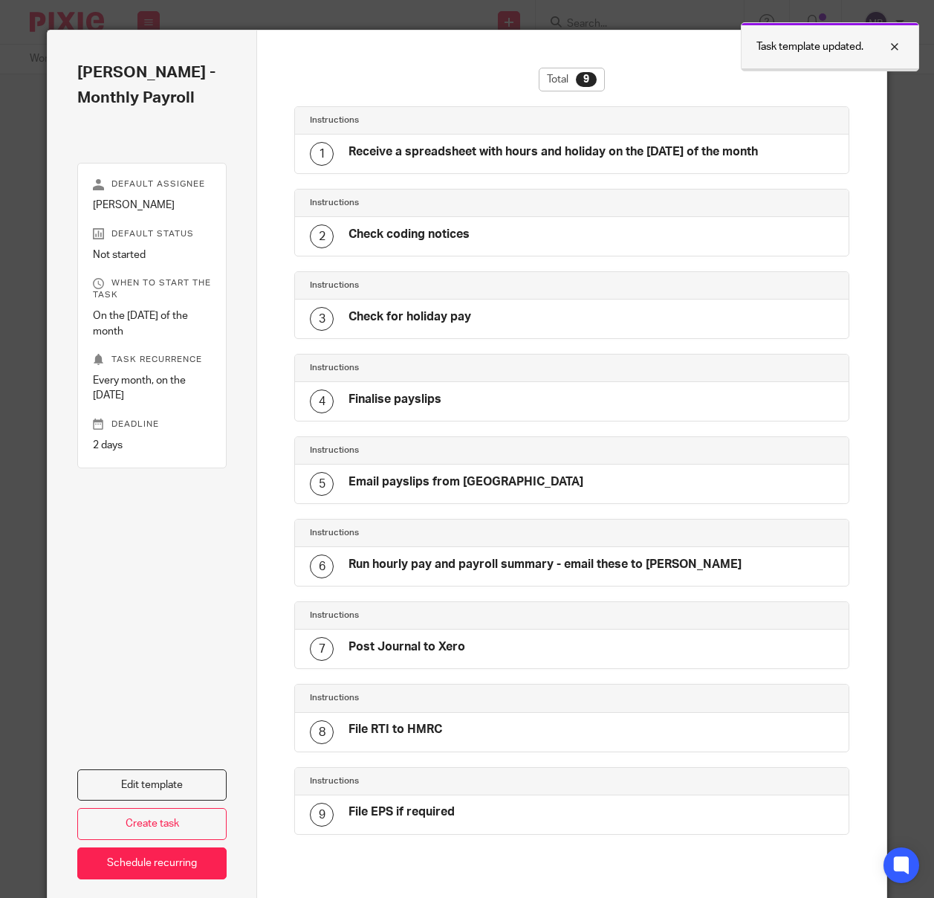
click at [893, 51] on div at bounding box center [884, 47] width 40 height 18
click at [858, 54] on div "Close this dialog window" at bounding box center [857, 52] width 15 height 15
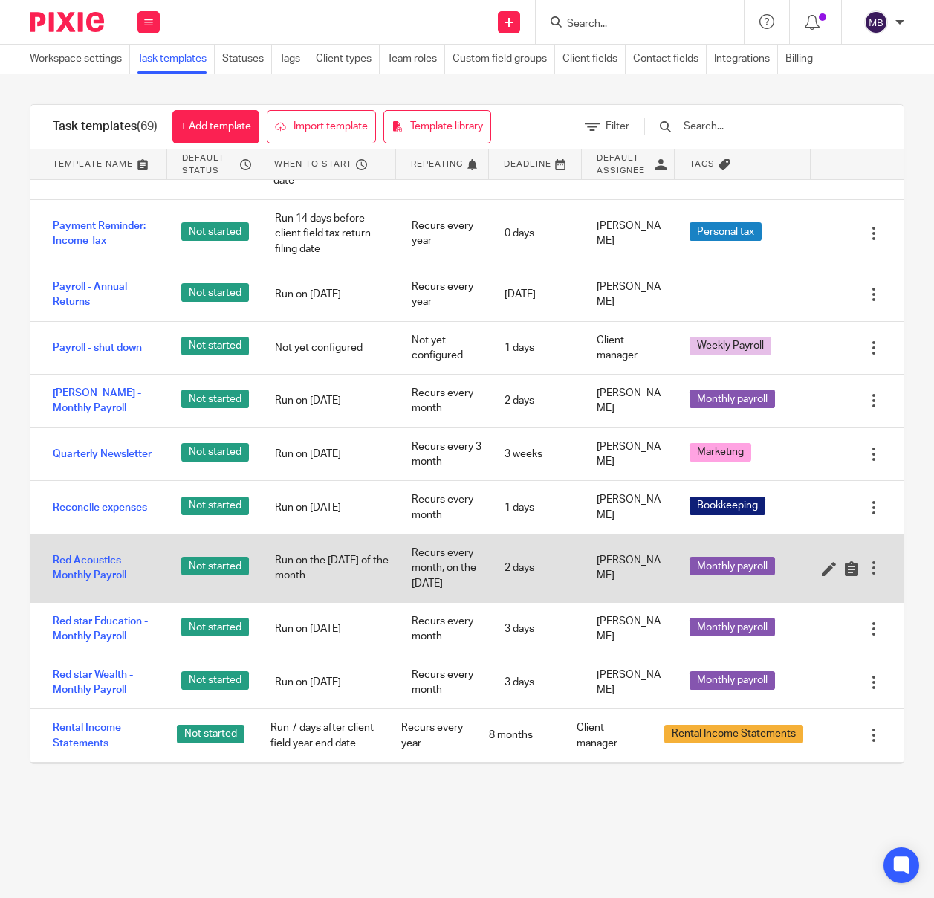
scroll to position [2445, 0]
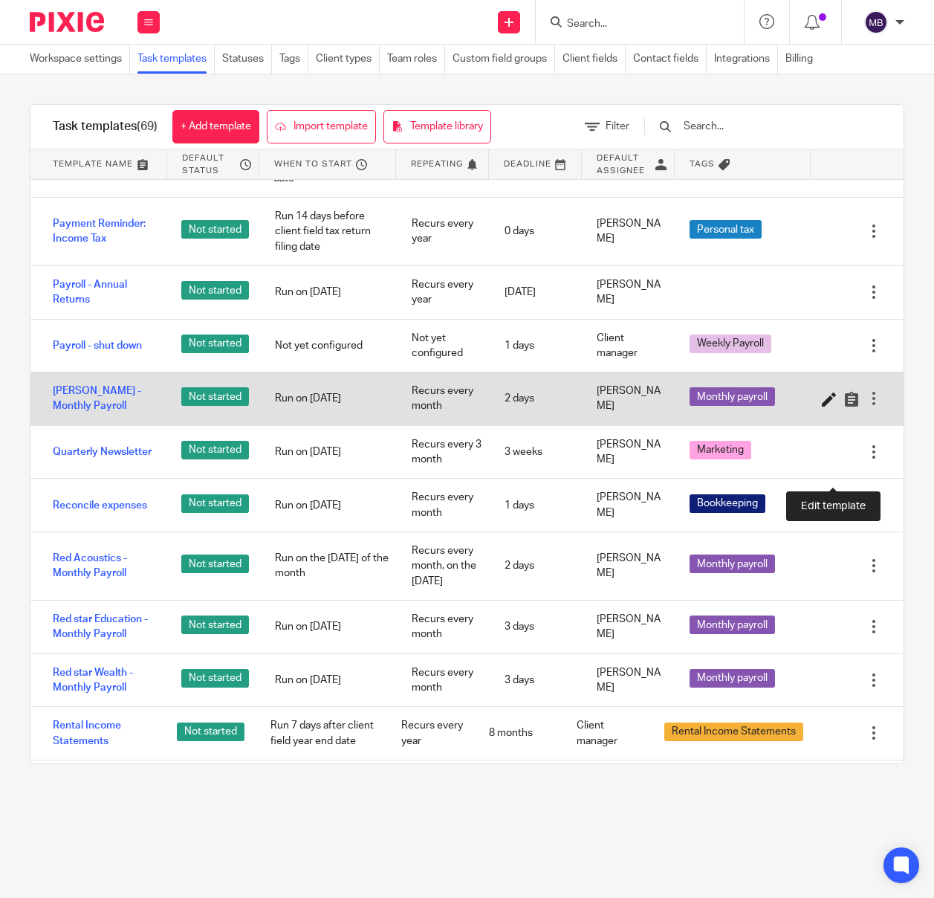
click at [826, 407] on icon at bounding box center [829, 399] width 15 height 15
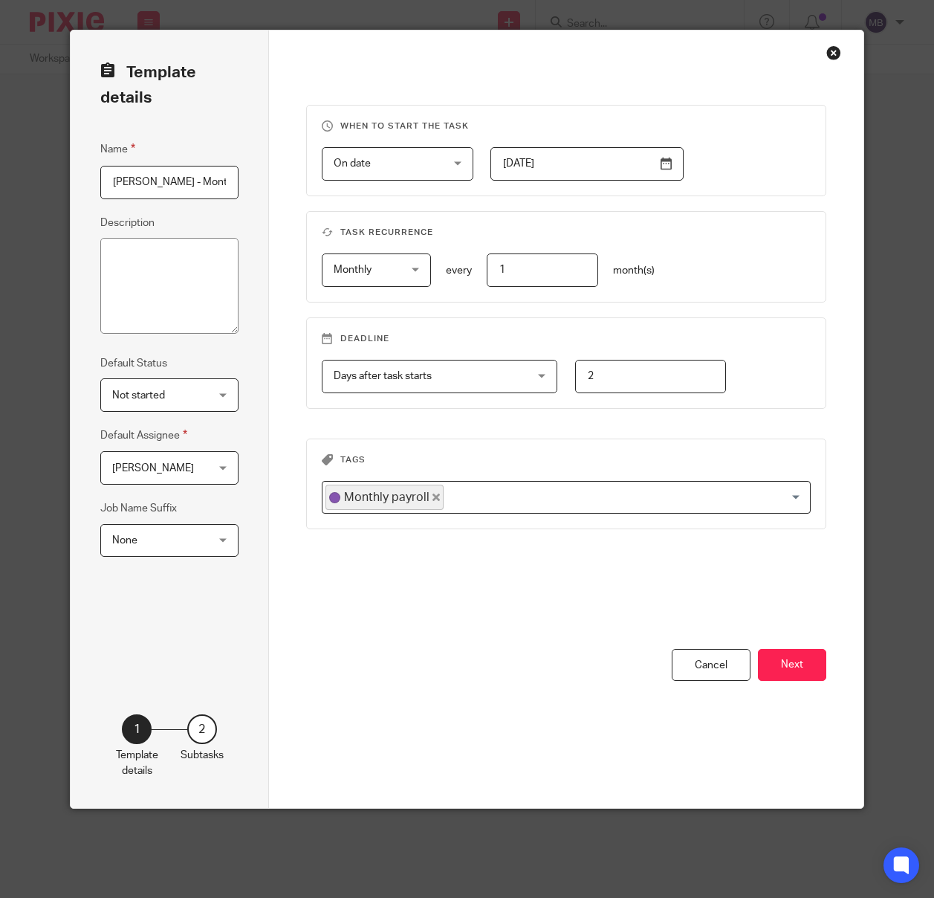
scroll to position [0, 42]
click at [622, 372] on input "2" at bounding box center [651, 376] width 152 height 33
type input "5"
click at [782, 653] on button "Next" at bounding box center [792, 665] width 68 height 32
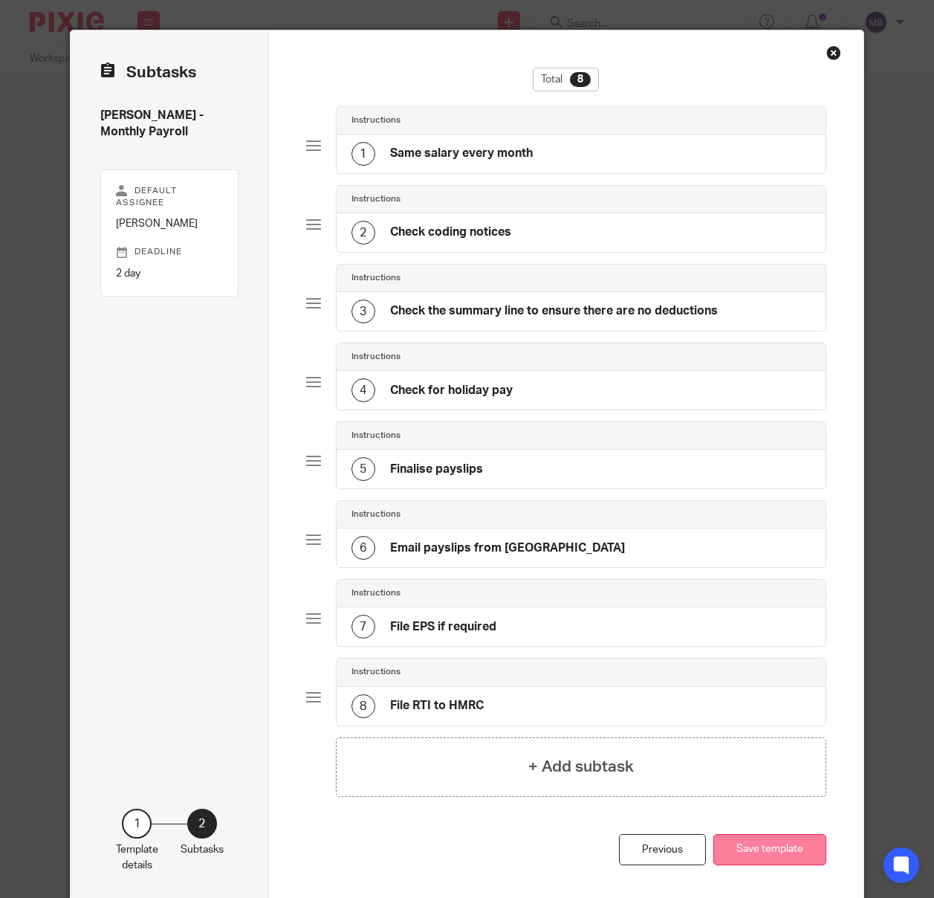
click at [768, 847] on button "Save template" at bounding box center [770, 850] width 113 height 32
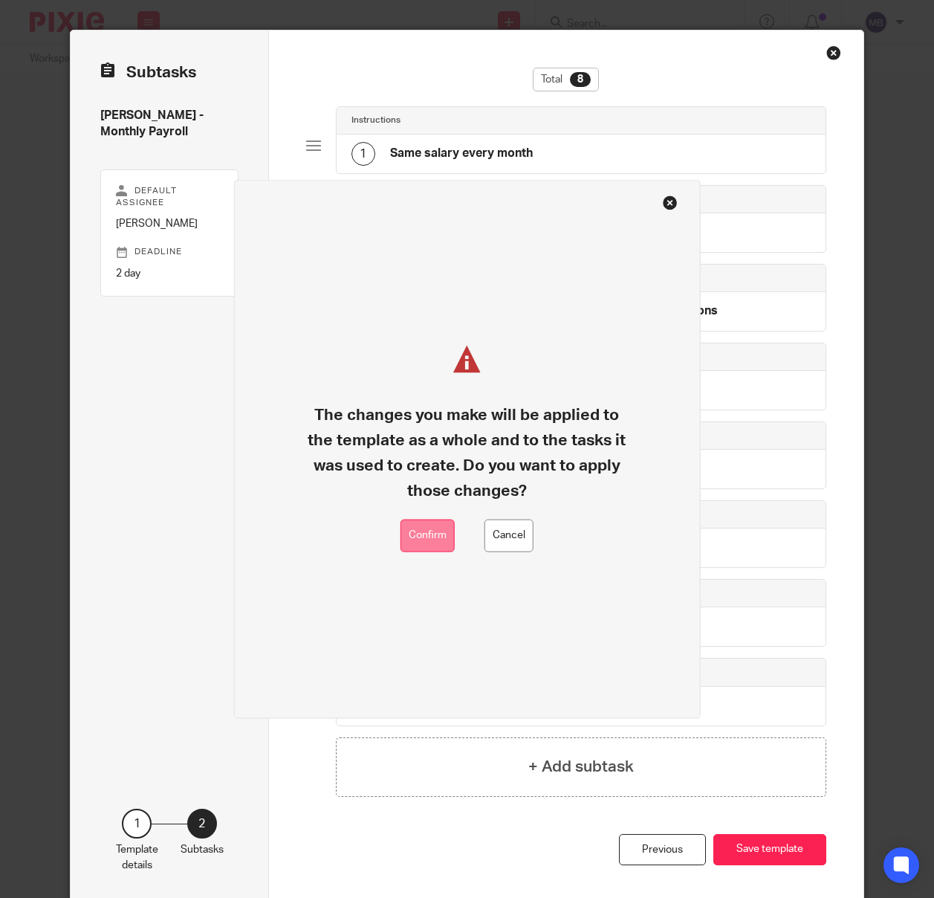
click at [417, 538] on button "Confirm" at bounding box center [428, 535] width 54 height 33
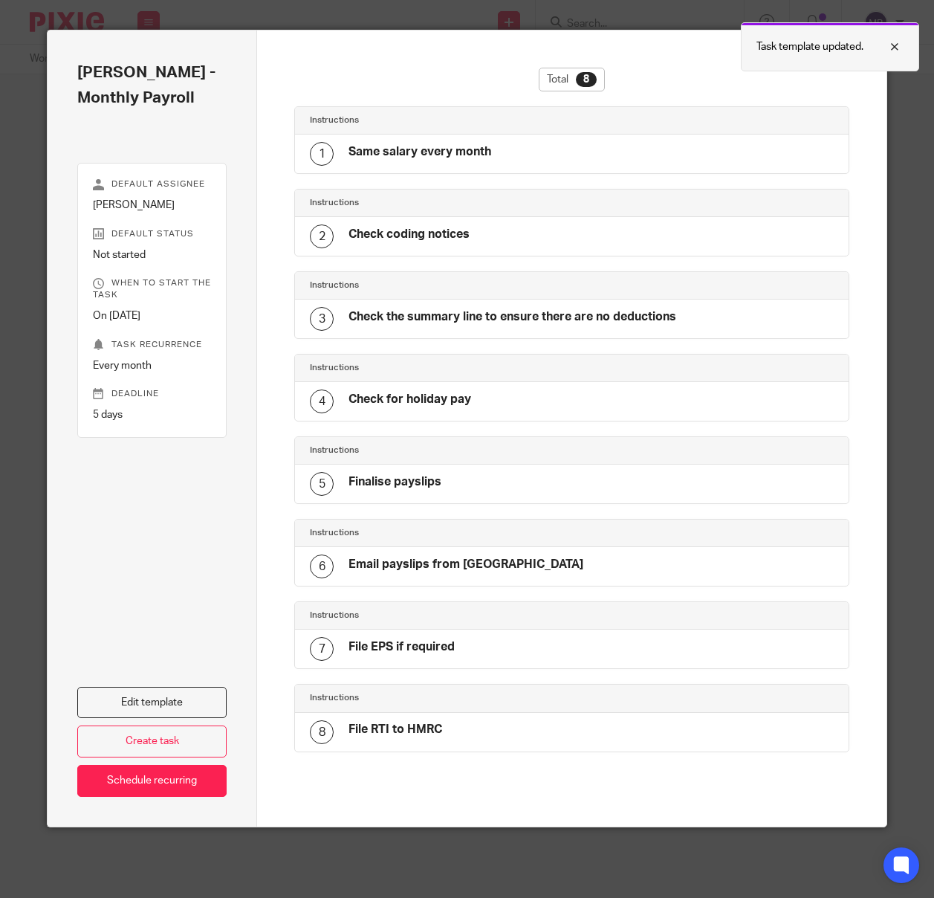
click at [894, 45] on div at bounding box center [884, 47] width 40 height 18
click at [856, 51] on div "Close this dialog window" at bounding box center [857, 52] width 15 height 15
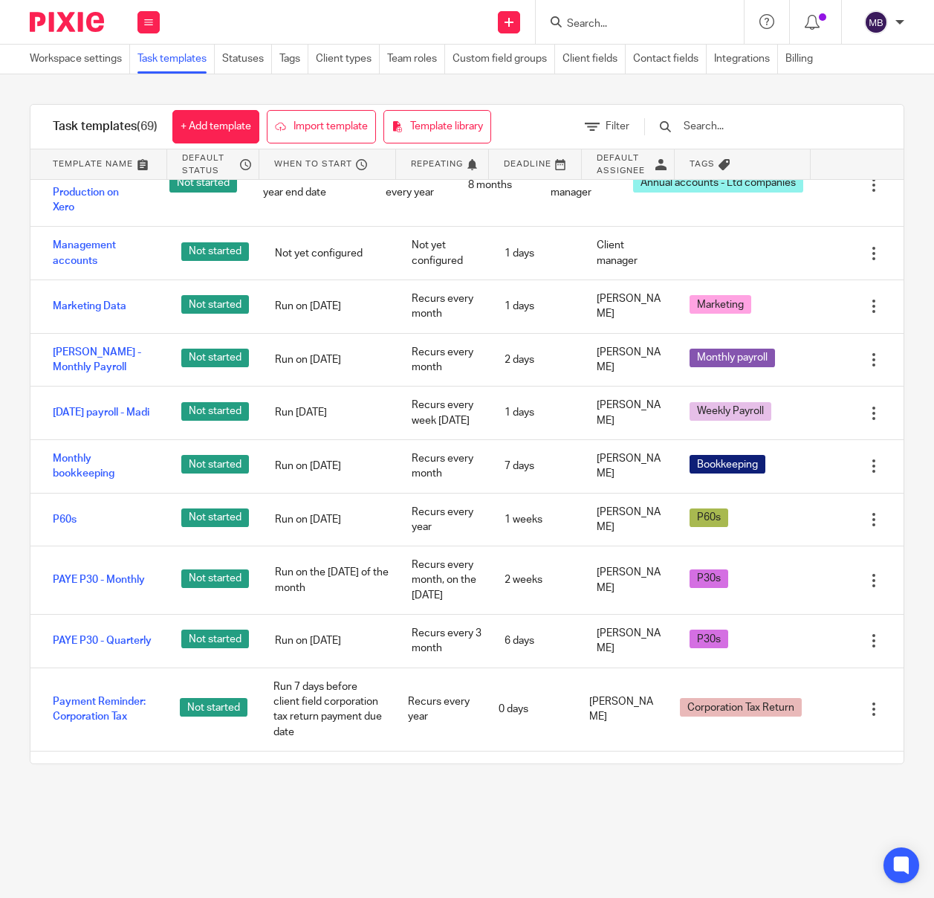
scroll to position [1895, 0]
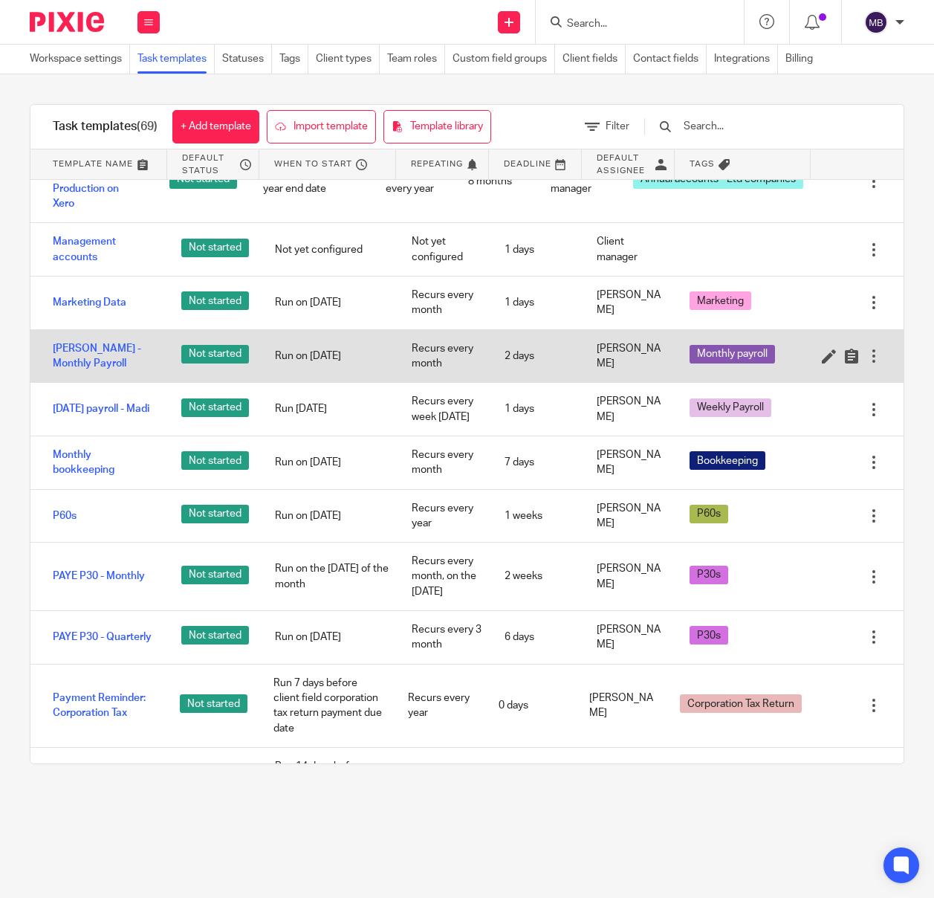
click at [872, 363] on div at bounding box center [874, 356] width 15 height 15
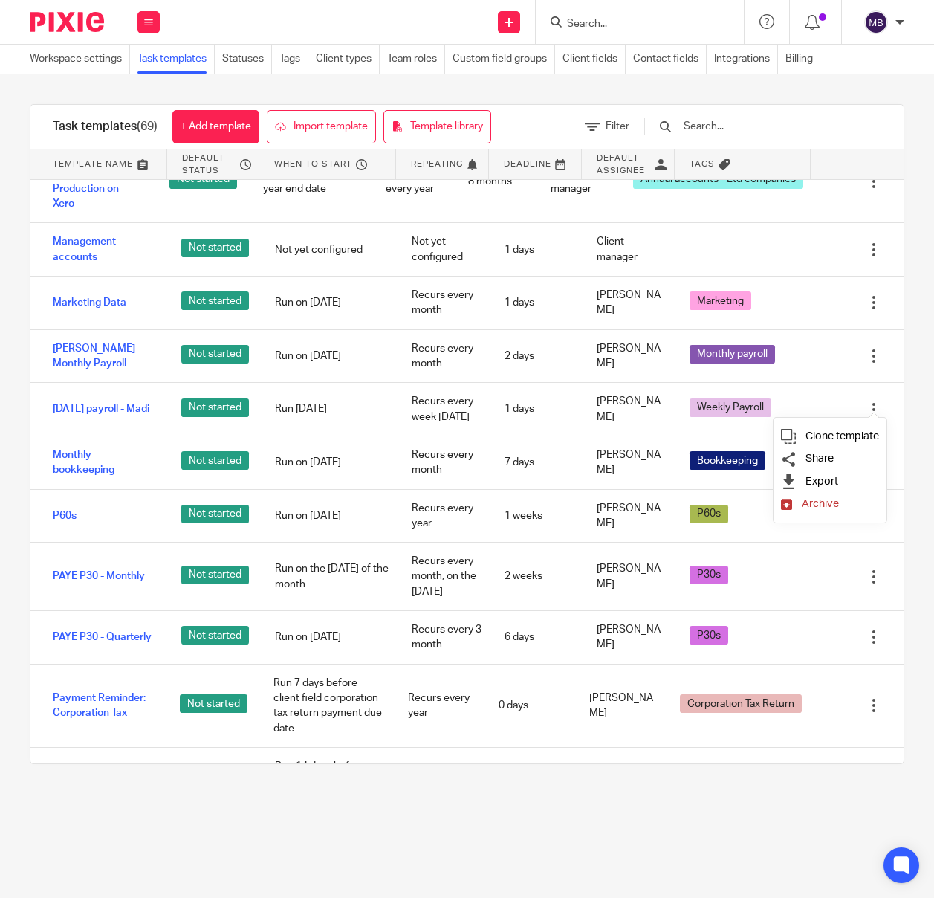
click at [824, 505] on span "Archive" at bounding box center [820, 503] width 37 height 11
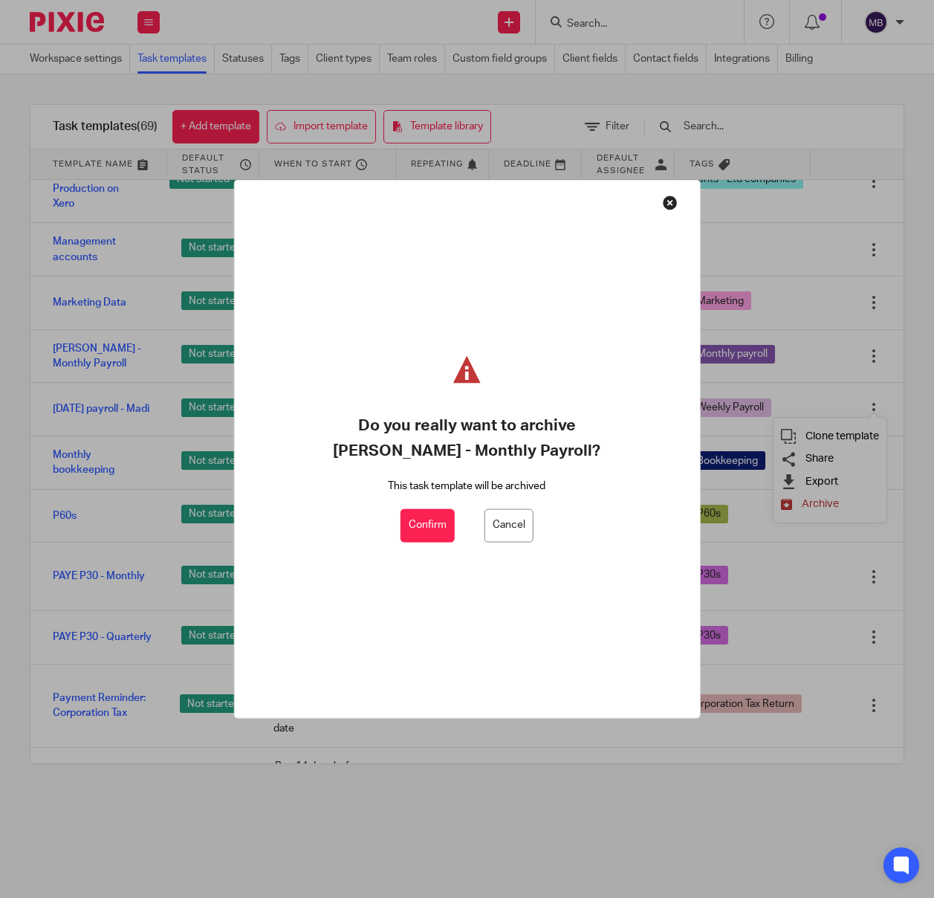
click at [427, 525] on button "Confirm" at bounding box center [428, 524] width 54 height 33
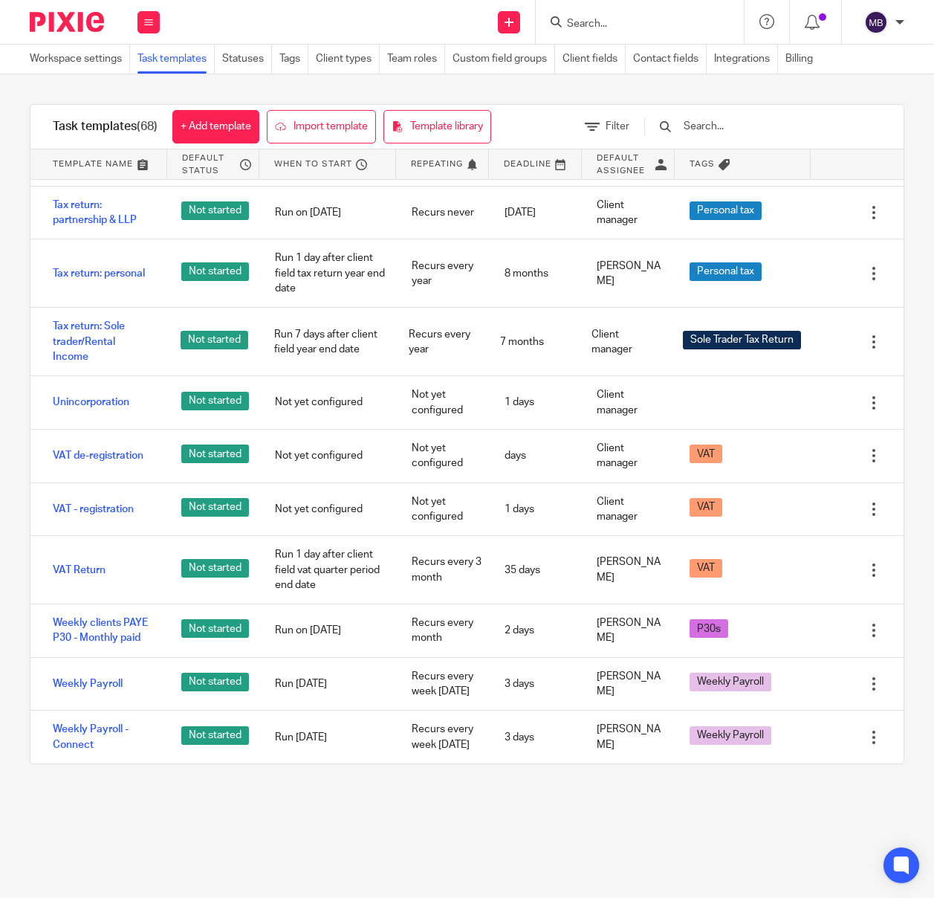
scroll to position [3537, 0]
click at [67, 15] on img at bounding box center [67, 22] width 74 height 20
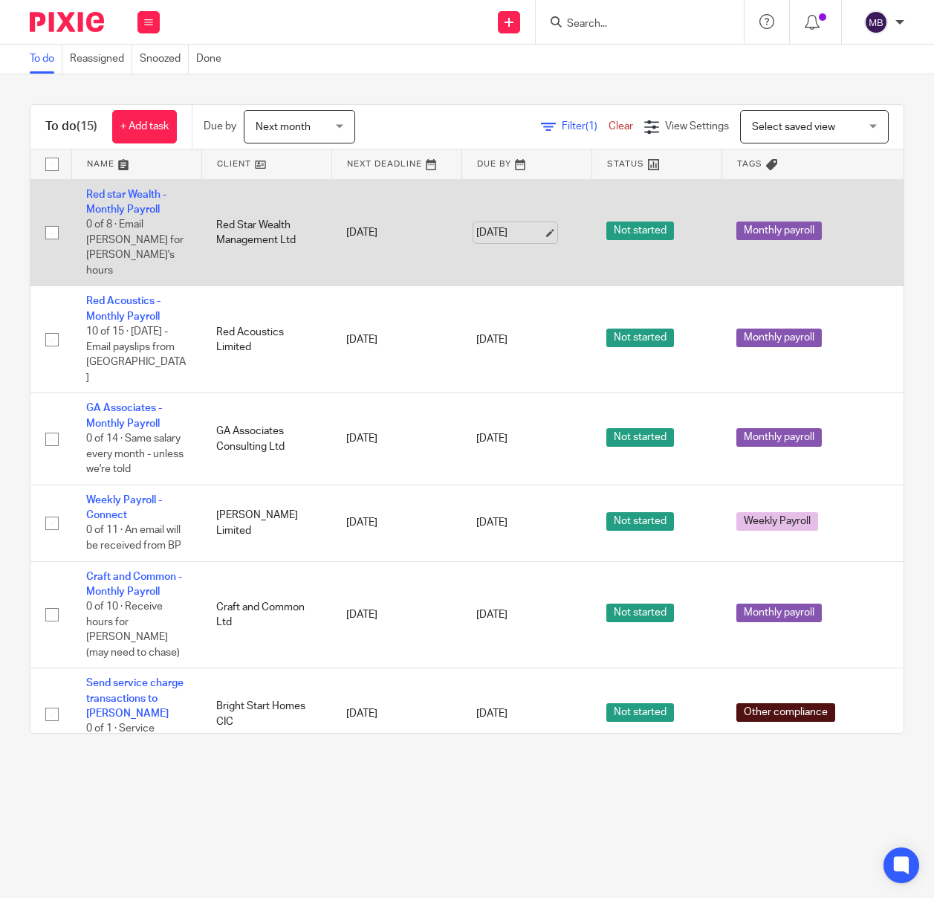
click at [543, 225] on link "[DATE]" at bounding box center [509, 233] width 67 height 16
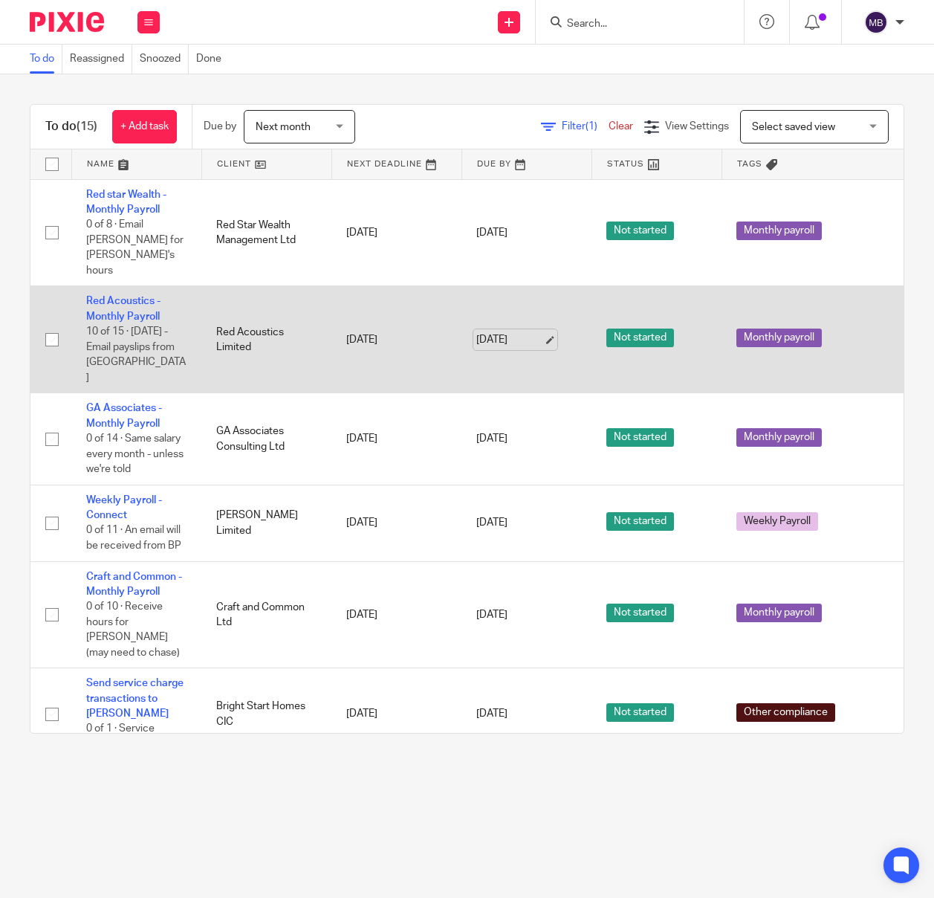
click at [543, 332] on link "[DATE]" at bounding box center [509, 340] width 67 height 16
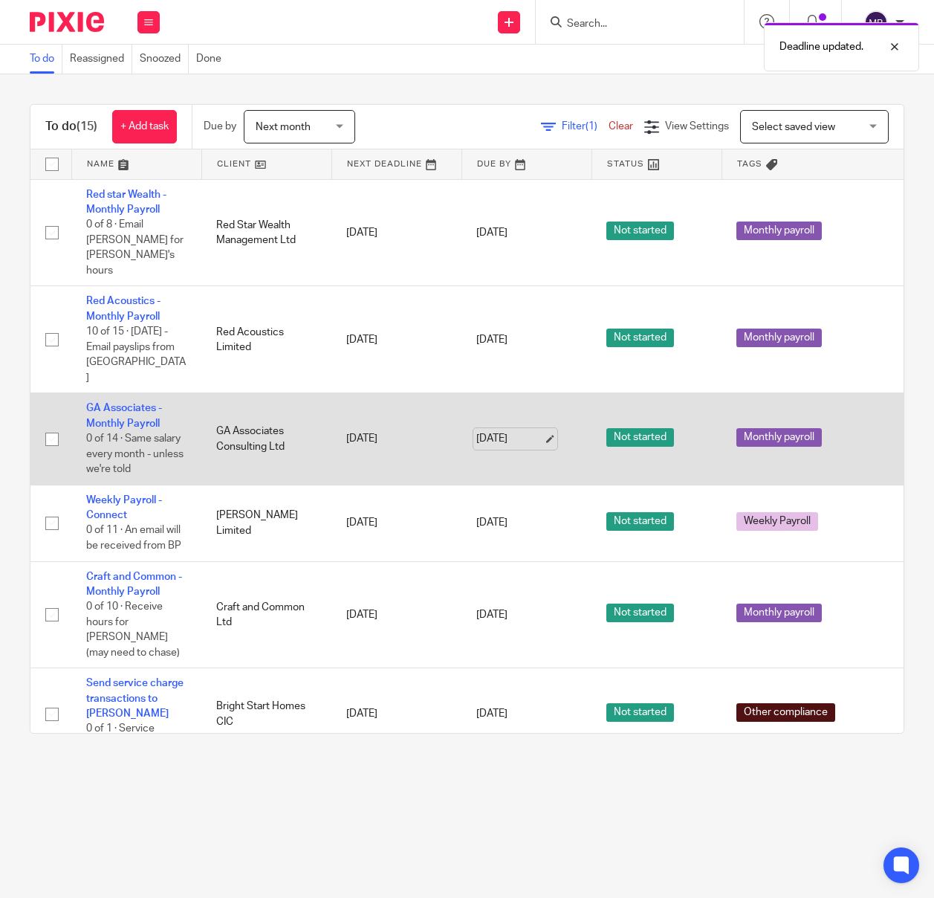
click at [543, 431] on link "[DATE]" at bounding box center [509, 439] width 67 height 16
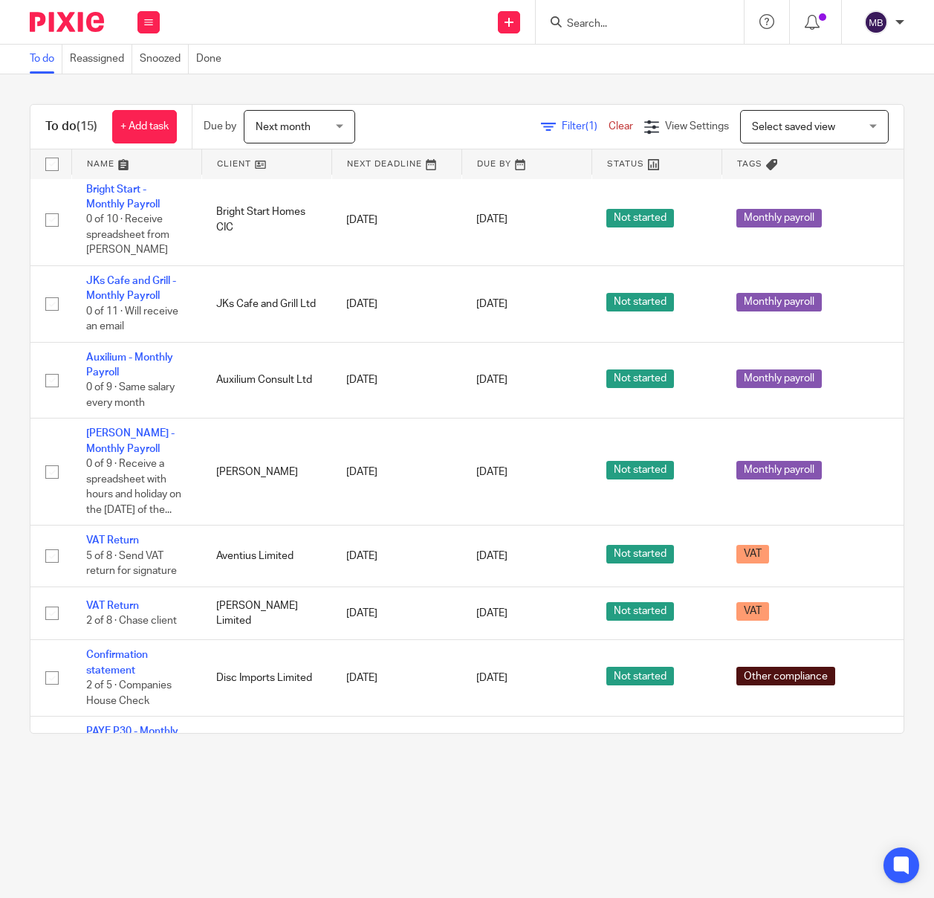
scroll to position [580, 0]
